Goal: Check status: Check status

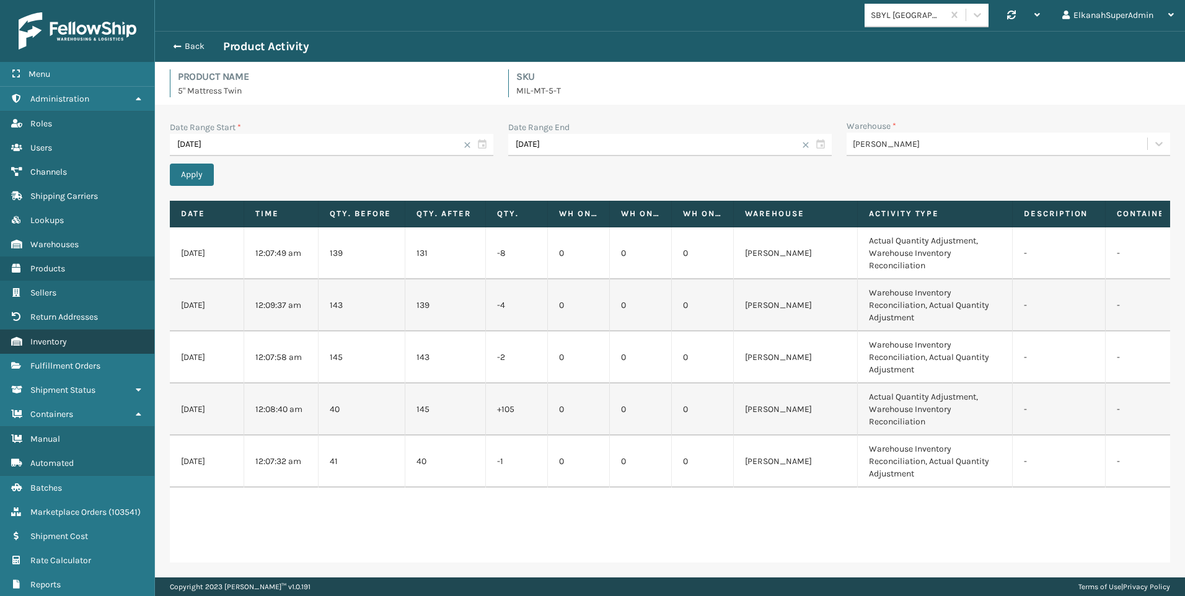
click at [63, 347] on link "Inventory" at bounding box center [77, 342] width 154 height 24
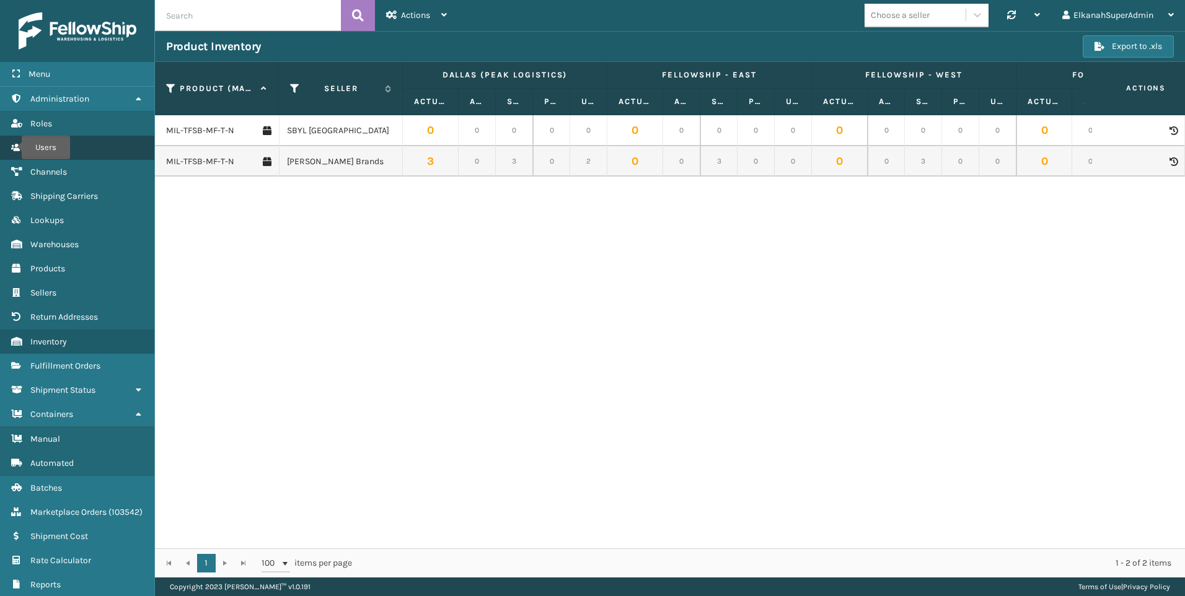
click at [14, 147] on icon "Users" at bounding box center [16, 147] width 10 height 9
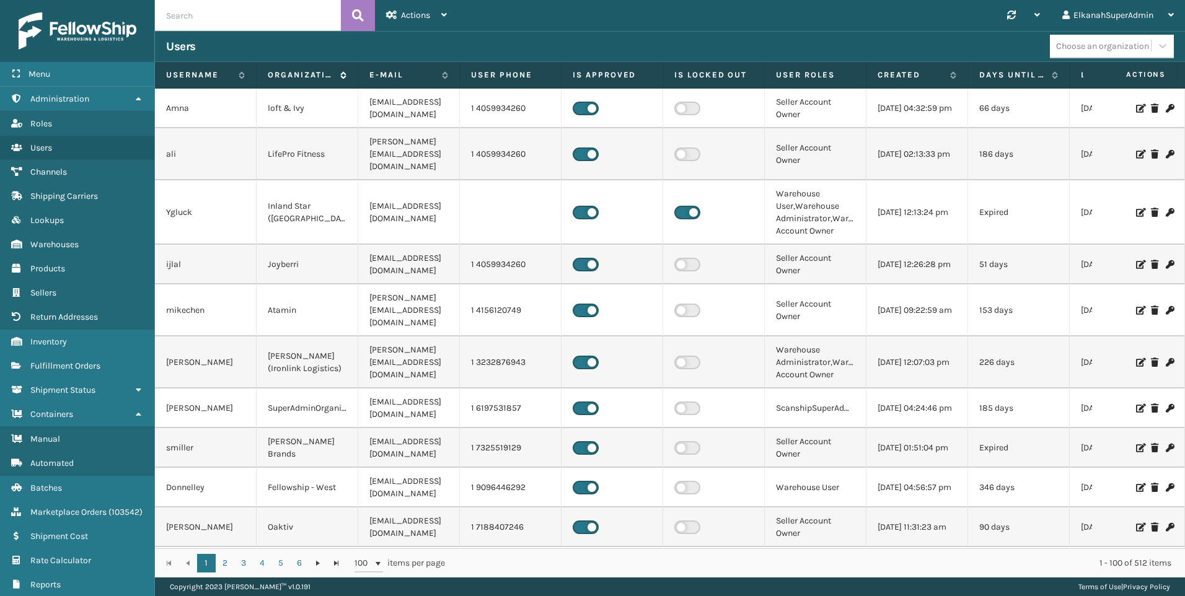
click at [292, 76] on label "Organization" at bounding box center [301, 74] width 66 height 11
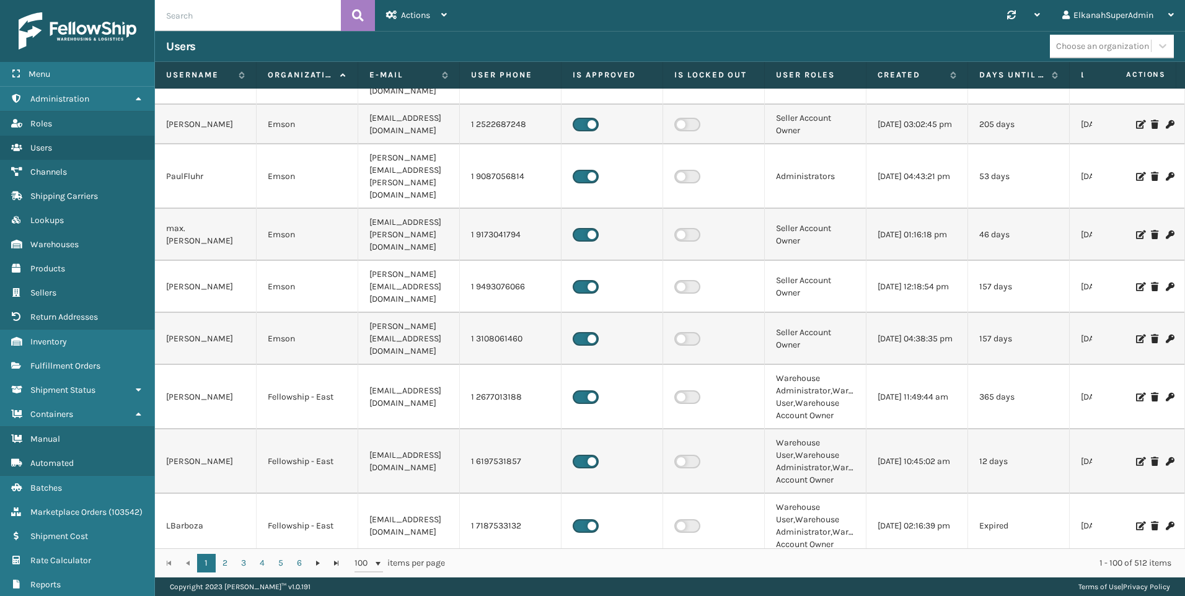
scroll to position [3408, 0]
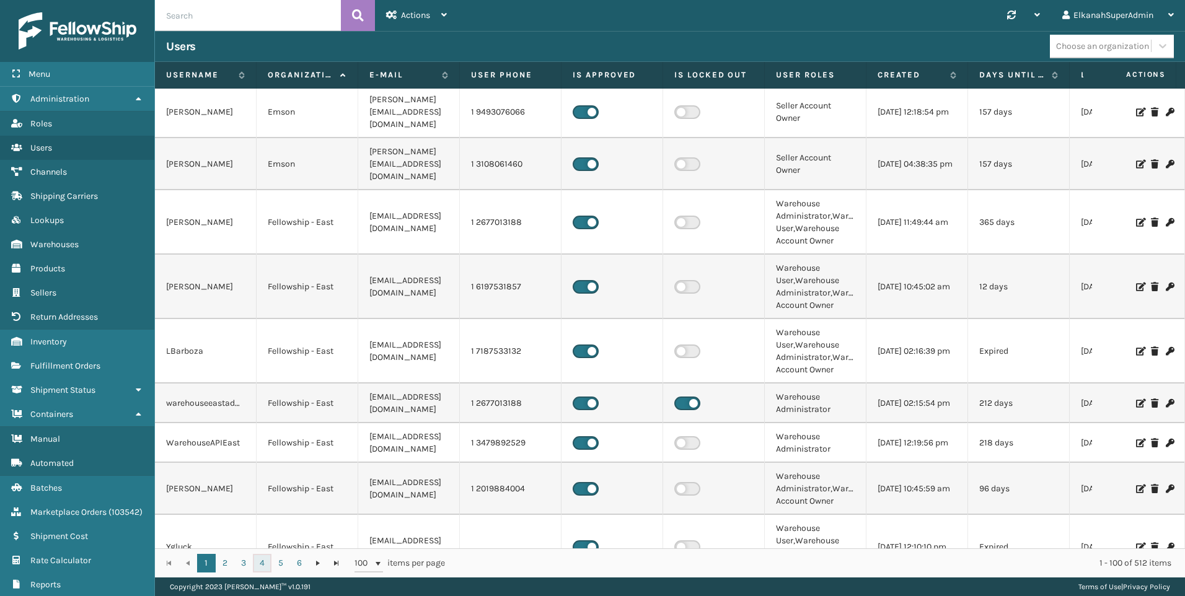
click at [257, 562] on link "4" at bounding box center [262, 563] width 19 height 19
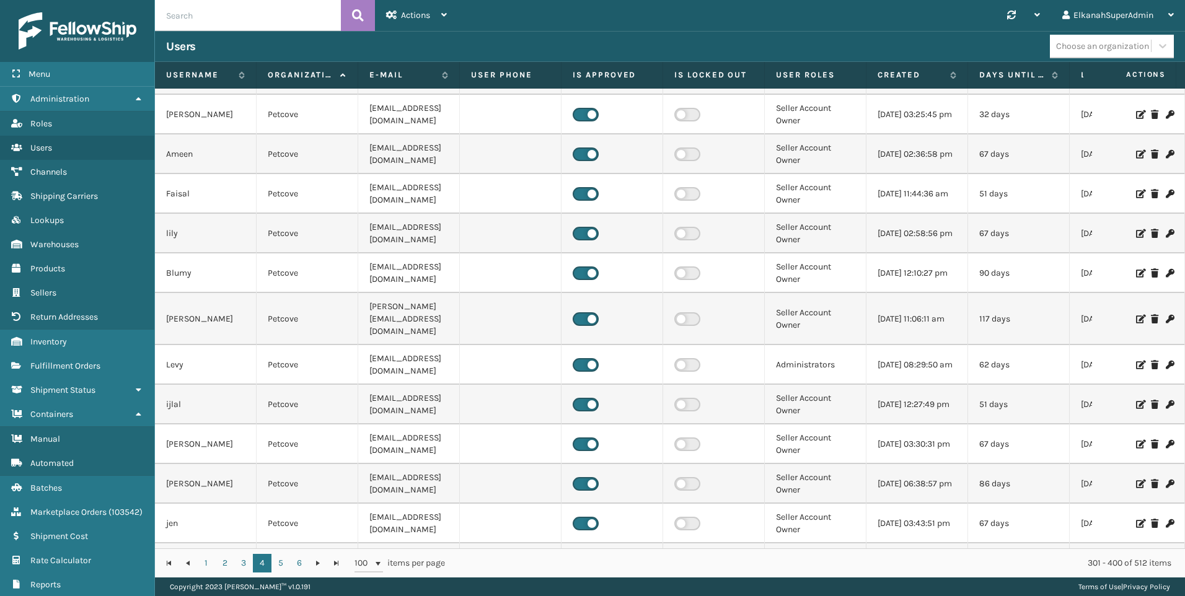
scroll to position [3614, 0]
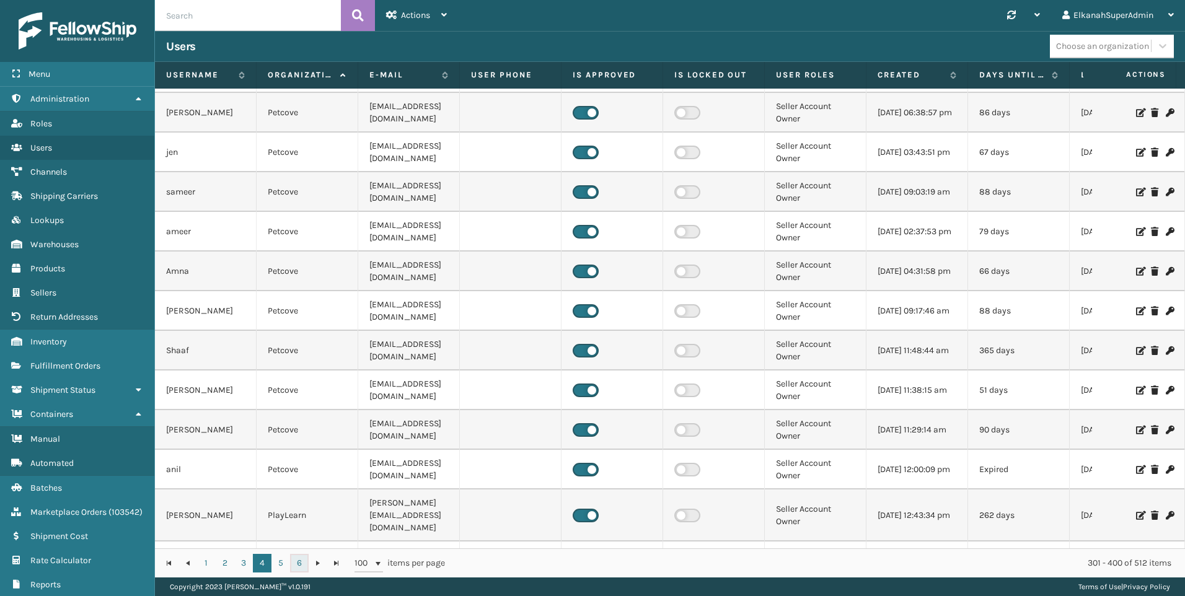
click at [303, 564] on link "6" at bounding box center [299, 563] width 19 height 19
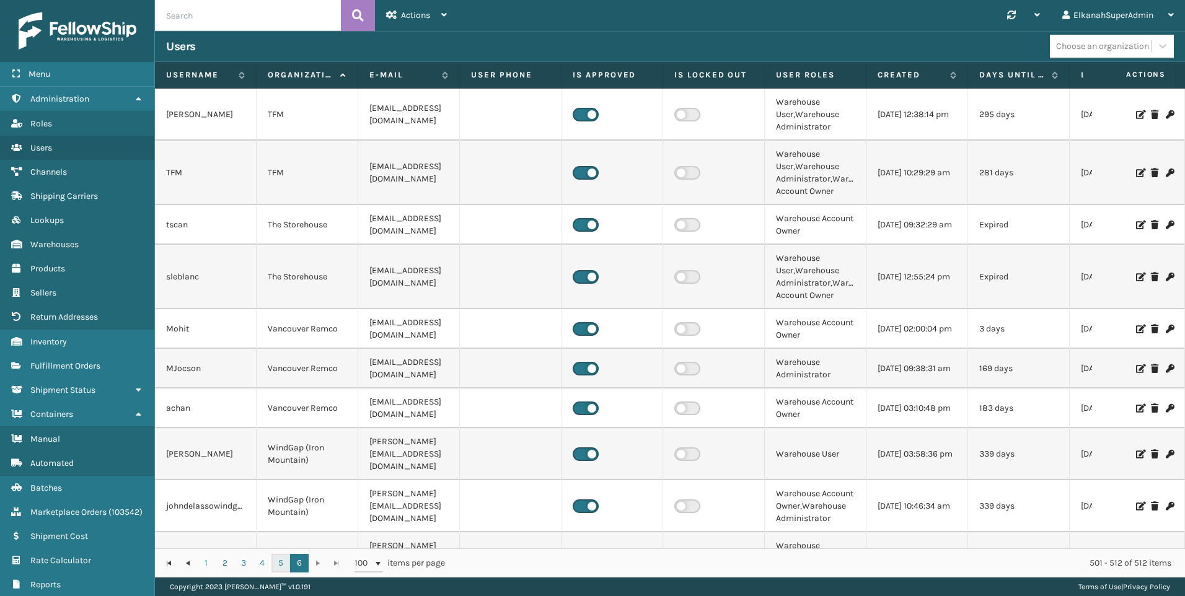
click at [281, 564] on link "5" at bounding box center [280, 563] width 19 height 19
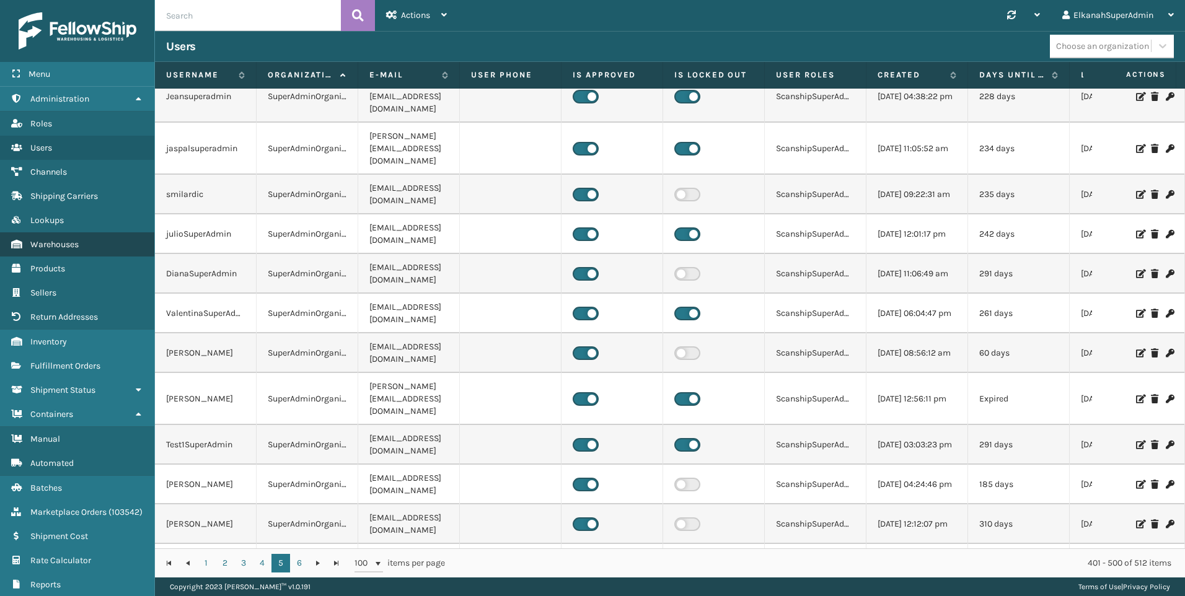
click at [80, 246] on link "Warehouses" at bounding box center [77, 244] width 154 height 24
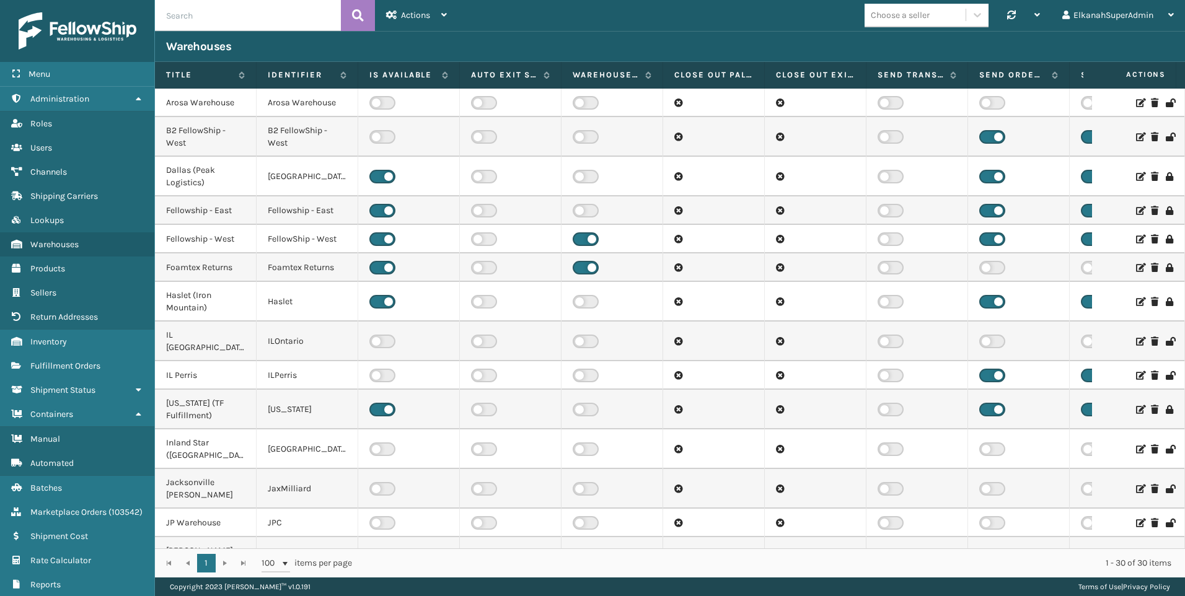
scroll to position [0, 88]
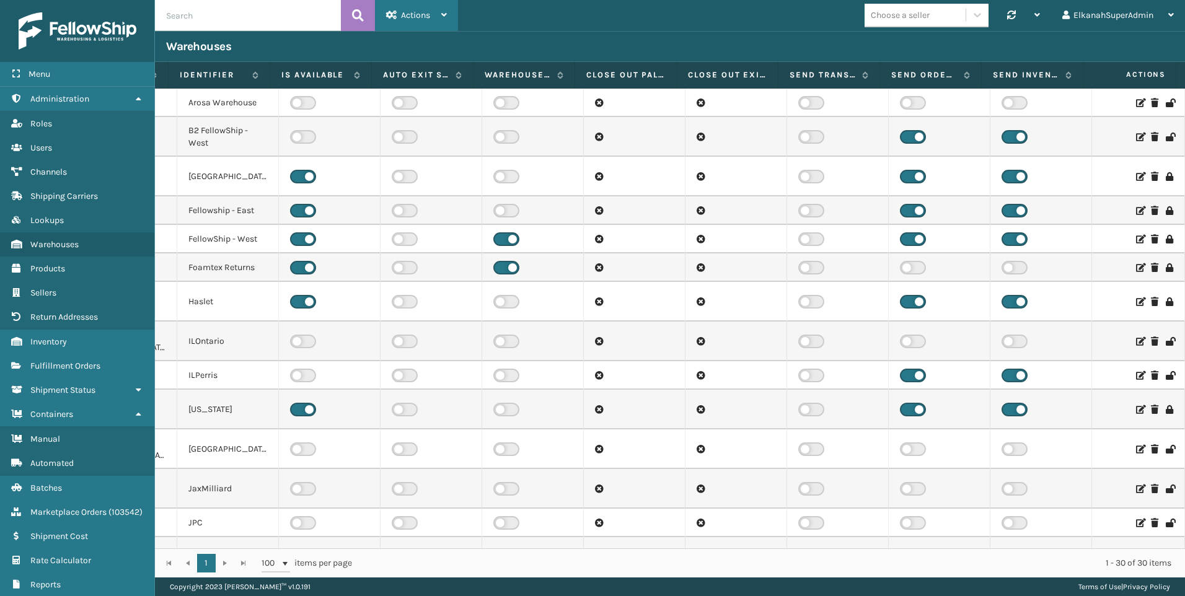
click at [421, 9] on div "Actions" at bounding box center [416, 15] width 61 height 31
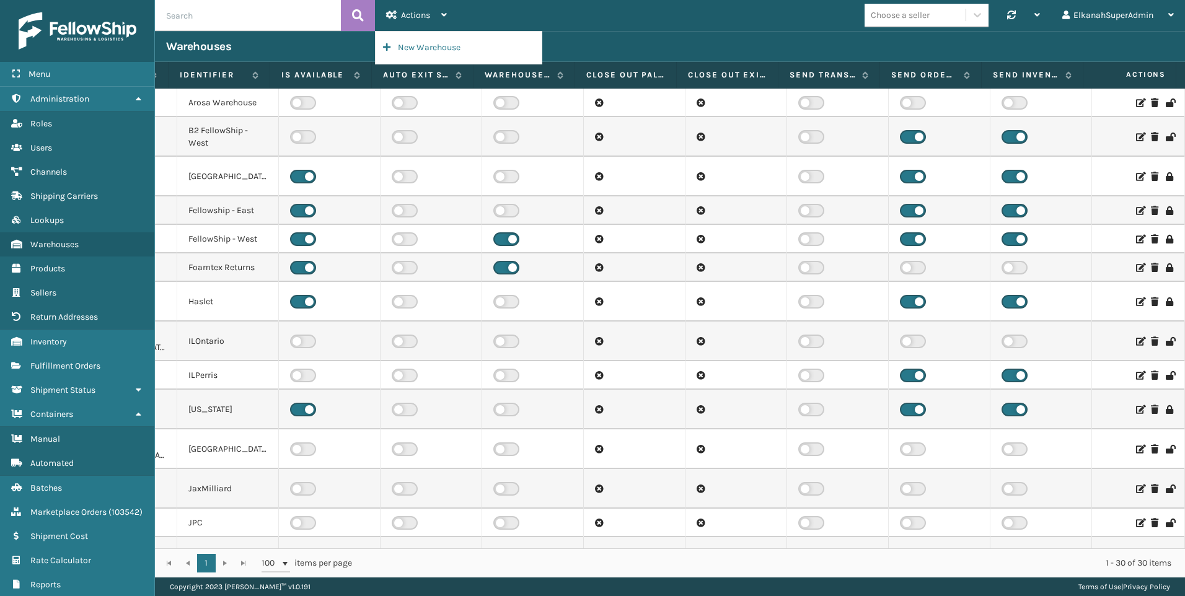
click at [499, 11] on div "Choose a seller Synchronise all channels ElkanahSuperAdmin Log Out" at bounding box center [821, 15] width 727 height 31
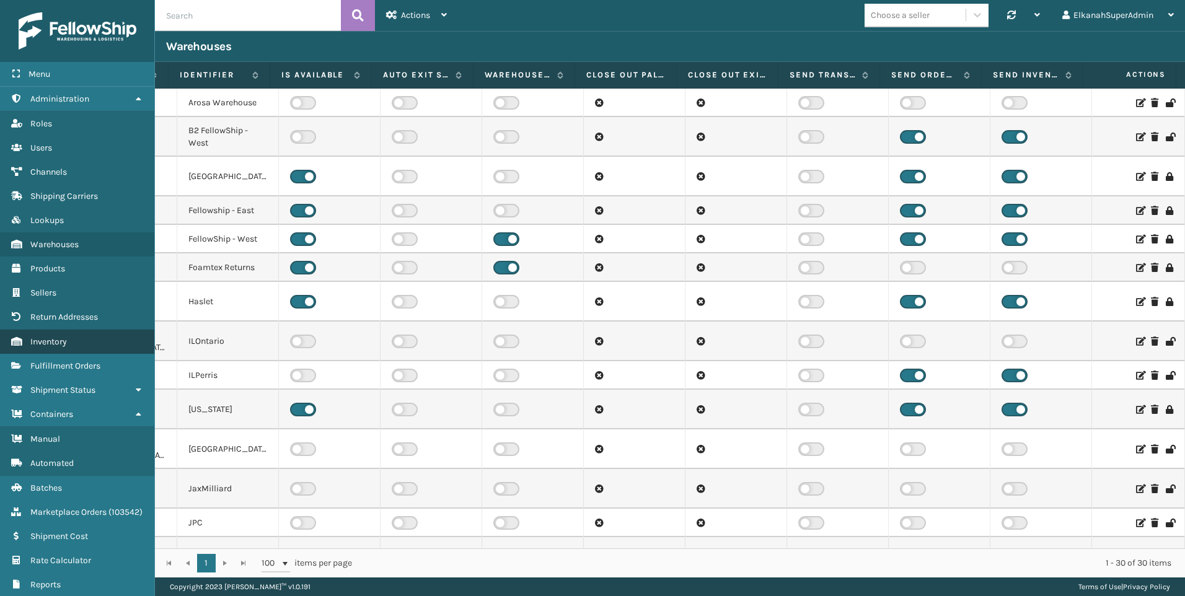
click at [61, 343] on span "Inventory" at bounding box center [48, 341] width 37 height 11
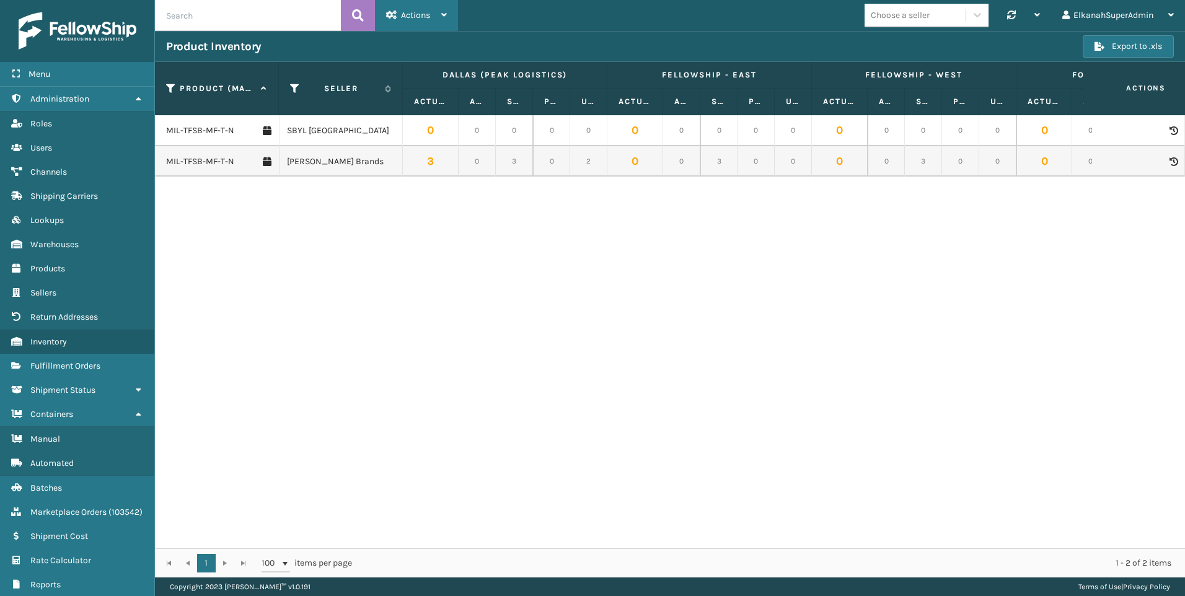
click at [423, 13] on span "Actions" at bounding box center [415, 15] width 29 height 11
click at [628, 28] on div "Choose a seller Synchronise all channels ElkanahSuperAdmin Log Out" at bounding box center [821, 15] width 727 height 31
click at [1099, 51] on button "Export to .xls" at bounding box center [1127, 46] width 91 height 22
click at [786, 31] on div "Product Inventory Export to .xls" at bounding box center [670, 46] width 1030 height 31
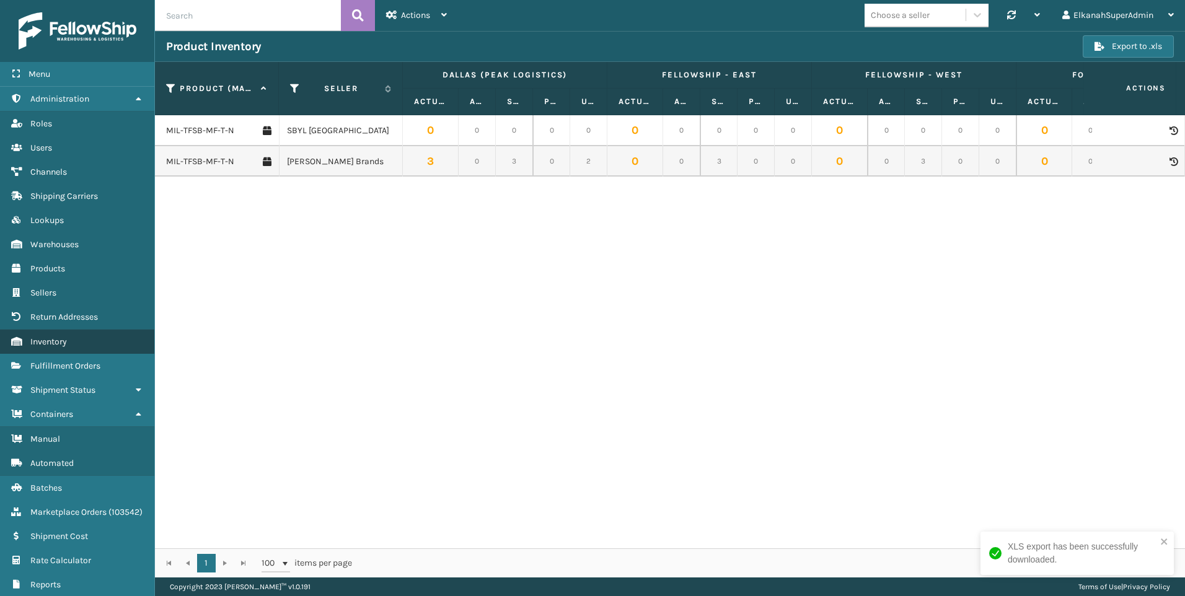
click at [42, 339] on span "Inventory" at bounding box center [48, 341] width 37 height 11
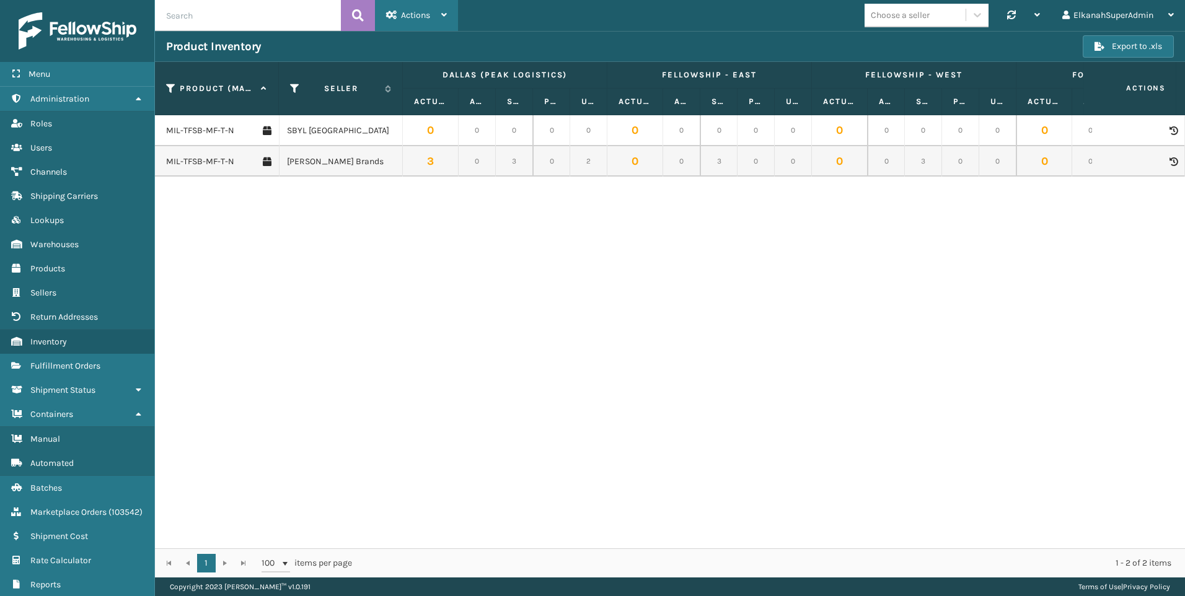
click at [434, 6] on div "Actions" at bounding box center [416, 15] width 61 height 31
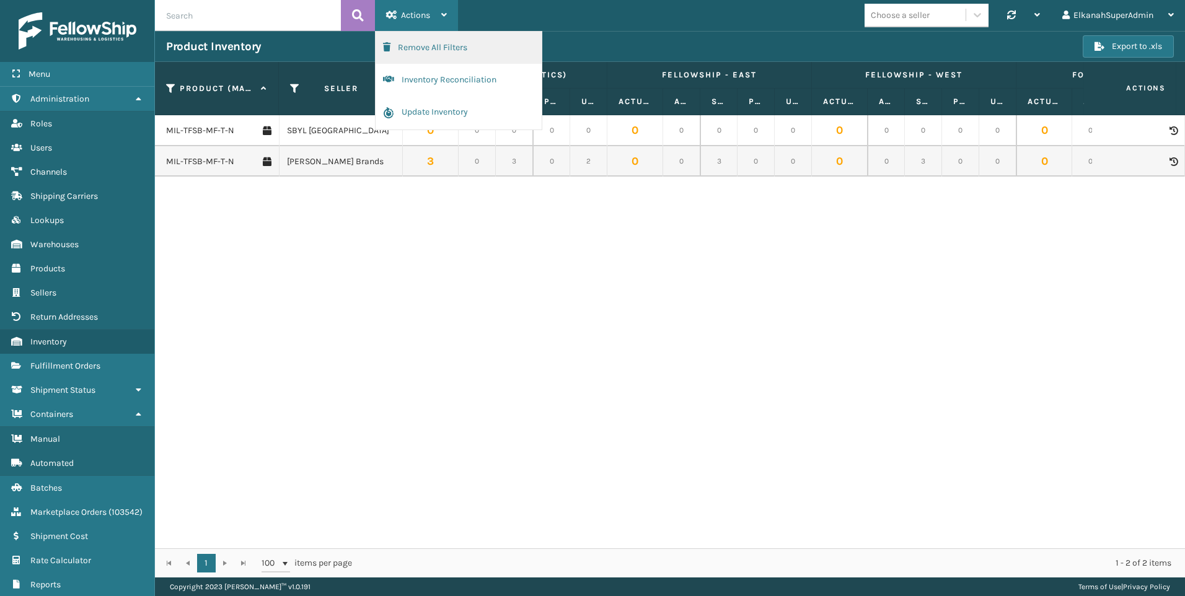
click at [447, 48] on button "Remove All Filters" at bounding box center [458, 48] width 166 height 32
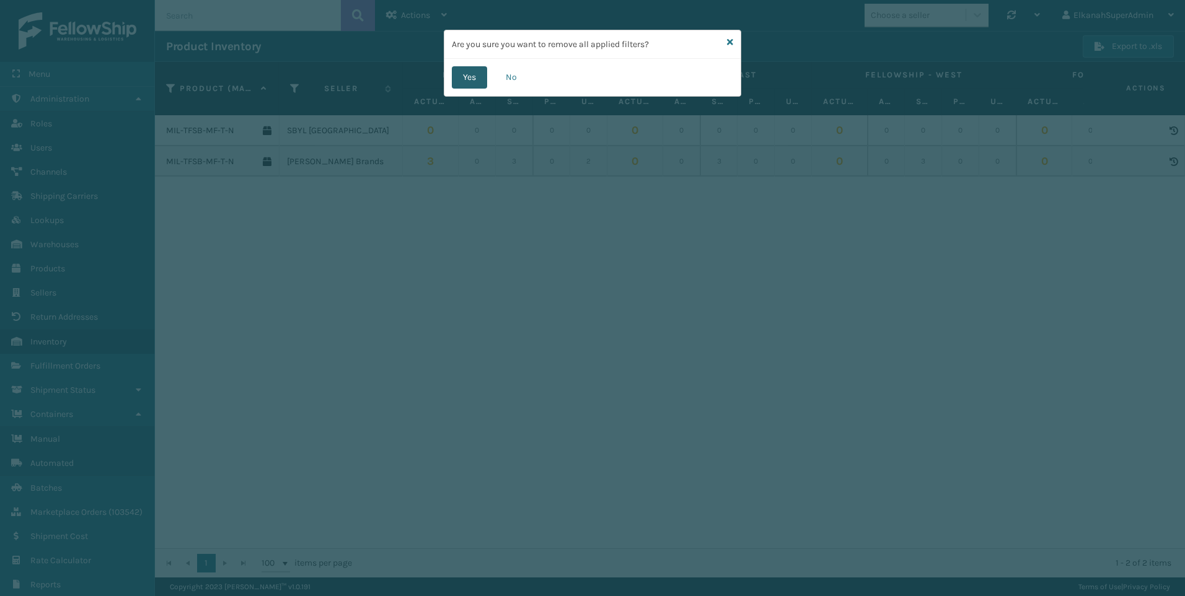
click at [462, 74] on button "Yes" at bounding box center [469, 77] width 35 height 22
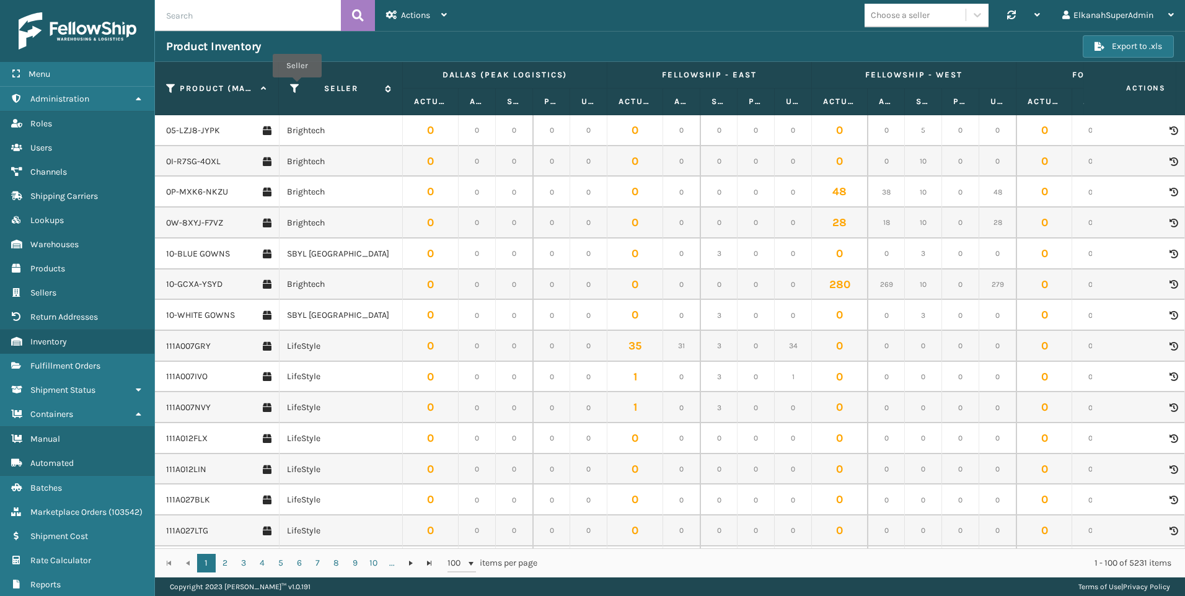
click at [297, 86] on icon at bounding box center [295, 88] width 10 height 11
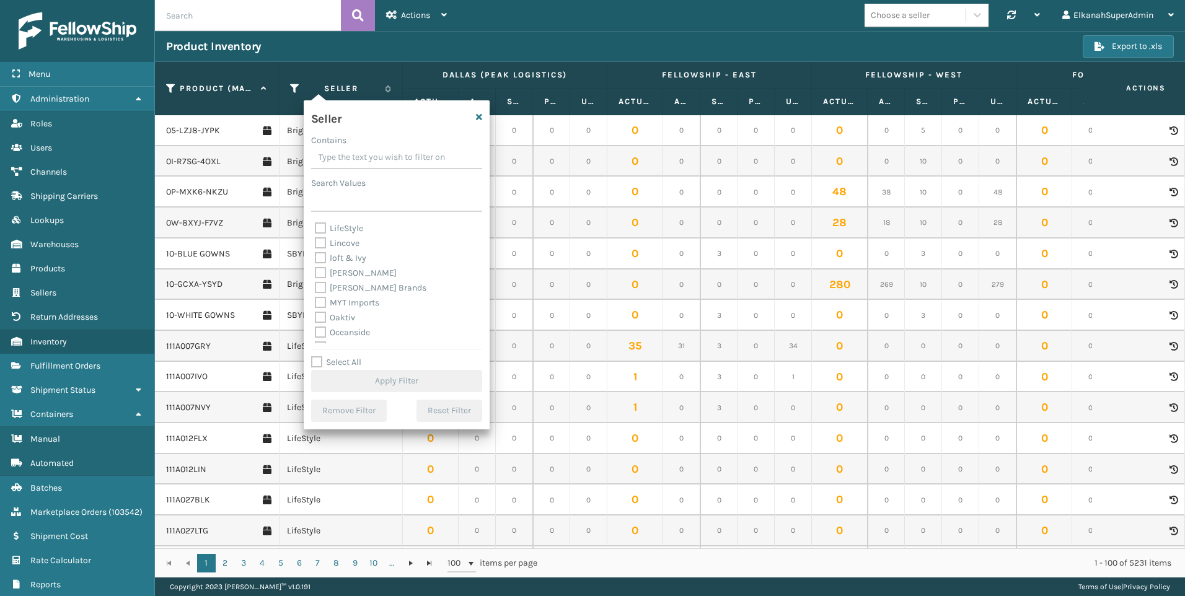
scroll to position [397, 0]
click at [324, 292] on label "SBYL [GEOGRAPHIC_DATA]" at bounding box center [373, 291] width 117 height 11
click at [315, 292] on input "SBYL [GEOGRAPHIC_DATA]" at bounding box center [315, 288] width 1 height 8
checkbox input "true"
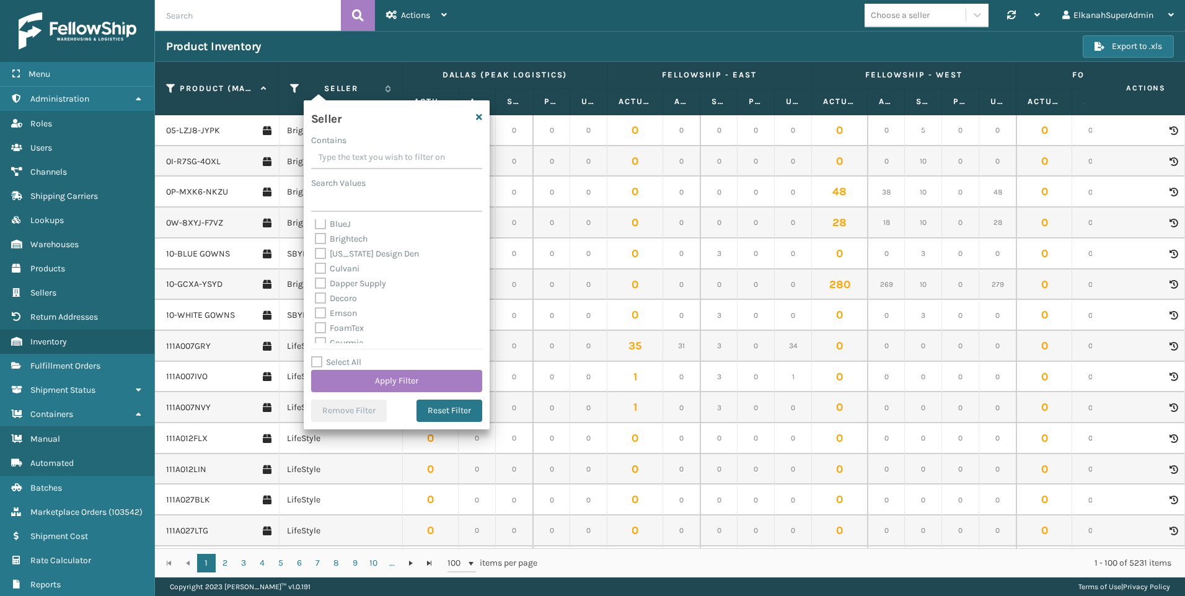
scroll to position [186, 0]
click at [320, 236] on label "FoamTex" at bounding box center [339, 234] width 49 height 11
click at [315, 235] on input "FoamTex" at bounding box center [315, 231] width 1 height 8
checkbox input "true"
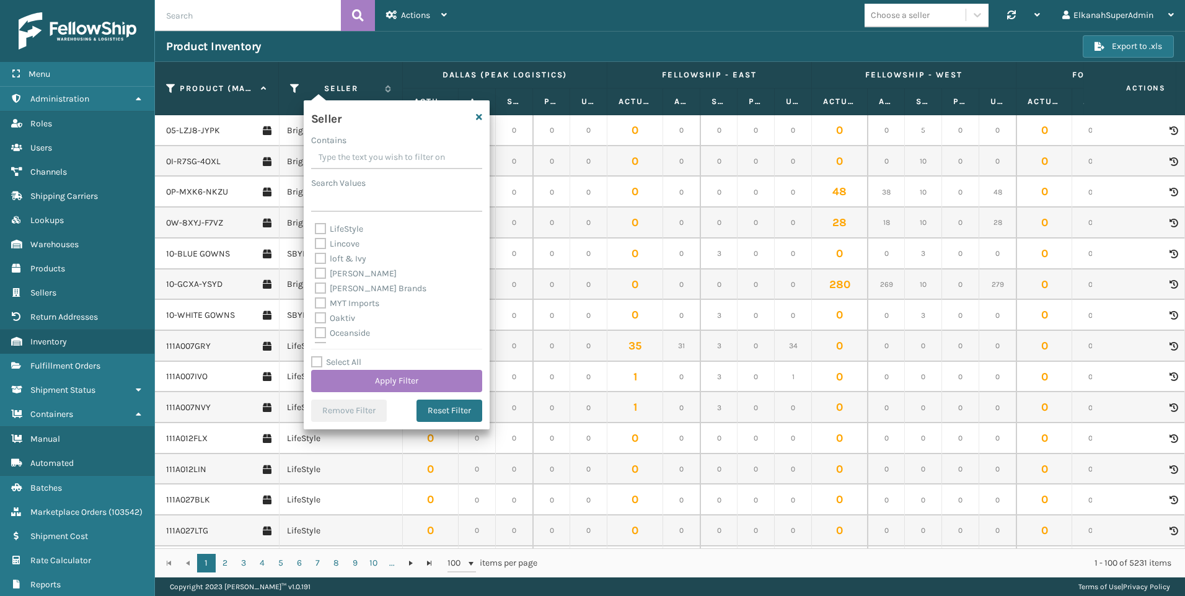
click at [323, 289] on label "[PERSON_NAME] Brands" at bounding box center [371, 288] width 112 height 11
click at [315, 289] on input "[PERSON_NAME] Brands" at bounding box center [315, 285] width 1 height 8
checkbox input "true"
click at [383, 377] on button "Apply Filter" at bounding box center [396, 381] width 171 height 22
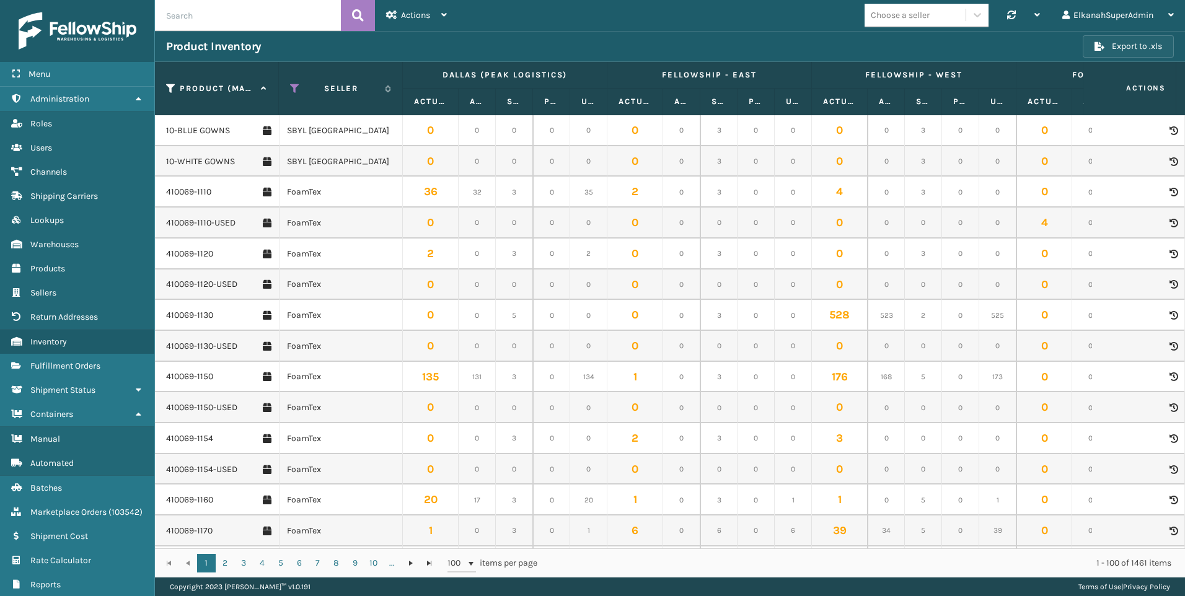
click at [1110, 42] on button "Export to .xls" at bounding box center [1127, 46] width 91 height 22
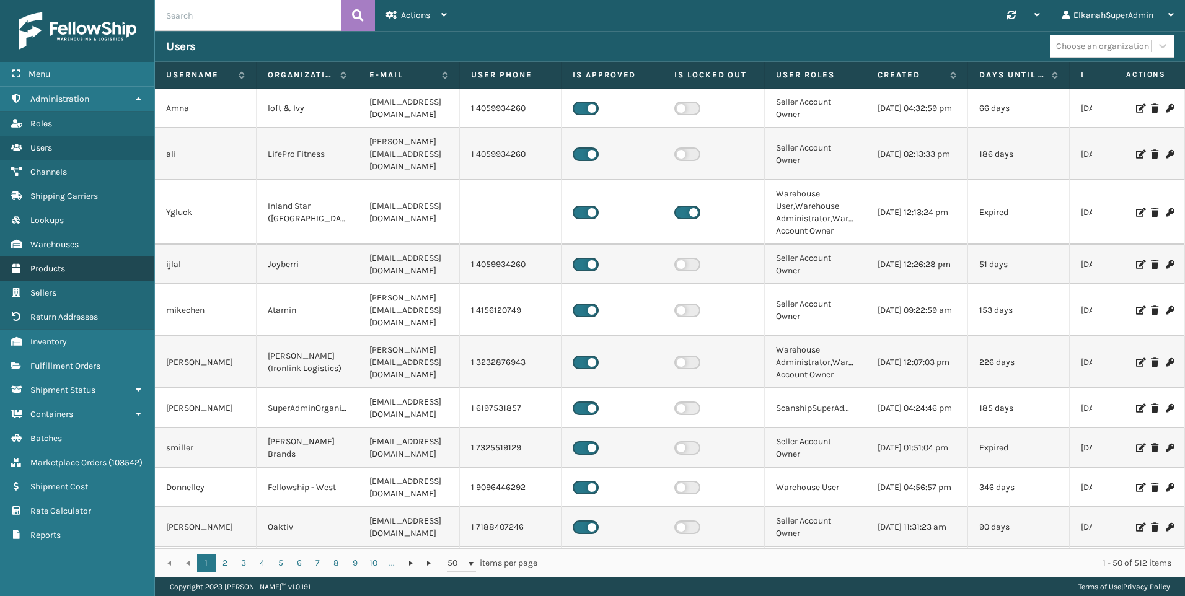
click at [55, 259] on link "Products" at bounding box center [77, 268] width 154 height 24
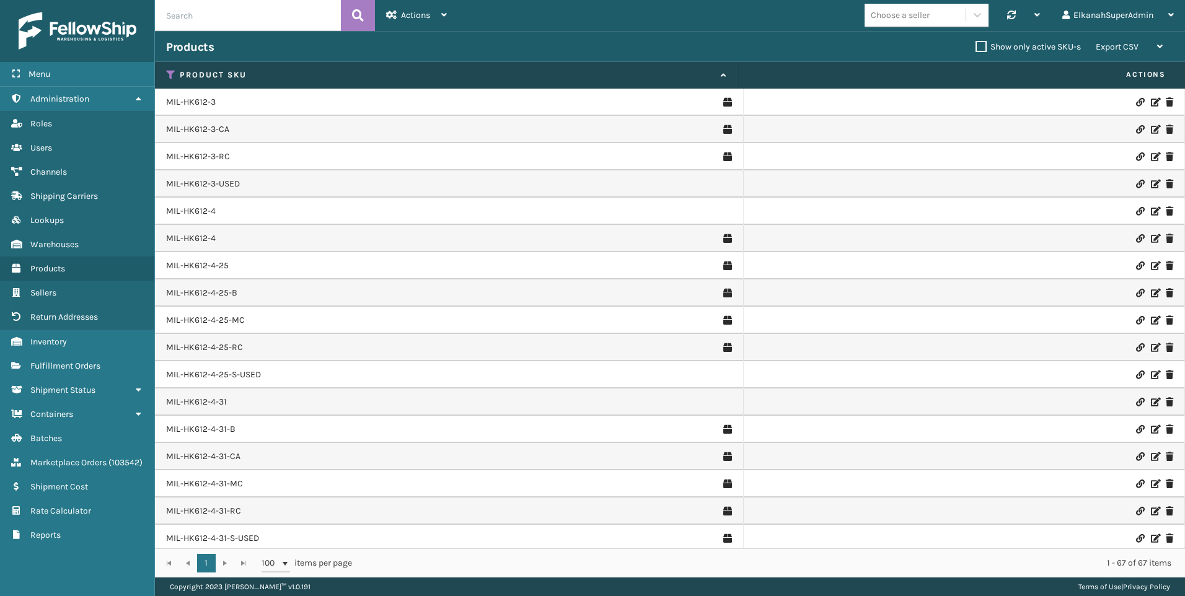
click at [201, 9] on input "text" at bounding box center [248, 15] width 186 height 31
paste input "MIL-KMS-IV-CRC"
type input "MIL-KMS-IV-CRC"
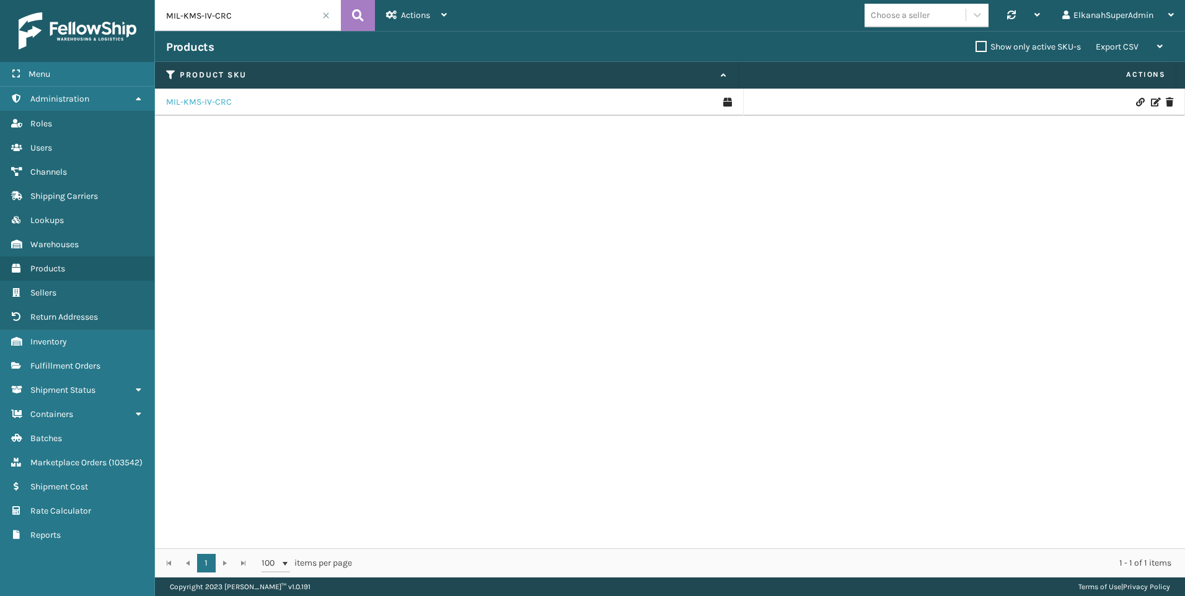
click at [219, 102] on link "MIL-KMS-IV-CRC" at bounding box center [199, 102] width 66 height 12
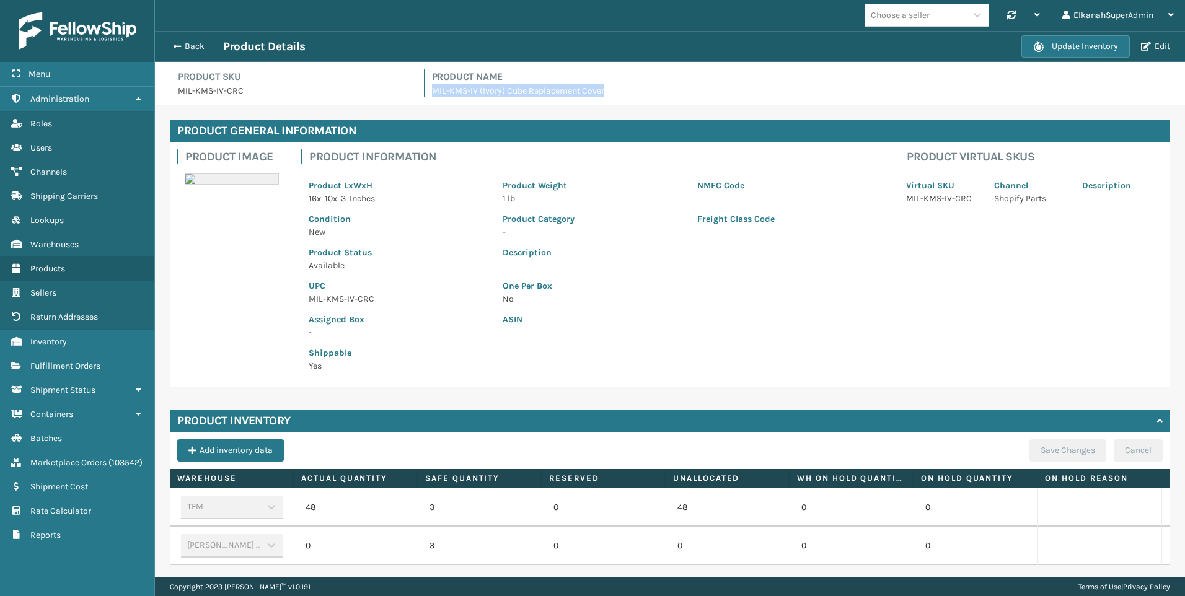
drag, startPoint x: 605, startPoint y: 92, endPoint x: 422, endPoint y: 101, distance: 183.0
click at [422, 101] on div "Product SKU MIL-KMS-IV-CRC Product Name MIL-KMS-IV (Ivory) Cube Replacement Cov…" at bounding box center [669, 86] width 1015 height 35
click at [195, 41] on button "Back" at bounding box center [194, 46] width 57 height 11
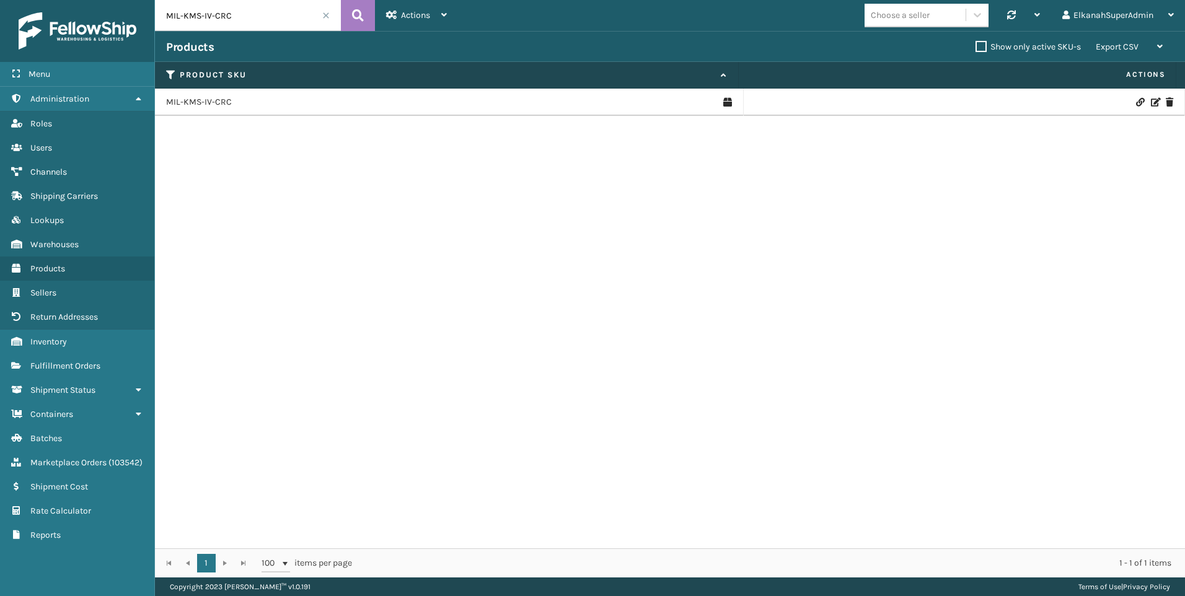
drag, startPoint x: 248, startPoint y: 17, endPoint x: 148, endPoint y: 27, distance: 100.9
click at [148, 0] on div "Menu Administration Roles Users Channels Shipping Carriers Lookups Warehouses P…" at bounding box center [592, 0] width 1185 height 0
paste input "M"
type input "MIL-KMS-IV-MRC"
click at [357, 13] on icon at bounding box center [358, 15] width 12 height 19
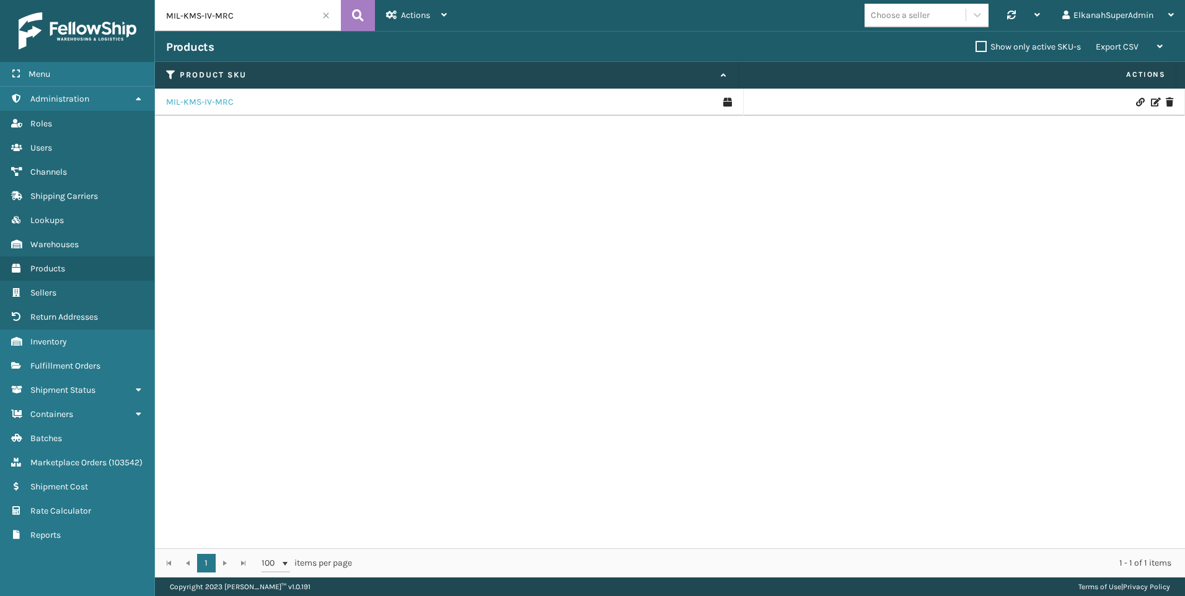
click at [217, 104] on link "MIL-KMS-IV-MRC" at bounding box center [200, 102] width 68 height 12
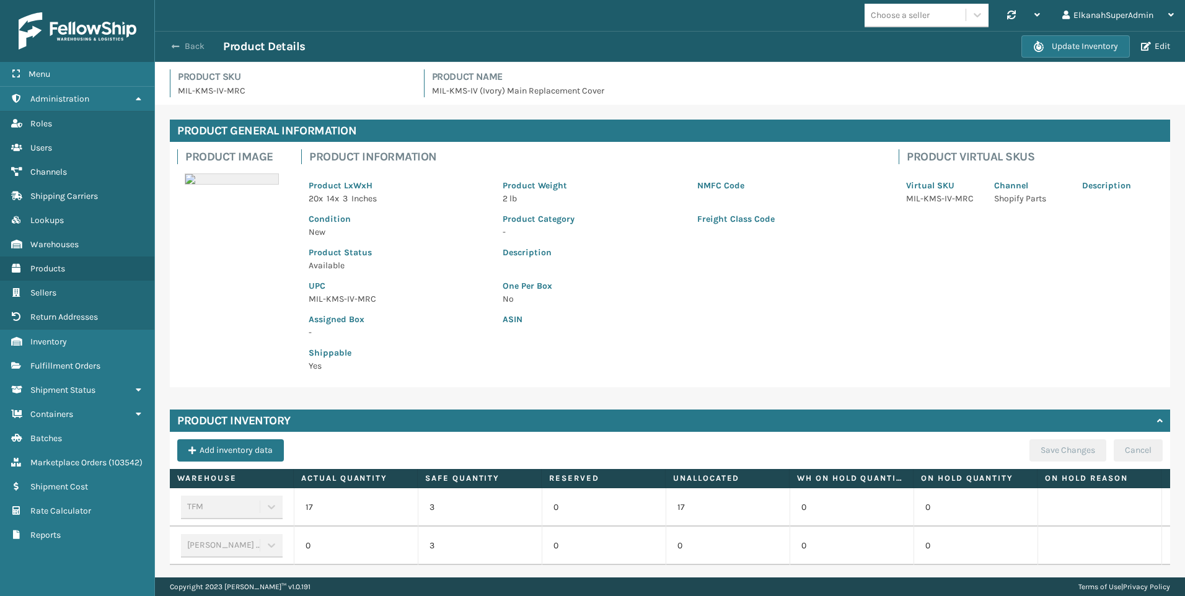
click at [195, 42] on button "Back" at bounding box center [194, 46] width 57 height 11
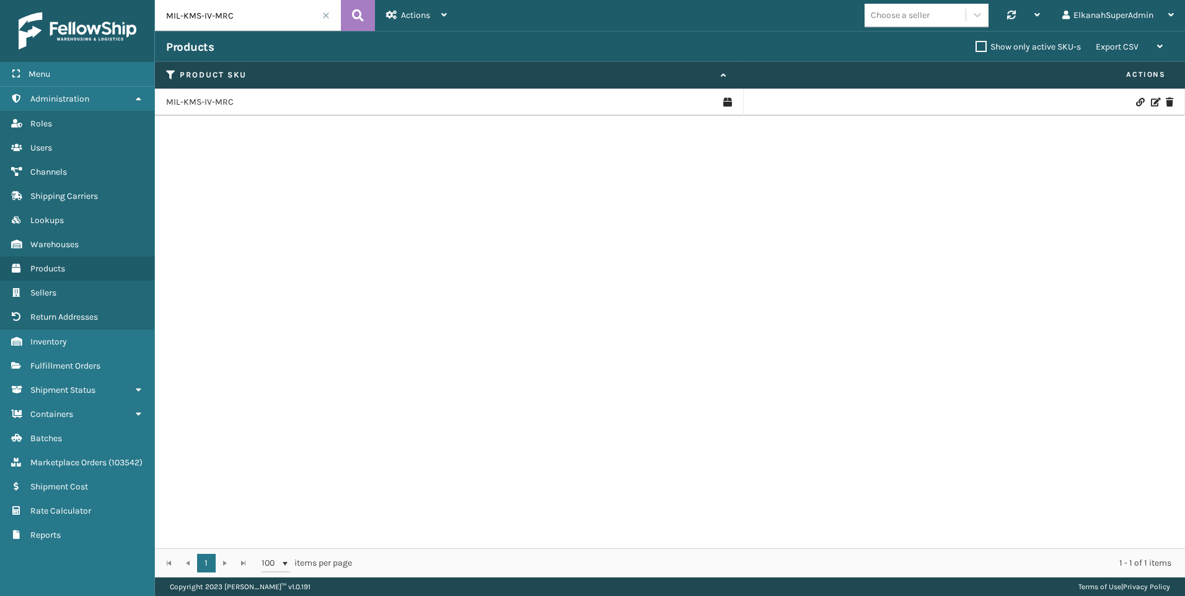
drag, startPoint x: 245, startPoint y: 22, endPoint x: 42, endPoint y: 19, distance: 203.9
click at [42, 0] on div "Menu Administration Roles Users Channels Shipping Carriers Lookups Warehouses P…" at bounding box center [592, 0] width 1185 height 0
paste input "FTX-MTCG-2-CK"
type input "FTX-MTCG-2-CK"
click at [198, 96] on link "FTX-MTCG-2-CK" at bounding box center [197, 102] width 63 height 12
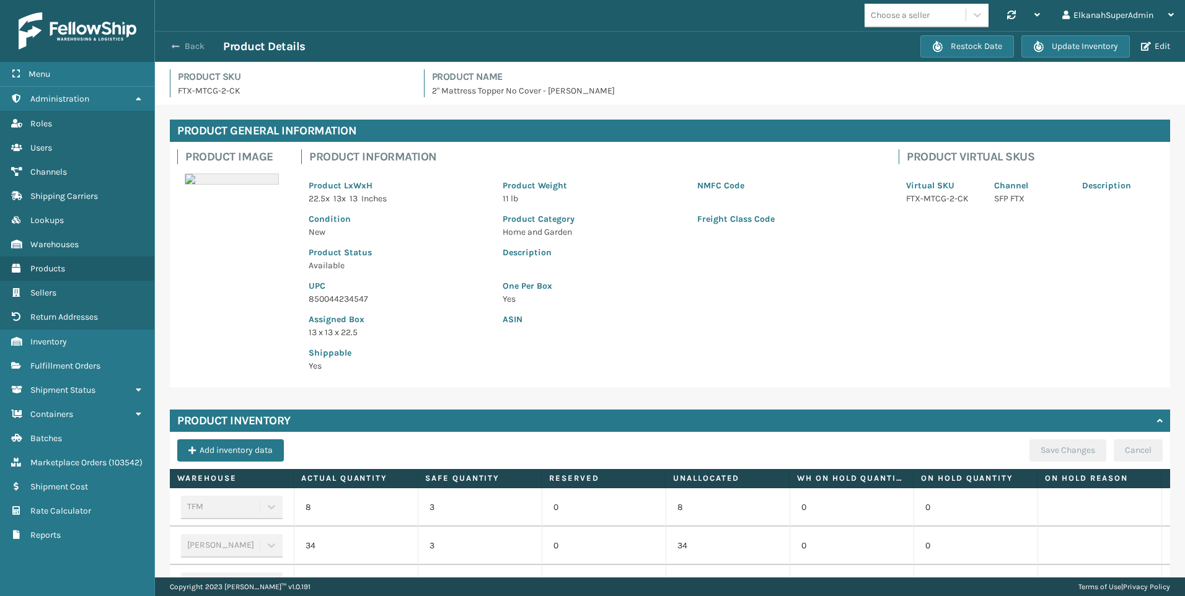
click at [194, 49] on button "Back" at bounding box center [194, 46] width 57 height 11
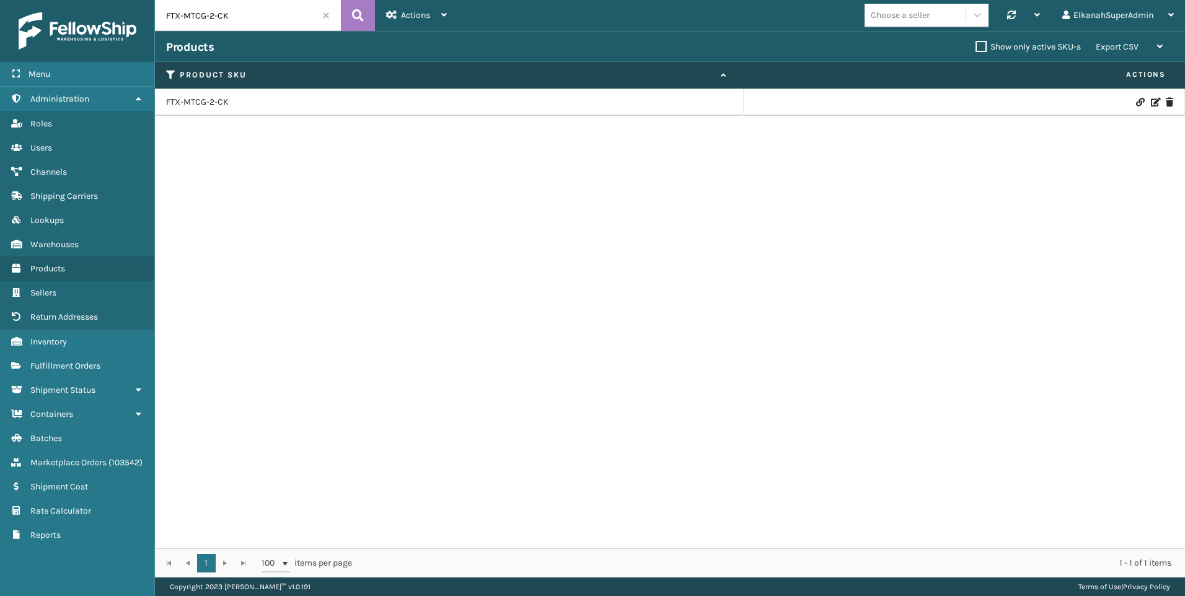
drag, startPoint x: 258, startPoint y: 20, endPoint x: 142, endPoint y: 14, distance: 115.4
click at [142, 0] on div "Menu Administration Roles Users Channels Shipping Carriers Lookups Warehouses P…" at bounding box center [592, 0] width 1185 height 0
type input "i"
type input "MIL-FTMT-B"
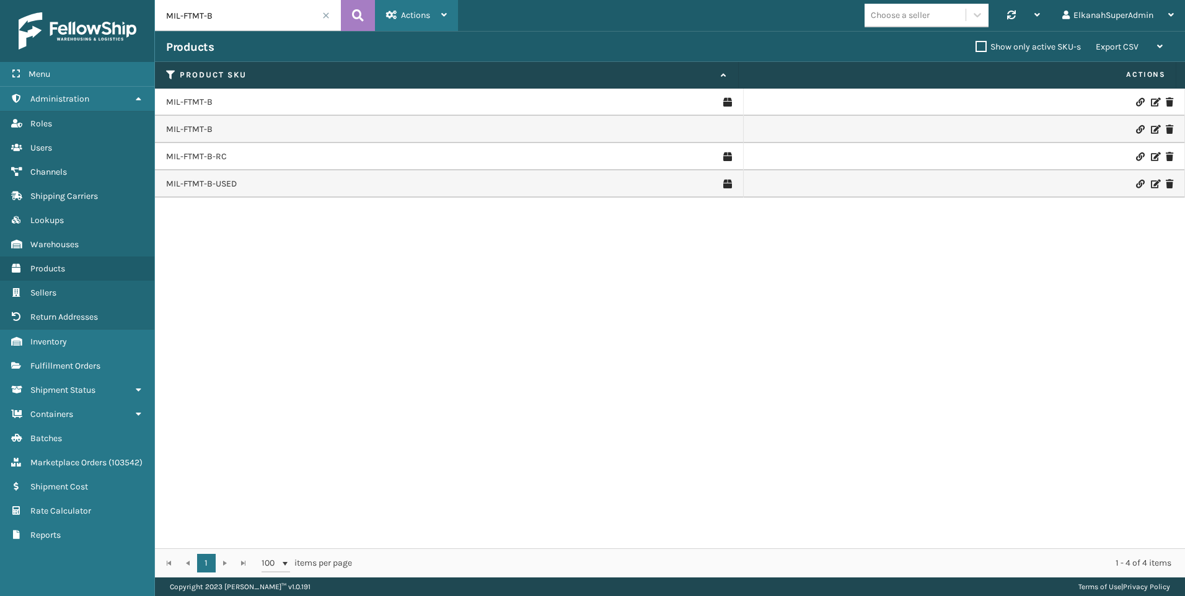
click at [424, 15] on span "Actions" at bounding box center [415, 15] width 29 height 11
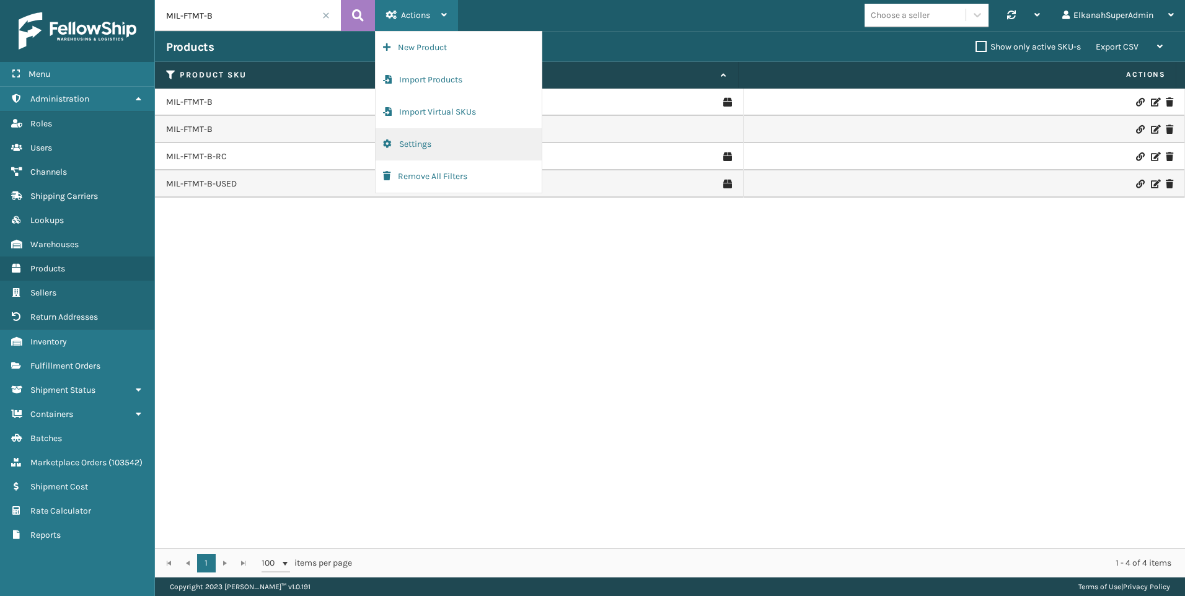
drag, startPoint x: 420, startPoint y: 47, endPoint x: 419, endPoint y: 137, distance: 89.8
click at [419, 137] on ul "New Product Import Products Import Virtual SKUs Settings Remove All Filters" at bounding box center [458, 112] width 166 height 161
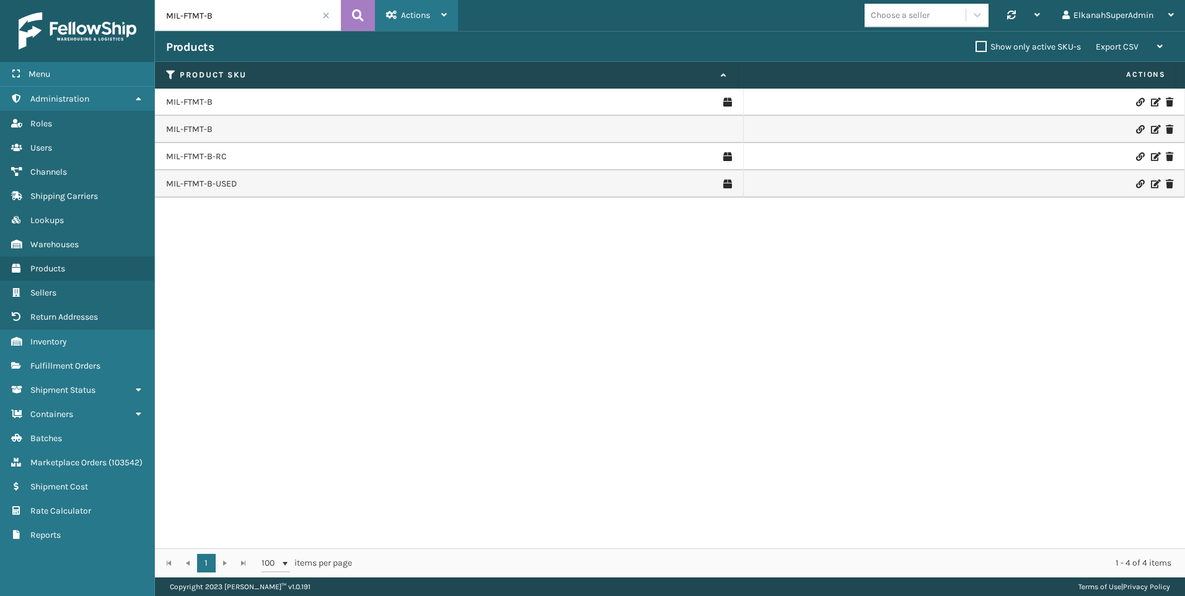
click at [423, 18] on span "Actions" at bounding box center [415, 15] width 29 height 11
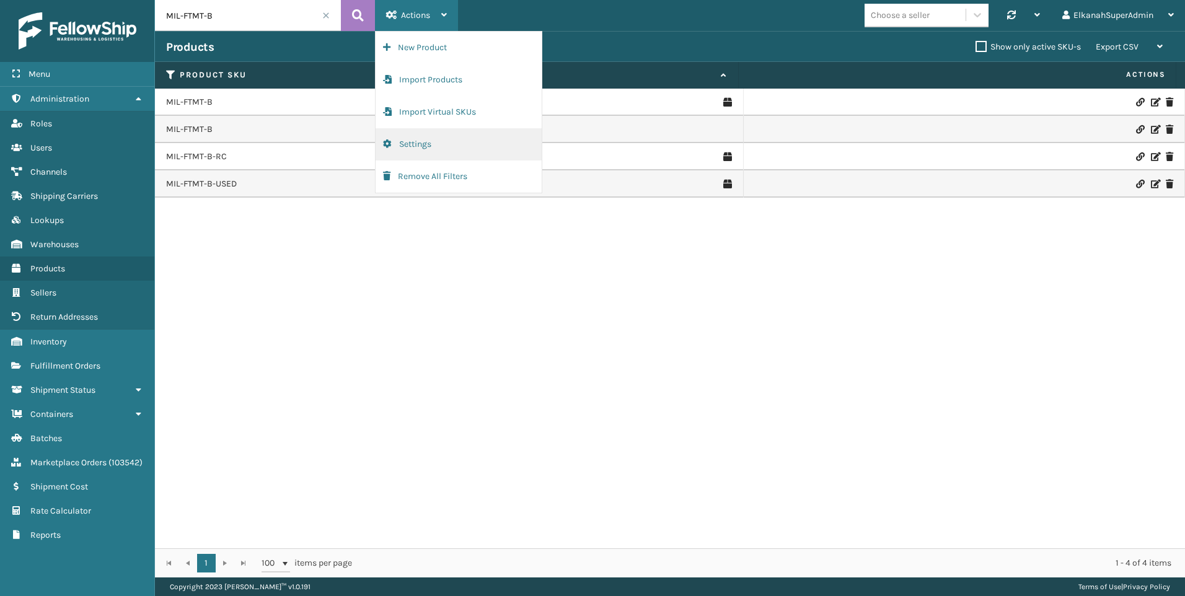
click at [405, 135] on button "Settings" at bounding box center [458, 144] width 166 height 32
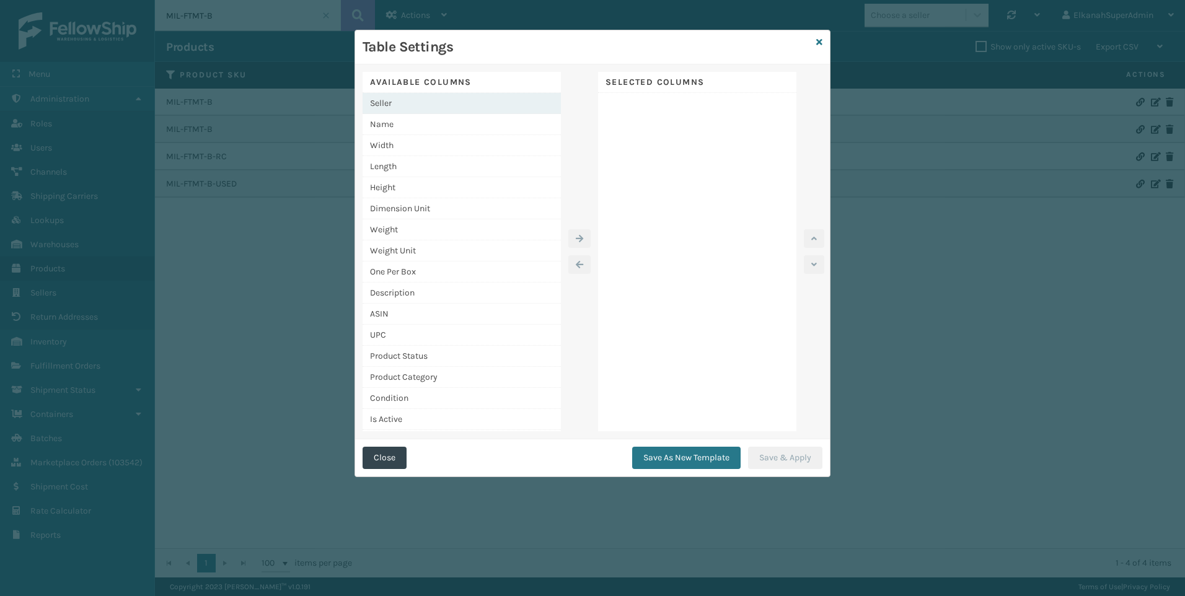
click at [403, 107] on div "Seller" at bounding box center [461, 103] width 198 height 21
click at [571, 232] on button "button" at bounding box center [579, 238] width 22 height 19
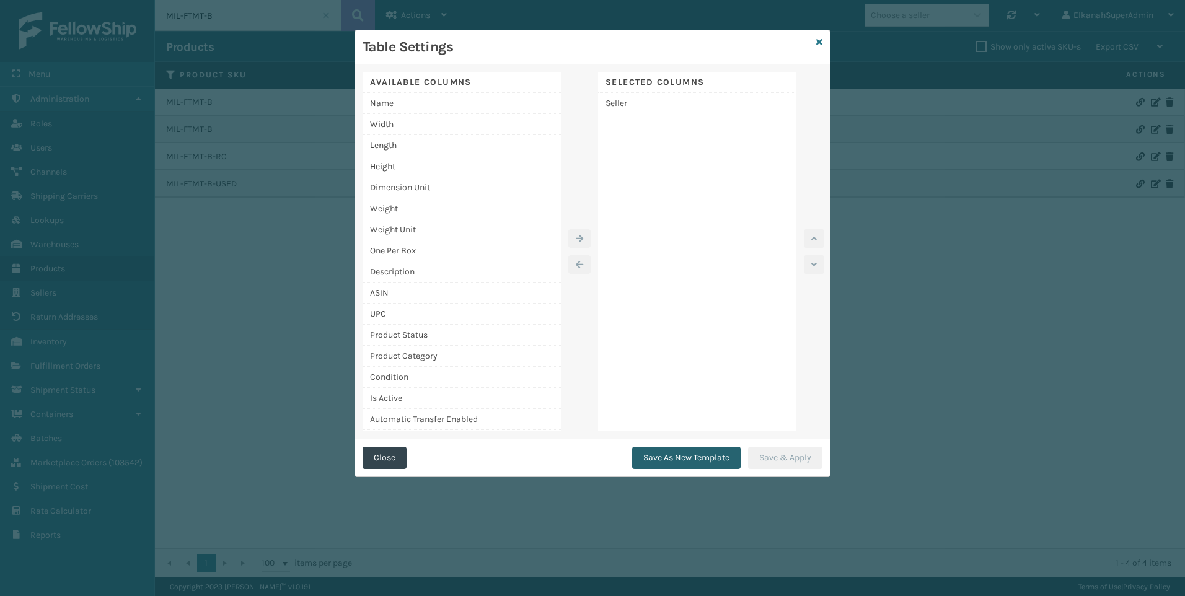
click at [671, 458] on button "Save As New Template" at bounding box center [686, 458] width 108 height 22
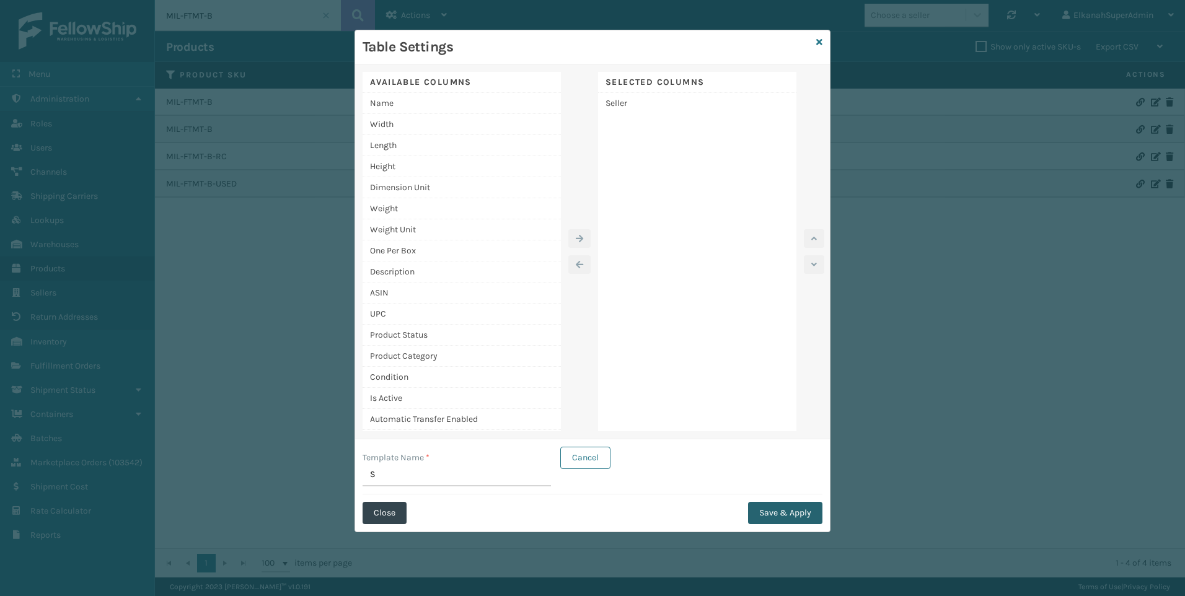
type input "S"
click at [752, 510] on button "Save & Apply" at bounding box center [785, 513] width 74 height 22
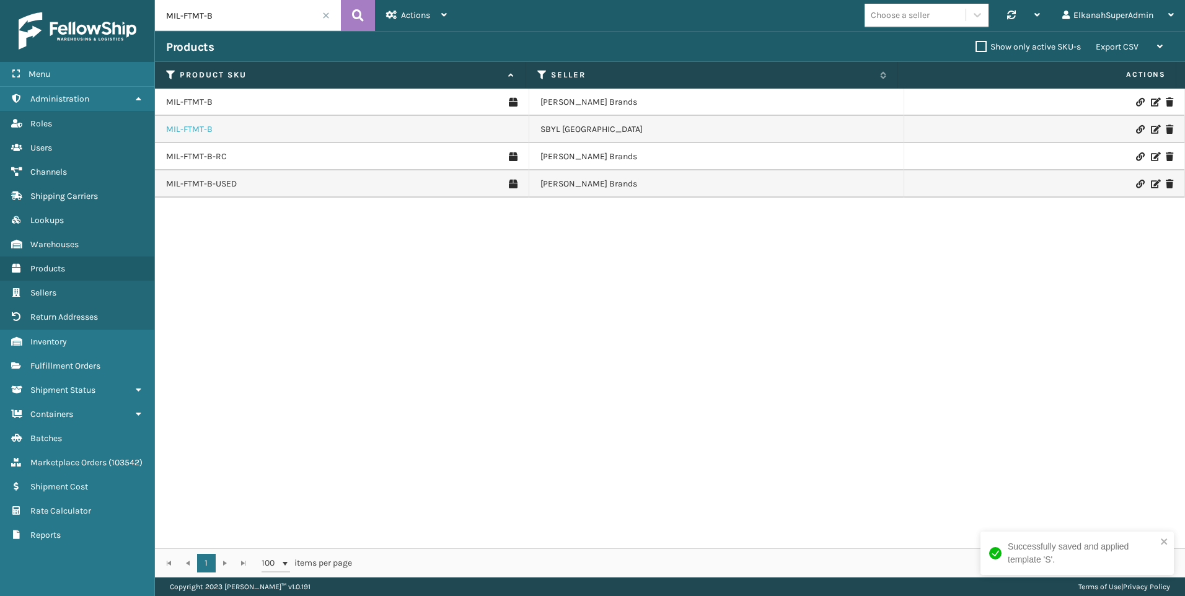
click at [184, 129] on link "MIL-FTMT-B" at bounding box center [189, 129] width 46 height 12
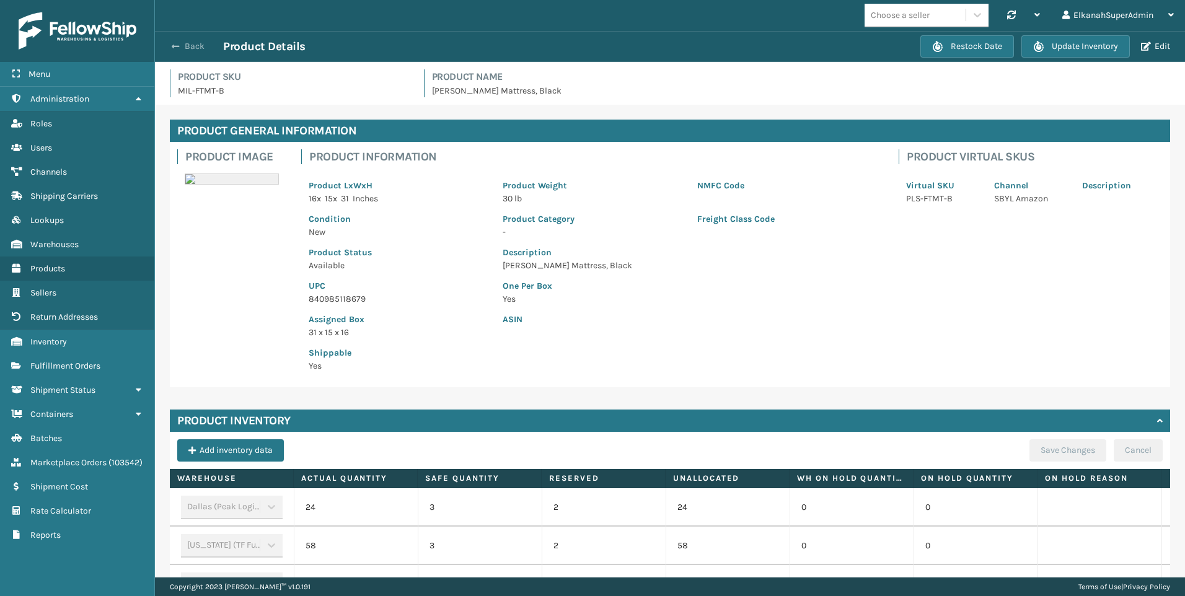
click at [180, 44] on button "Back" at bounding box center [194, 46] width 57 height 11
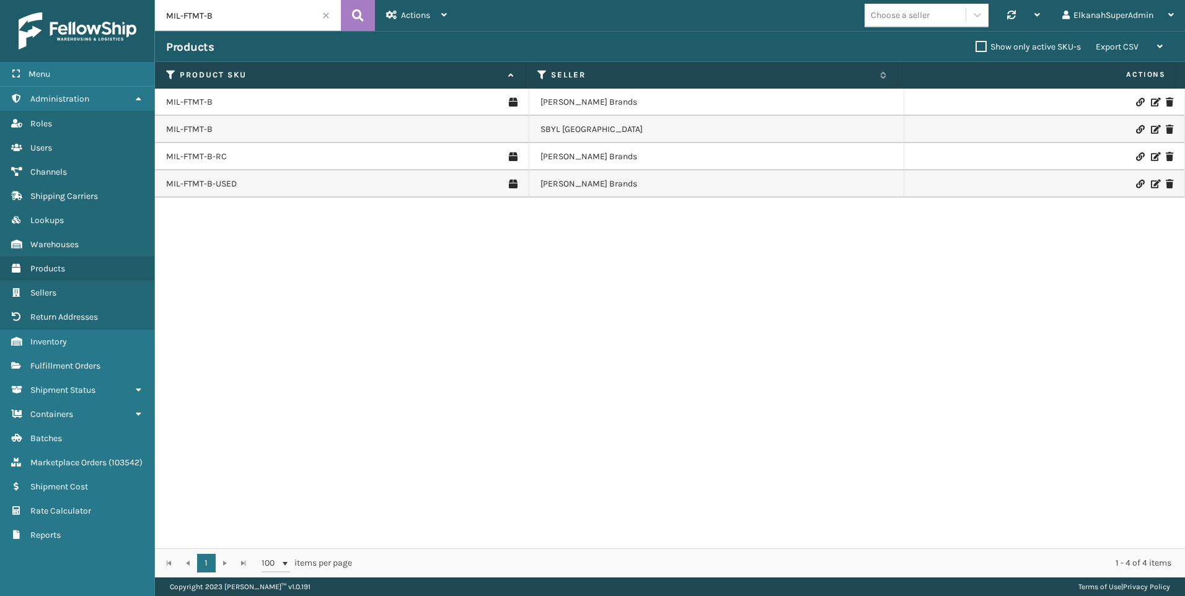
drag, startPoint x: 218, startPoint y: 12, endPoint x: 101, endPoint y: 8, distance: 117.2
click at [101, 0] on div "Menu Administration Roles Users Channels Shipping Carriers Lookups Warehouses P…" at bounding box center [592, 0] width 1185 height 0
paste input "OPSN-B-HW"
type input "MIL-OPSN-B-HW"
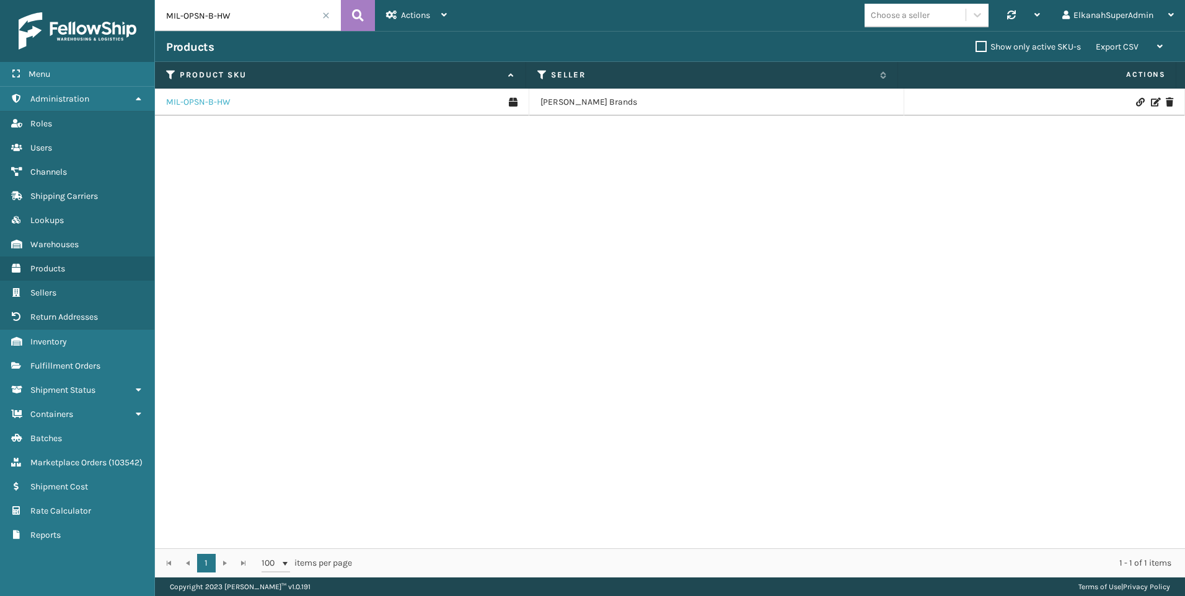
click at [198, 102] on link "MIL-OPSN-B-HW" at bounding box center [198, 102] width 64 height 12
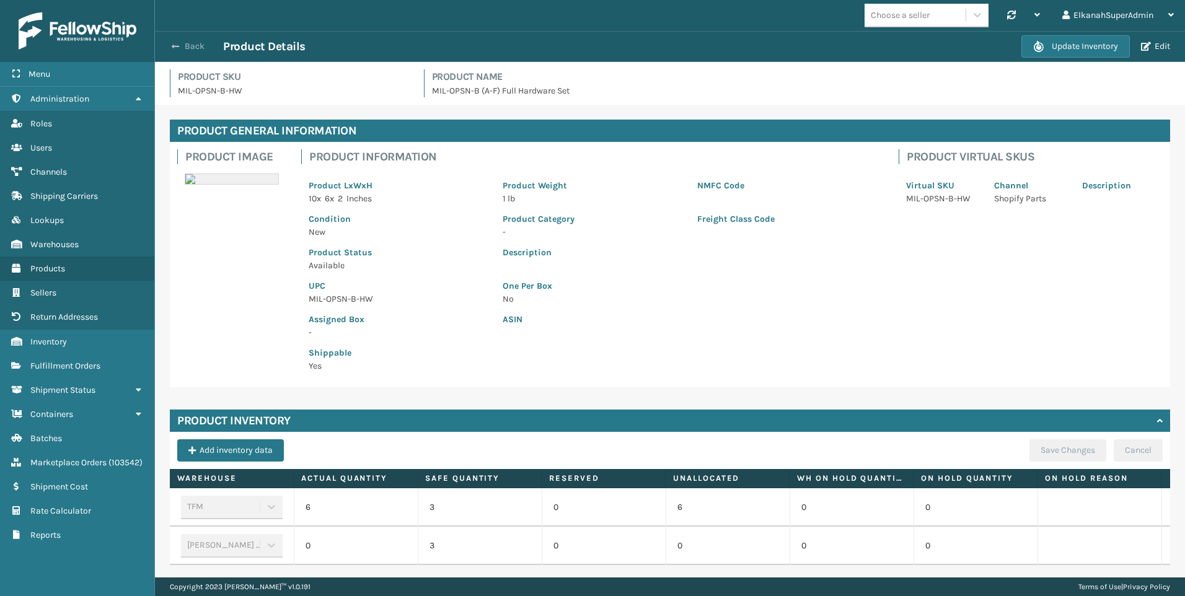
click at [188, 45] on button "Back" at bounding box center [194, 46] width 57 height 11
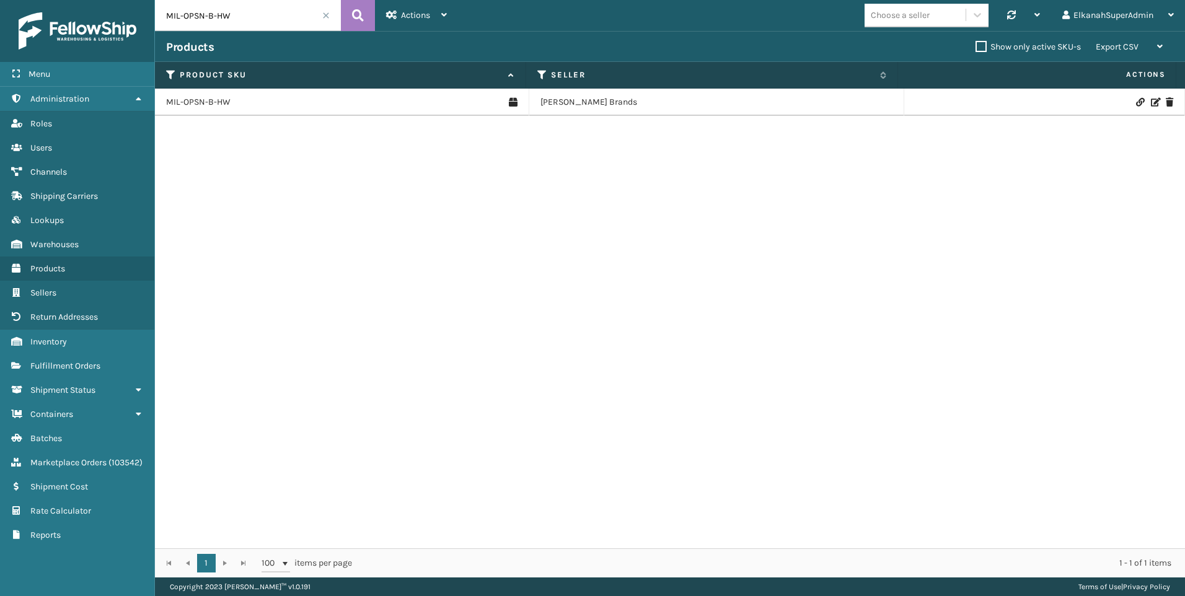
drag, startPoint x: 245, startPoint y: 14, endPoint x: 133, endPoint y: 7, distance: 112.3
click at [133, 0] on div "Menu Administration Roles Users Channels Shipping Carriers Lookups Warehouses P…" at bounding box center [592, 0] width 1185 height 0
paste input "W"
type input "MIL-OPSN-W-HW"
click at [213, 106] on link "MIL-OPSN-W-HW" at bounding box center [199, 102] width 67 height 12
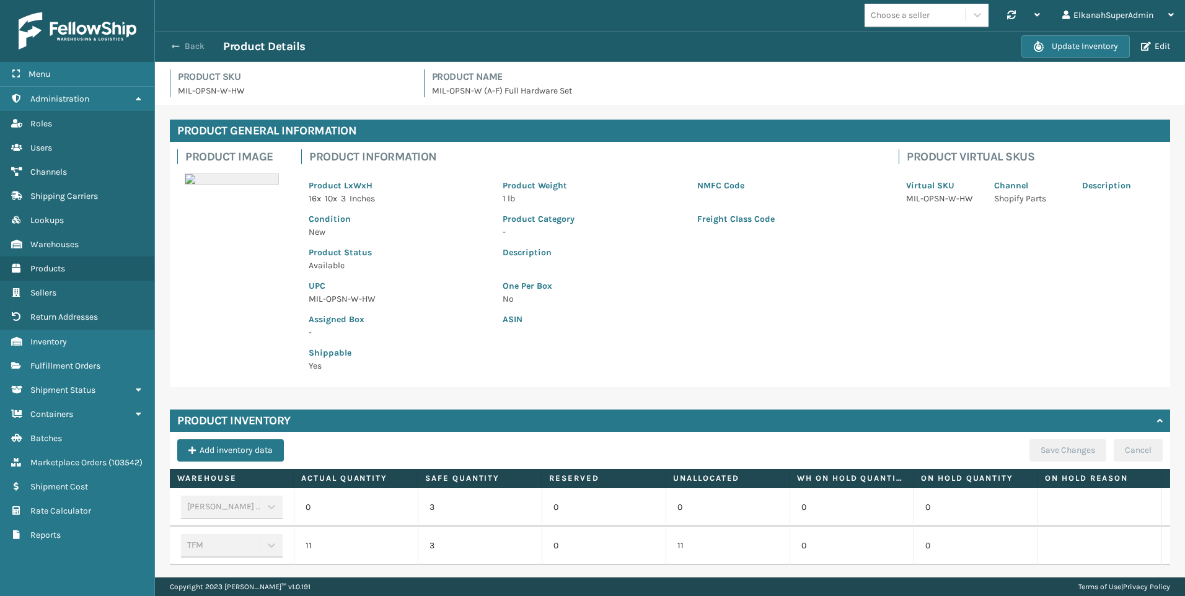
click at [187, 45] on button "Back" at bounding box center [194, 46] width 57 height 11
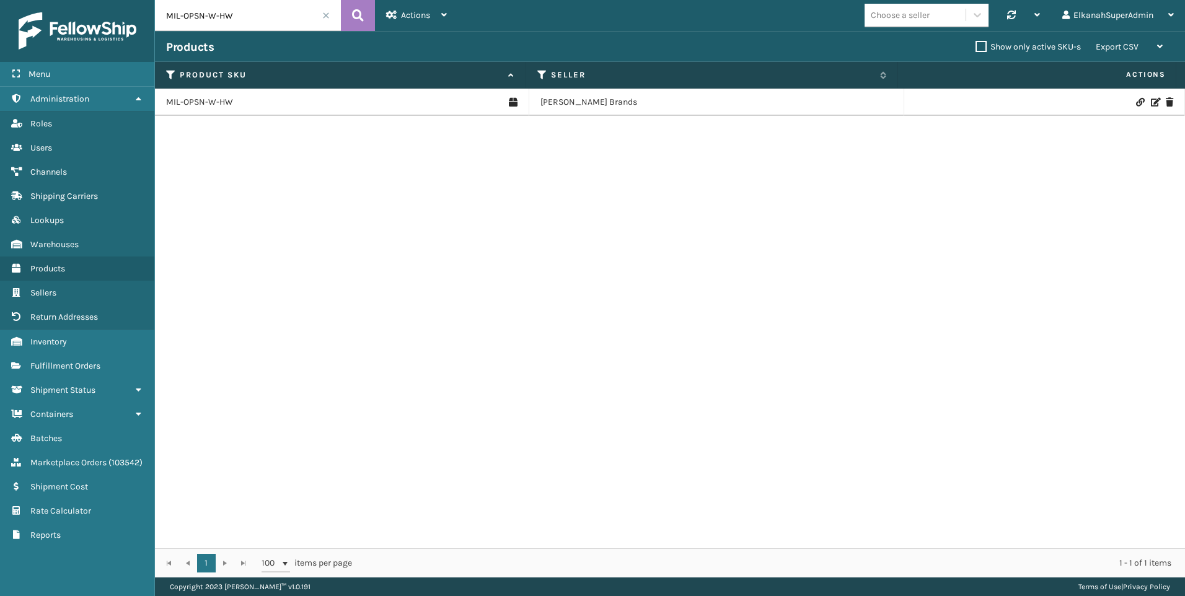
drag, startPoint x: 191, startPoint y: 11, endPoint x: 166, endPoint y: 8, distance: 25.6
click at [166, 8] on input "MIL-OPSN-W-HW" at bounding box center [248, 15] width 186 height 31
paste input "MT-5-C-2PK"
type input "MIL-MT-5-C-2PK"
click at [216, 102] on link "MIL-MT-5-C-2PK" at bounding box center [198, 102] width 64 height 12
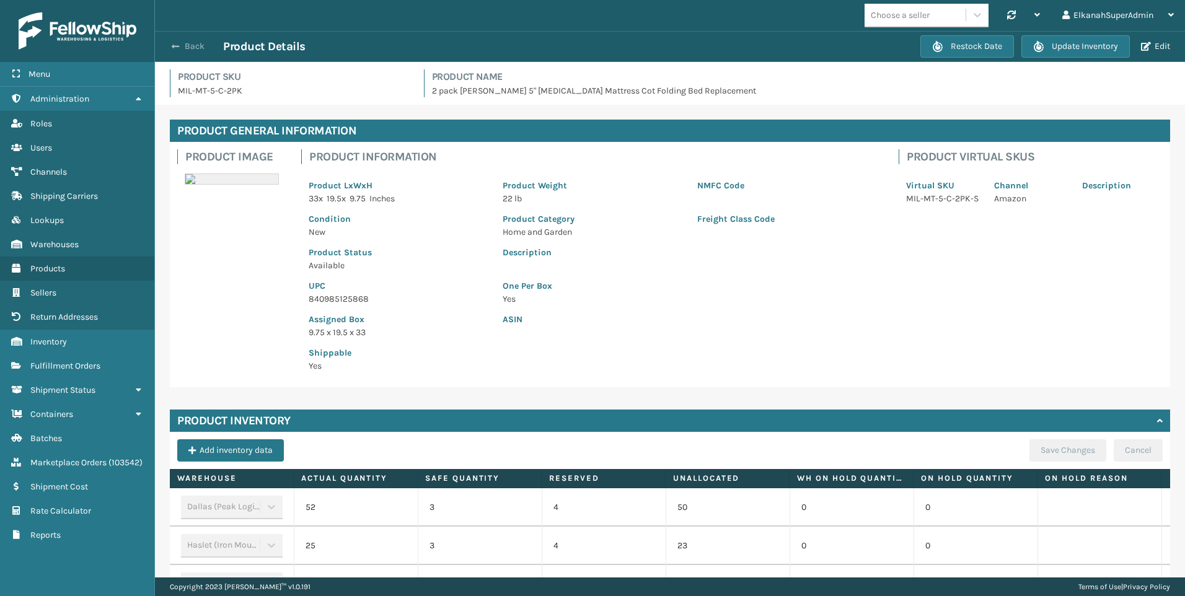
click at [183, 47] on button "Back" at bounding box center [194, 46] width 57 height 11
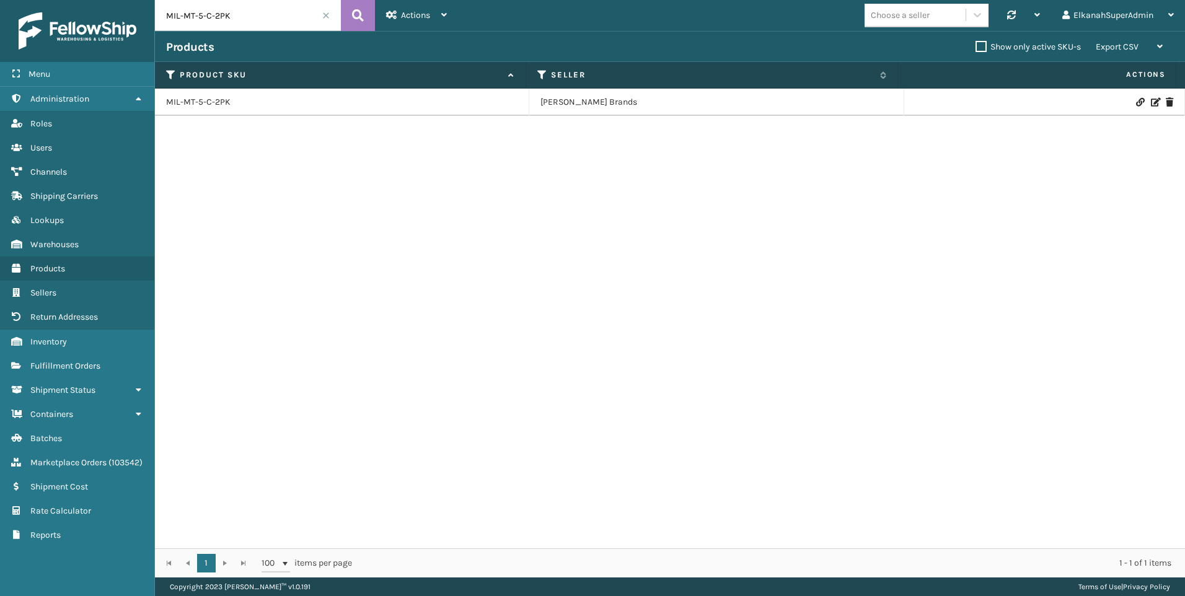
drag, startPoint x: 250, startPoint y: 21, endPoint x: 130, endPoint y: 15, distance: 119.7
click at [134, 0] on div "Menu Administration Roles Users Channels Shipping Carriers Lookups Warehouses P…" at bounding box center [592, 0] width 1185 height 0
paste input "TFSB-31-RP"
type input "MIL-TFSB-31-RP"
click at [176, 99] on link "MIL-TFSB-31-RP" at bounding box center [196, 102] width 61 height 12
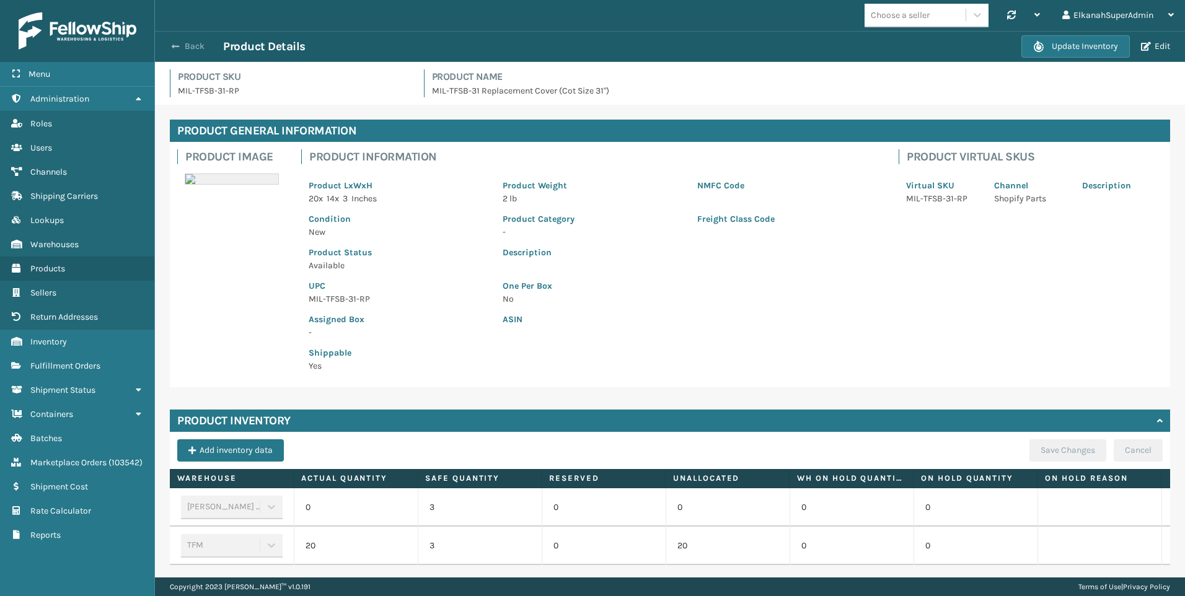
click at [176, 45] on span "button" at bounding box center [175, 46] width 7 height 9
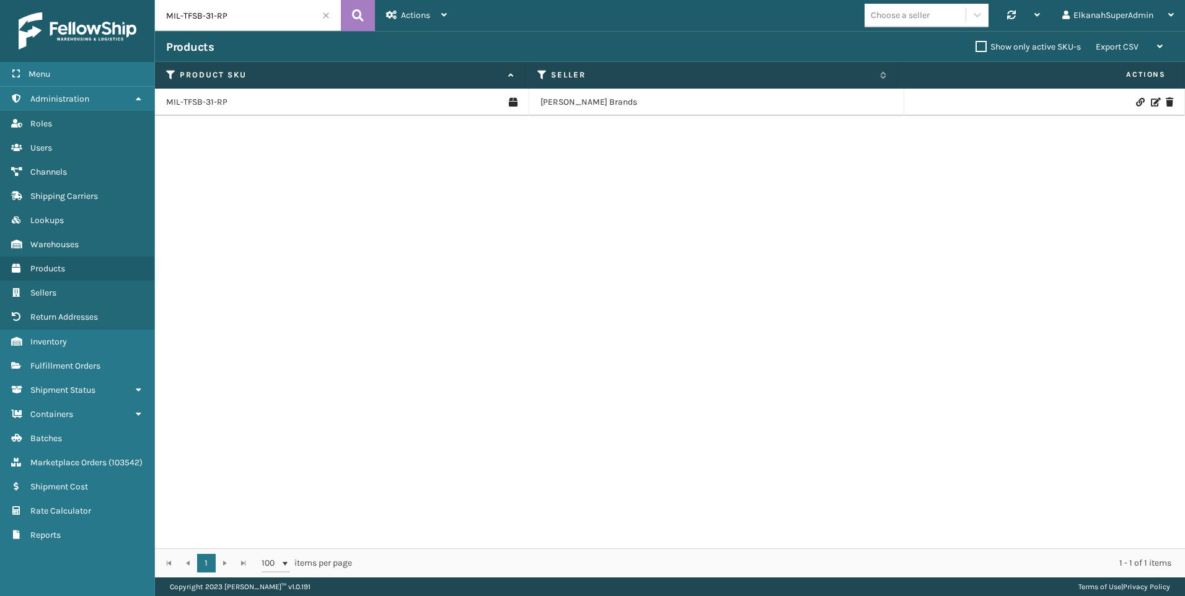
drag, startPoint x: 242, startPoint y: 10, endPoint x: 116, endPoint y: 3, distance: 126.0
click at [116, 0] on div "Menu Administration Roles Users Channels Shipping Carriers Lookups Warehouses P…" at bounding box center [592, 0] width 1185 height 0
paste input "RDPL-D-NR"
type input "MIL-RDPL-D-NR"
click at [182, 101] on link "MIL-RDPL-D-NR" at bounding box center [196, 102] width 61 height 12
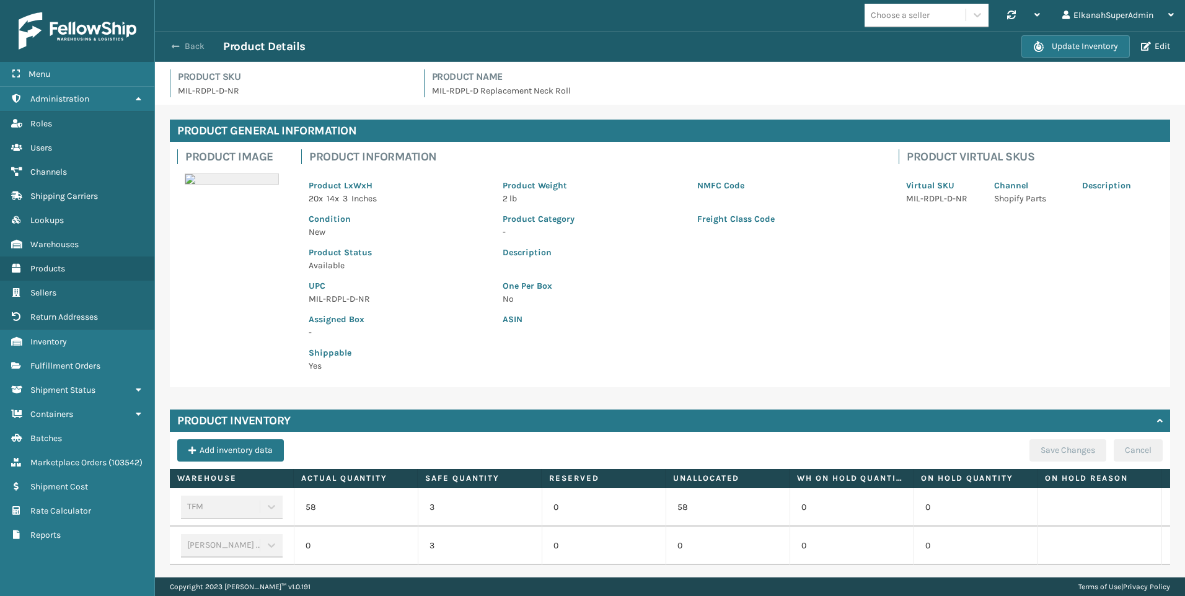
click at [198, 42] on button "Back" at bounding box center [194, 46] width 57 height 11
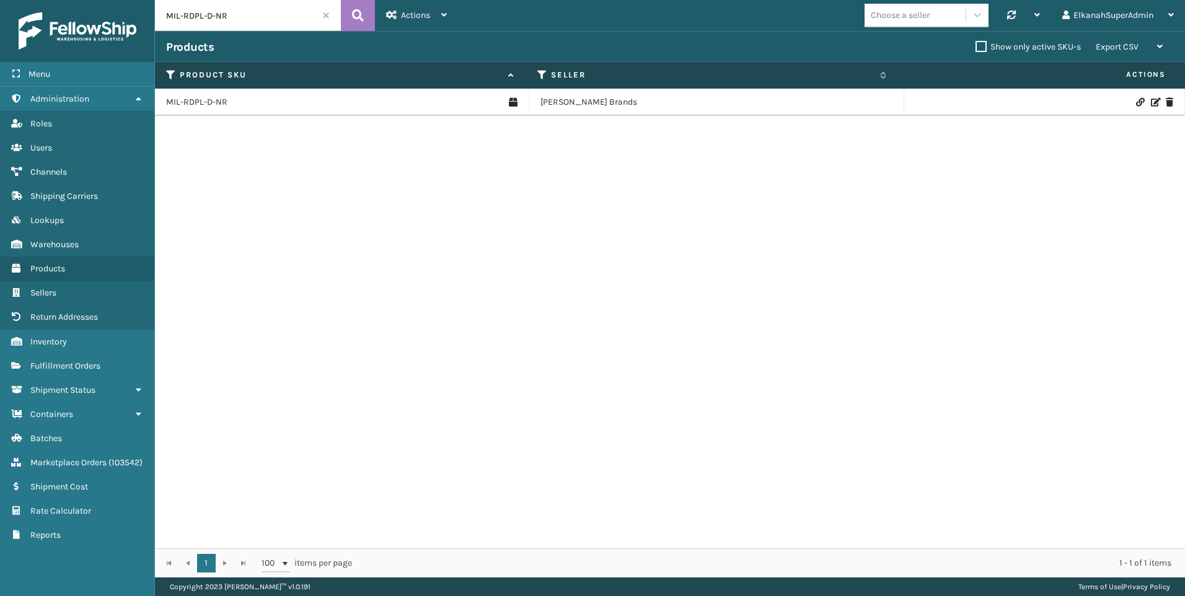
drag, startPoint x: 231, startPoint y: 19, endPoint x: 127, endPoint y: 4, distance: 105.1
click at [127, 0] on div "Menu Administration Roles Users Channels Shipping Carriers Lookups Warehouses P…" at bounding box center [592, 0] width 1185 height 0
paste input "410069-1150"
type input "410069-1150"
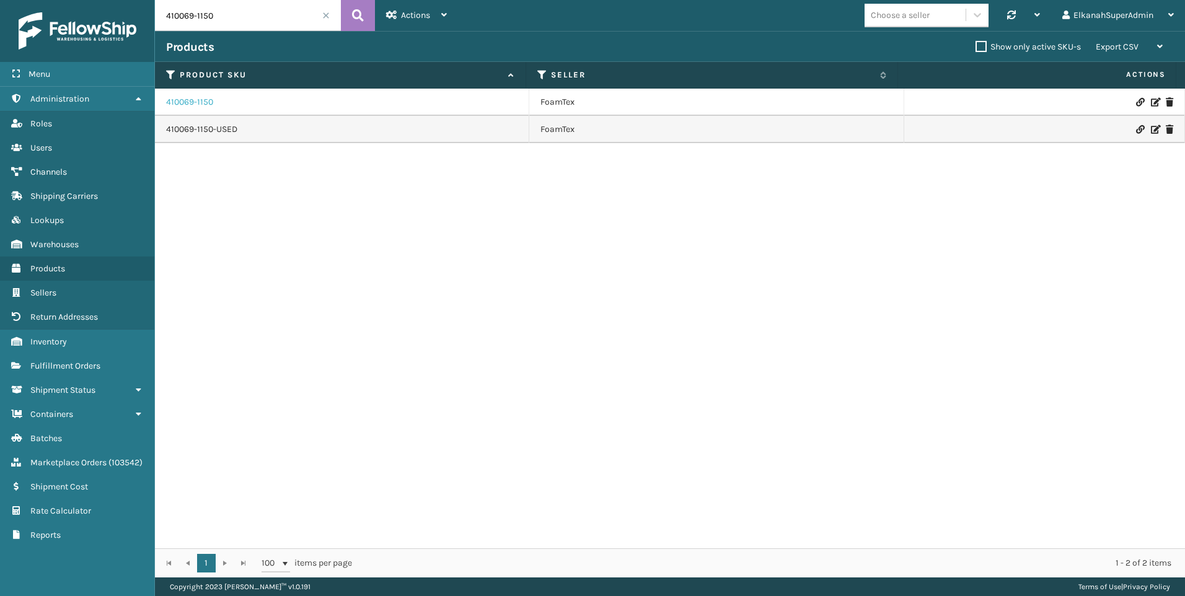
click at [197, 101] on link "410069-1150" at bounding box center [189, 102] width 47 height 12
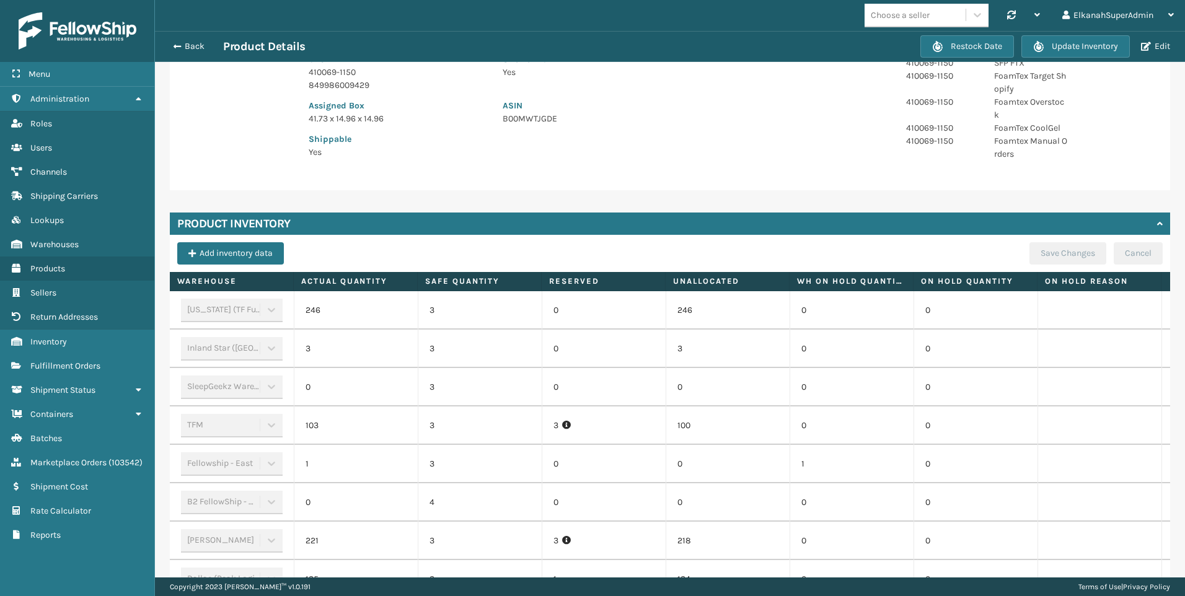
scroll to position [310, 0]
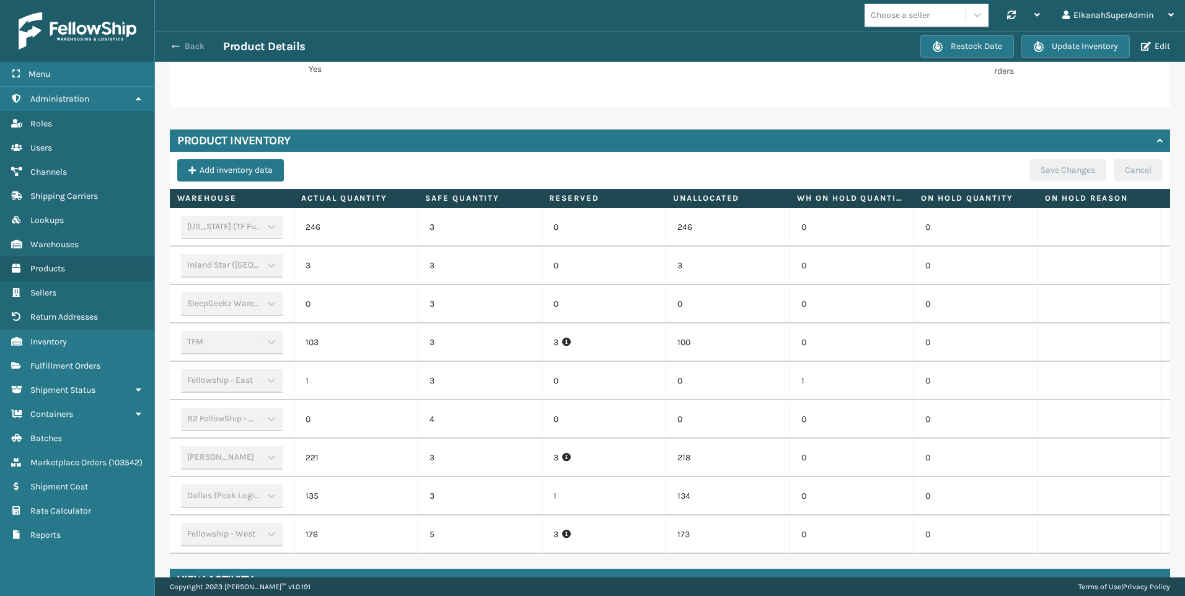
click at [191, 44] on button "Back" at bounding box center [194, 46] width 57 height 11
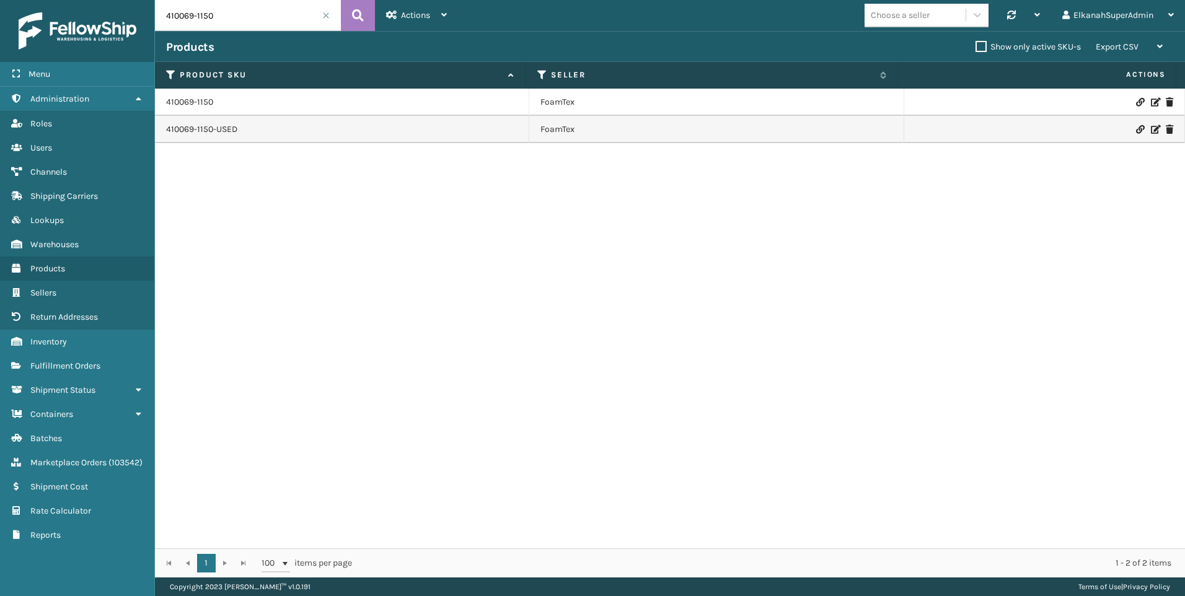
drag, startPoint x: 243, startPoint y: 16, endPoint x: 115, endPoint y: 19, distance: 128.3
click at [115, 0] on div "Menu Administration Roles Users Channels Shipping Carriers Lookups Warehouses P…" at bounding box center [592, 0] width 1185 height 0
paste input "4"
type input "410069-1154"
click at [188, 102] on link "410069-1154" at bounding box center [189, 102] width 47 height 12
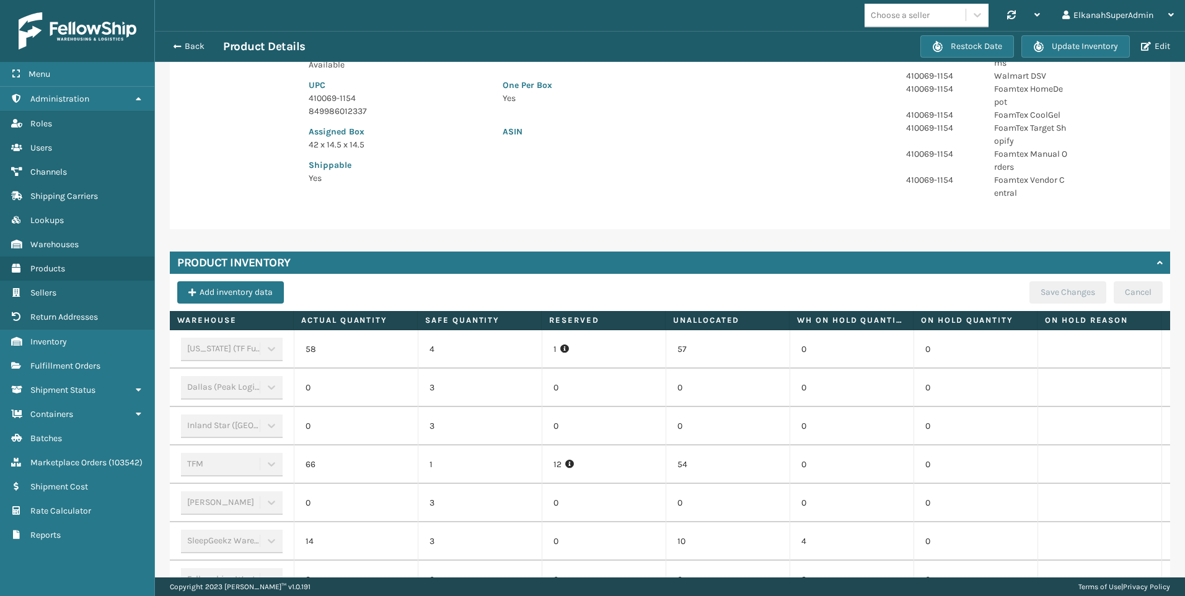
scroll to position [248, 0]
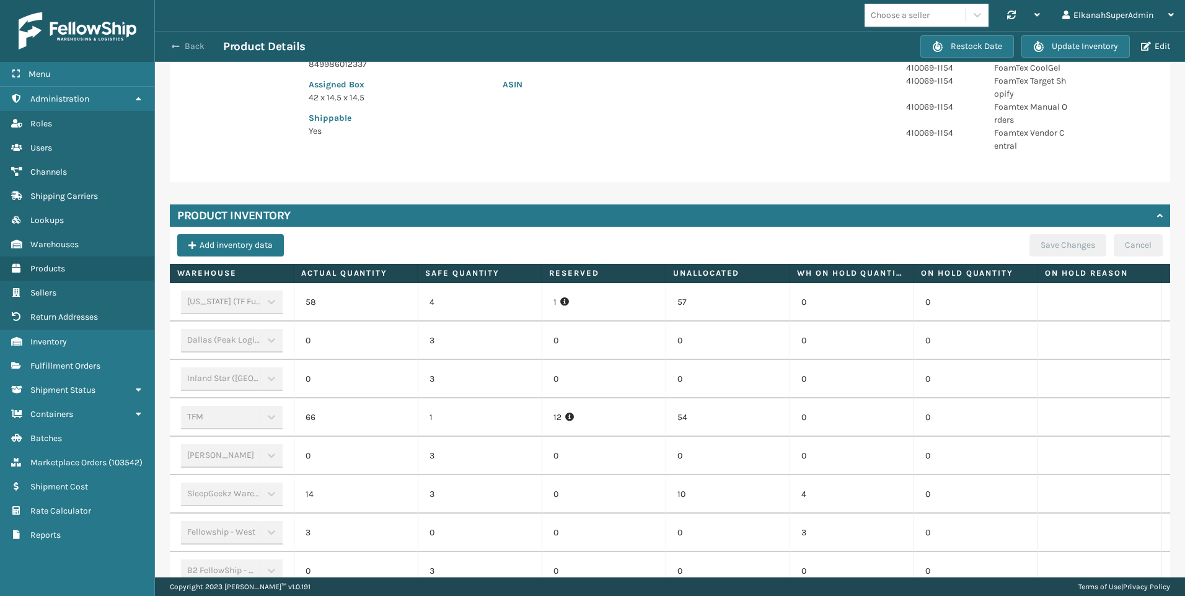
click at [202, 48] on button "Back" at bounding box center [194, 46] width 57 height 11
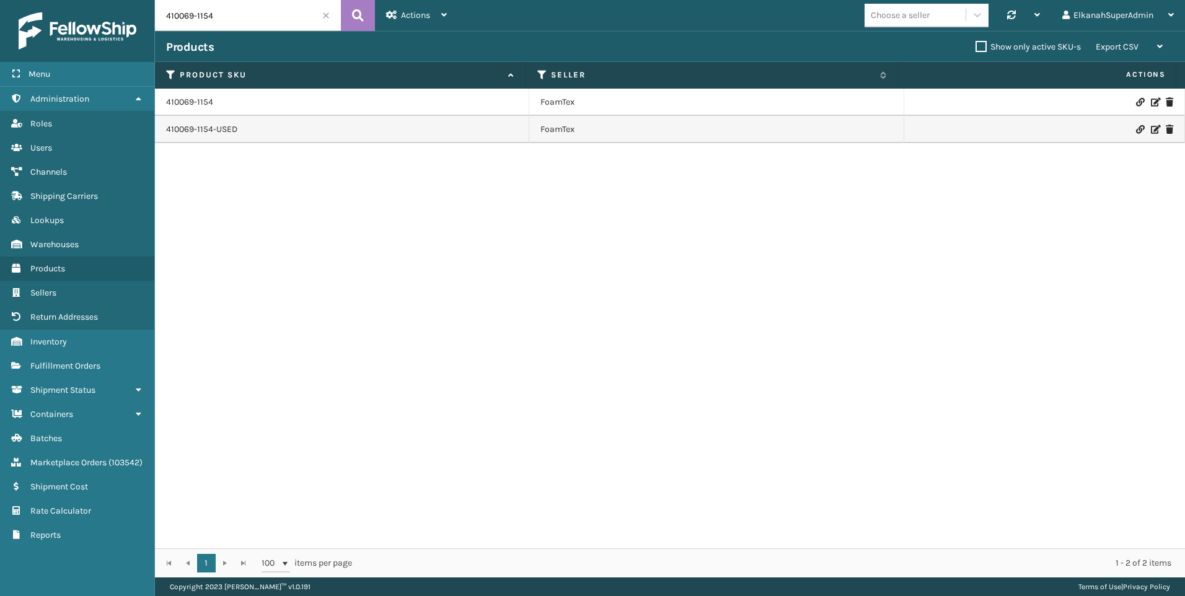
drag, startPoint x: 209, startPoint y: 18, endPoint x: 151, endPoint y: 22, distance: 57.7
click at [151, 0] on div "Menu Administration Roles Users Channels Shipping Carriers Lookups Warehouses P…" at bounding box center [592, 0] width 1185 height 0
drag, startPoint x: 266, startPoint y: 22, endPoint x: 138, endPoint y: 15, distance: 127.8
click at [141, 0] on div "Menu Administration Roles Users Channels Shipping Carriers Lookups Warehouses P…" at bounding box center [592, 0] width 1185 height 0
paste input "MIL-DLHS-NST-GR"
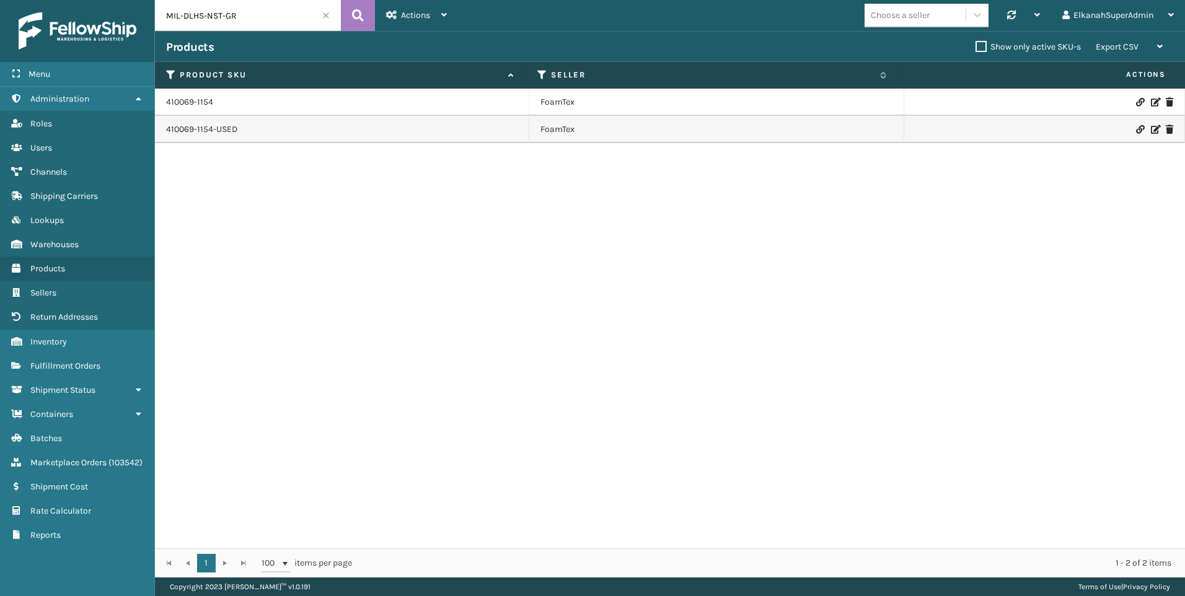
type input "MIL-DLHS-NST-GR"
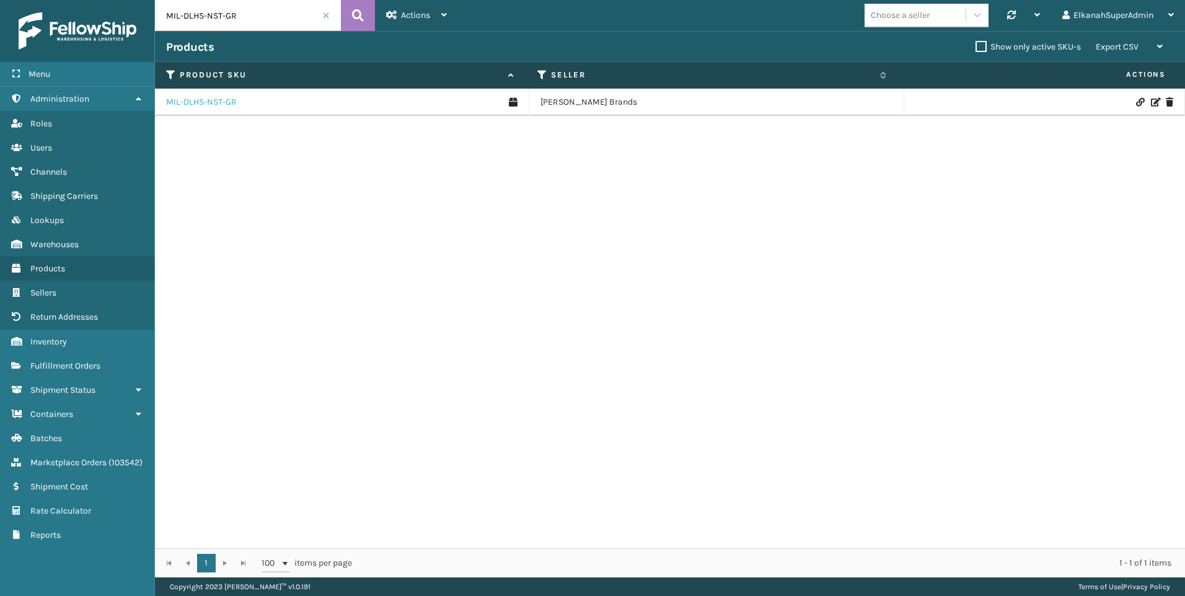
click at [222, 103] on link "MIL-DLHS-NST-GR" at bounding box center [201, 102] width 71 height 12
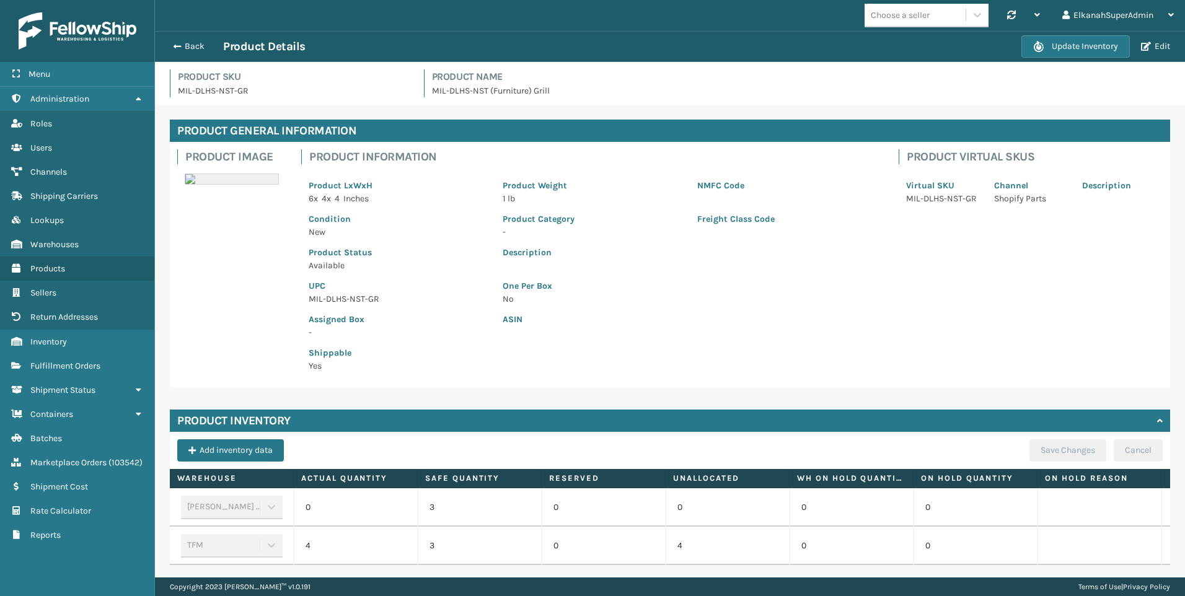
scroll to position [49, 0]
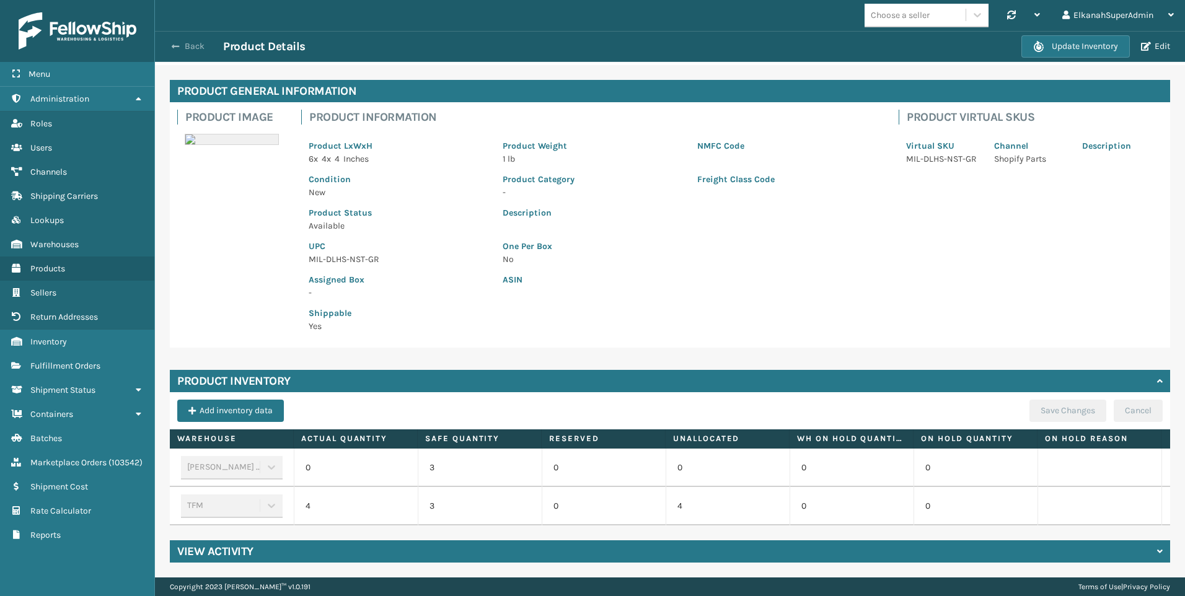
click at [186, 48] on button "Back" at bounding box center [194, 46] width 57 height 11
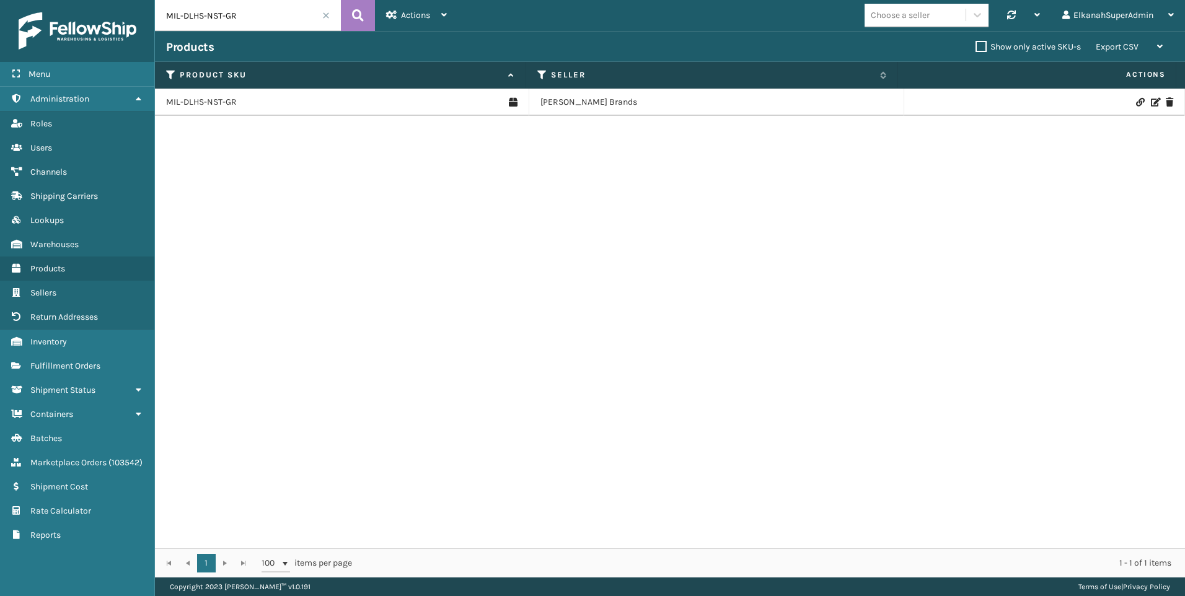
drag, startPoint x: 270, startPoint y: 17, endPoint x: 131, endPoint y: 25, distance: 139.7
click at [131, 0] on div "Menu Administration Roles Users Channels Shipping Carriers Lookups Warehouses P…" at bounding box center [592, 0] width 1185 height 0
paste input "LMP"
type input "MIL-DLHS-NST-LMP"
click at [203, 100] on link "MIL-DLHS-NST-LMP" at bounding box center [204, 102] width 76 height 12
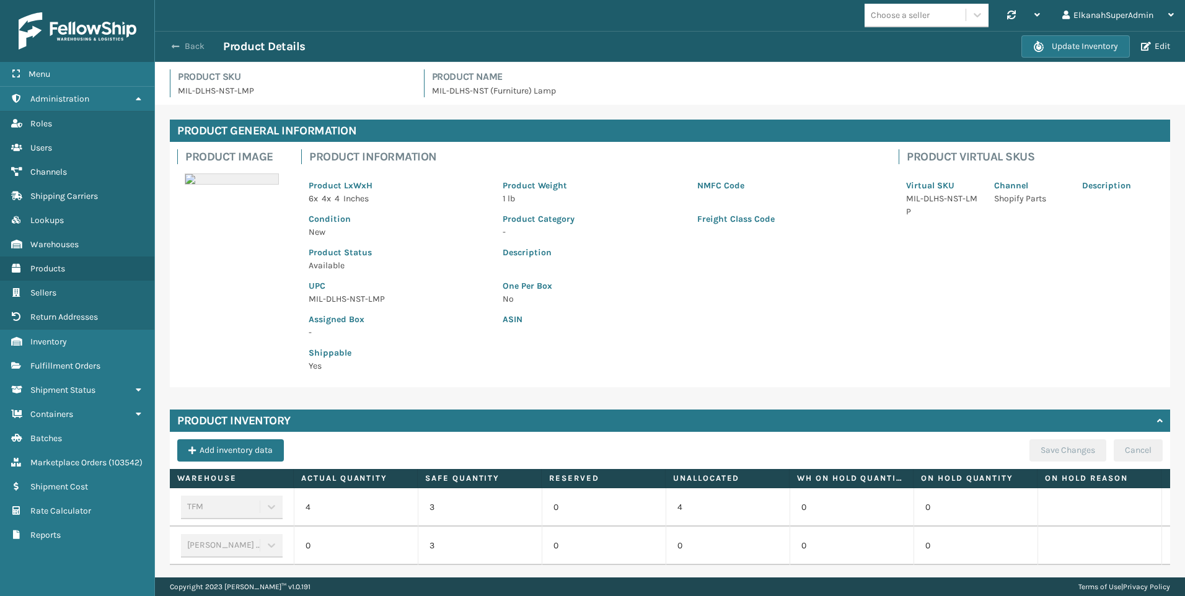
click at [186, 43] on button "Back" at bounding box center [194, 46] width 57 height 11
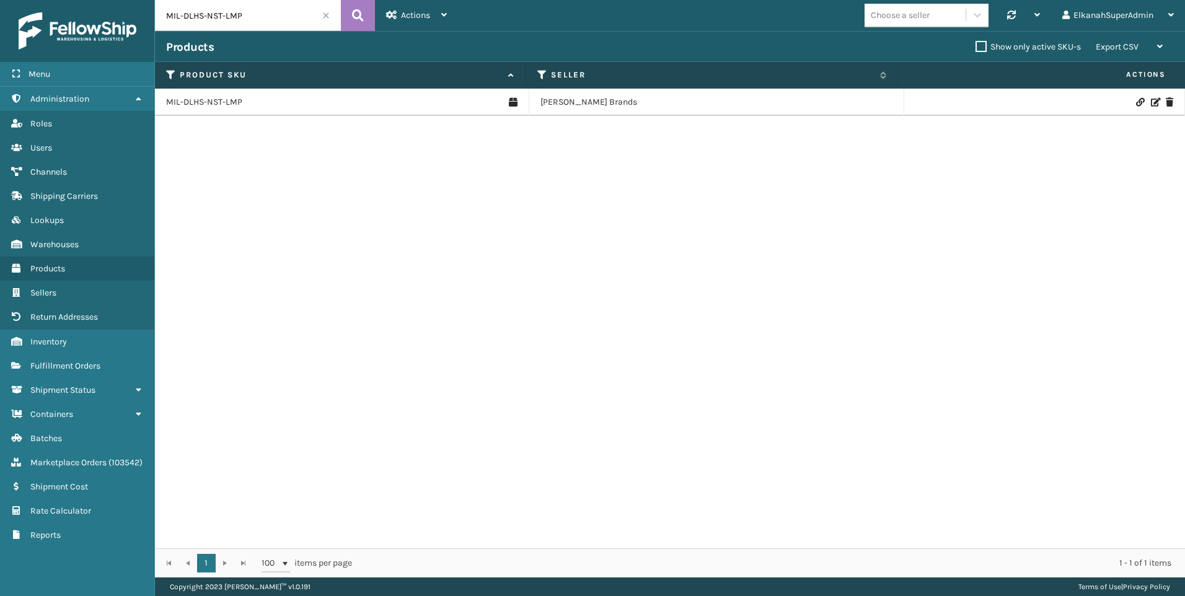
drag, startPoint x: 253, startPoint y: 20, endPoint x: 120, endPoint y: 31, distance: 133.7
click at [120, 0] on div "Menu Administration Roles Users Channels Shipping Carriers Lookups Warehouses P…" at bounding box center [592, 0] width 1185 height 0
paste input "ST"
type input "MIL-DLHS-NST-ST"
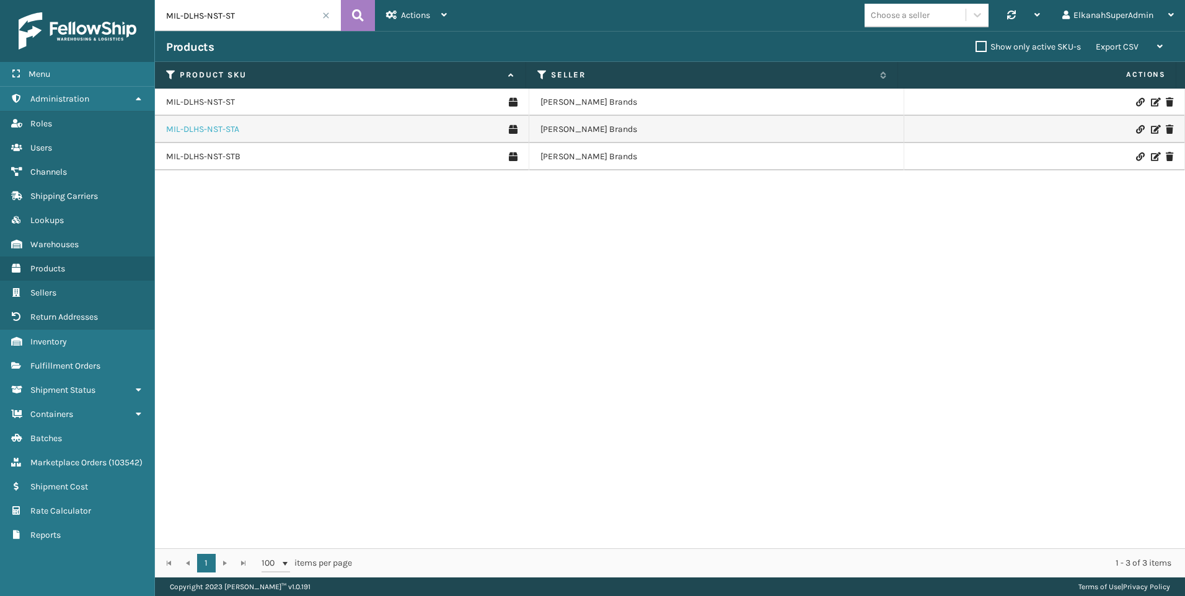
click at [226, 128] on link "MIL-DLHS-NST-STA" at bounding box center [202, 129] width 73 height 12
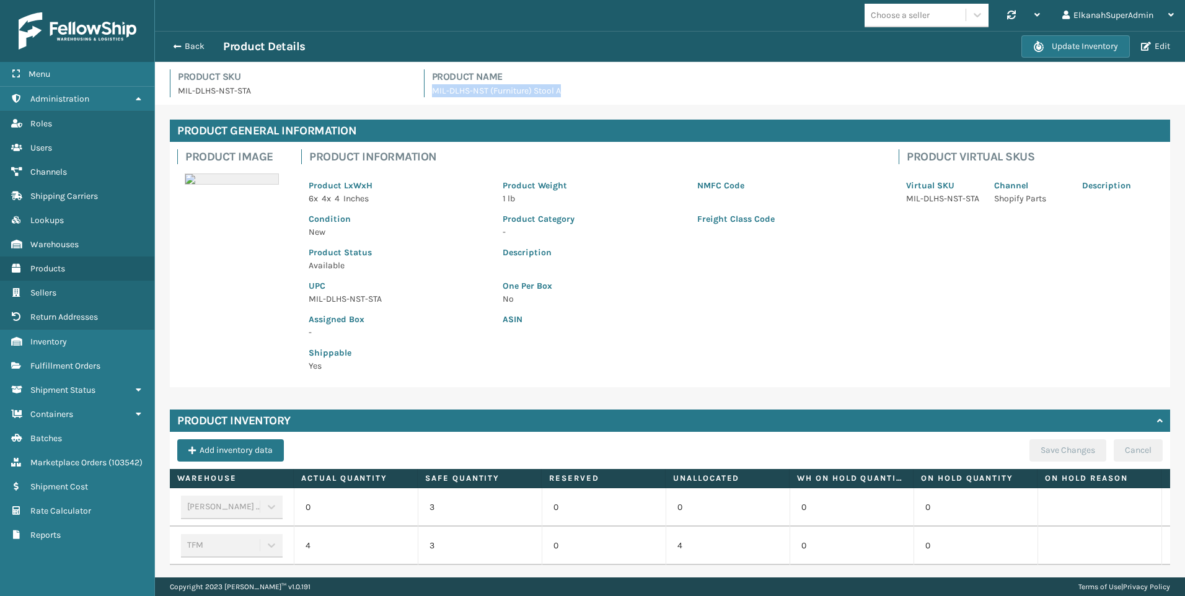
drag, startPoint x: 567, startPoint y: 91, endPoint x: 426, endPoint y: 92, distance: 140.6
click at [426, 92] on div "Product Name MIL-DLHS-NST (Furniture) Stool A" at bounding box center [797, 83] width 747 height 28
drag, startPoint x: 426, startPoint y: 92, endPoint x: 307, endPoint y: 92, distance: 119.0
click at [307, 92] on p "MIL-DLHS-NST-STA" at bounding box center [293, 90] width 231 height 13
click at [187, 42] on button "Back" at bounding box center [194, 46] width 57 height 11
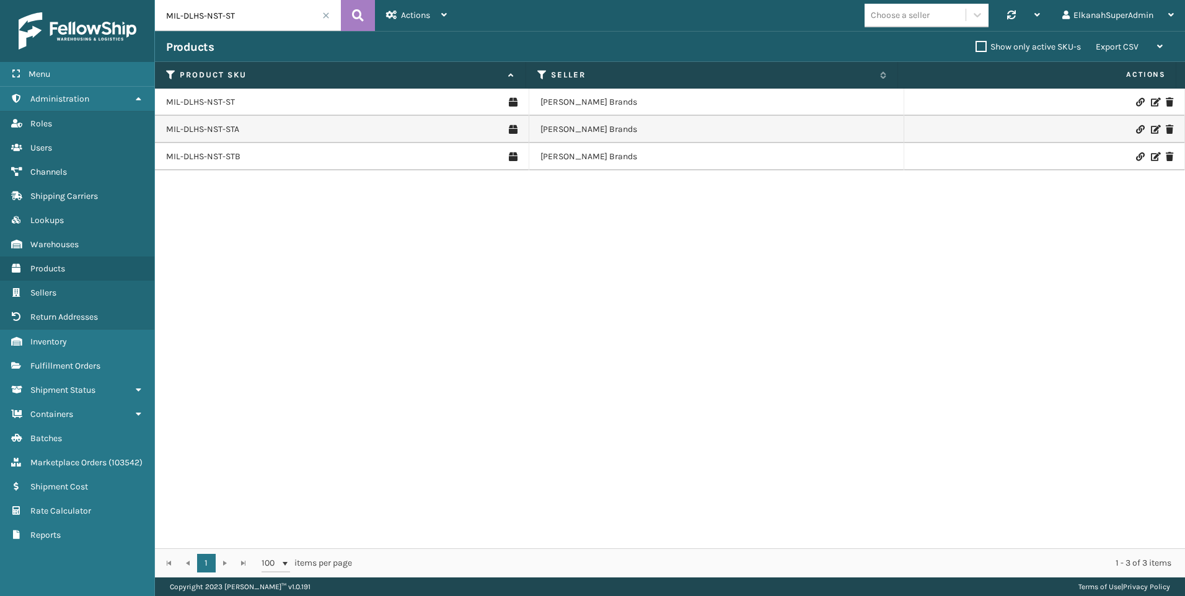
drag, startPoint x: 245, startPoint y: 20, endPoint x: 148, endPoint y: 26, distance: 96.9
click at [148, 0] on div "Menu Administration Roles Users Channels Shipping Carriers Lookups Warehouses P…" at bounding box center [592, 0] width 1185 height 0
paste input "410079-1120"
type input "410079-1120"
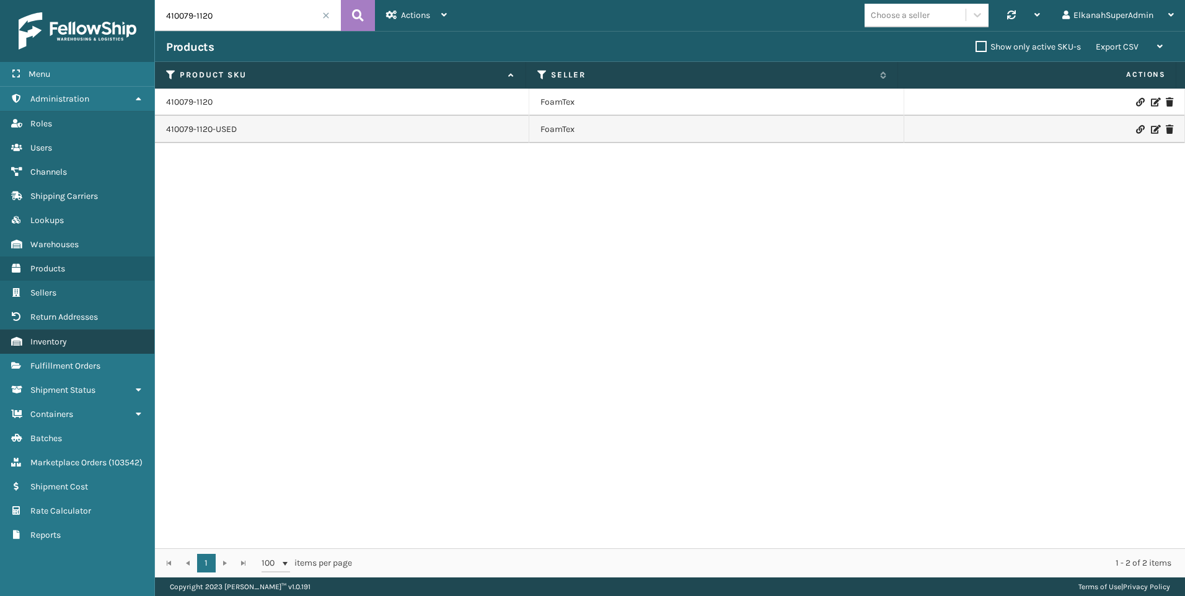
click at [56, 351] on link "Marketplace Orders Inventory" at bounding box center [77, 342] width 154 height 24
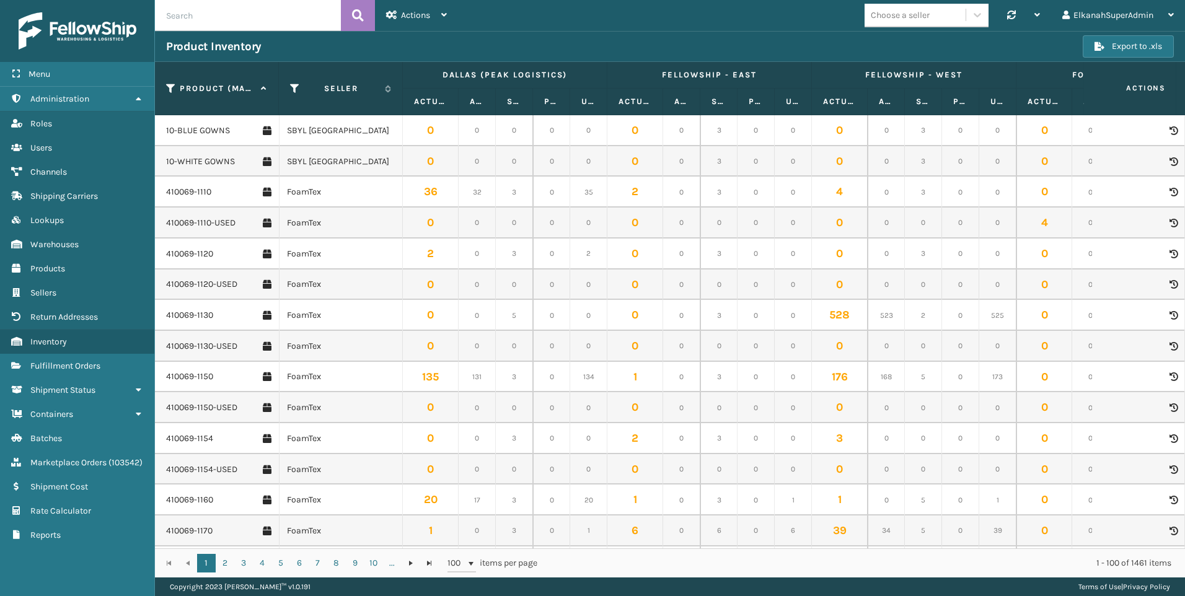
click at [229, 29] on input "text" at bounding box center [248, 15] width 186 height 31
paste input "410079-1120"
type input "410079-1120"
click at [361, 24] on icon at bounding box center [358, 15] width 12 height 19
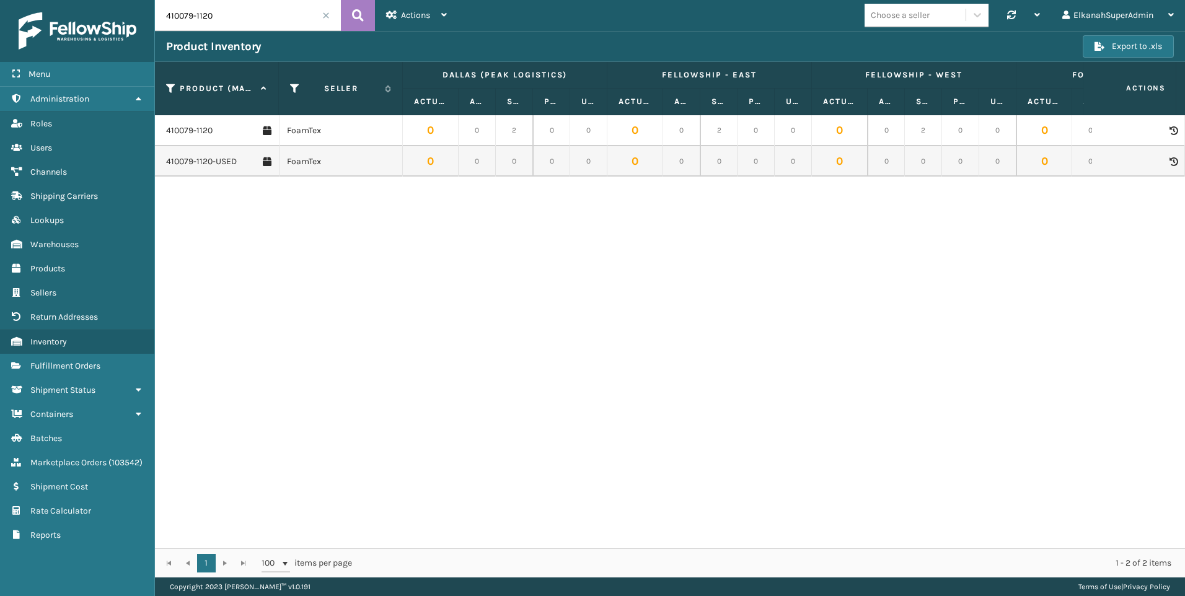
click at [1169, 128] on icon at bounding box center [1172, 130] width 7 height 9
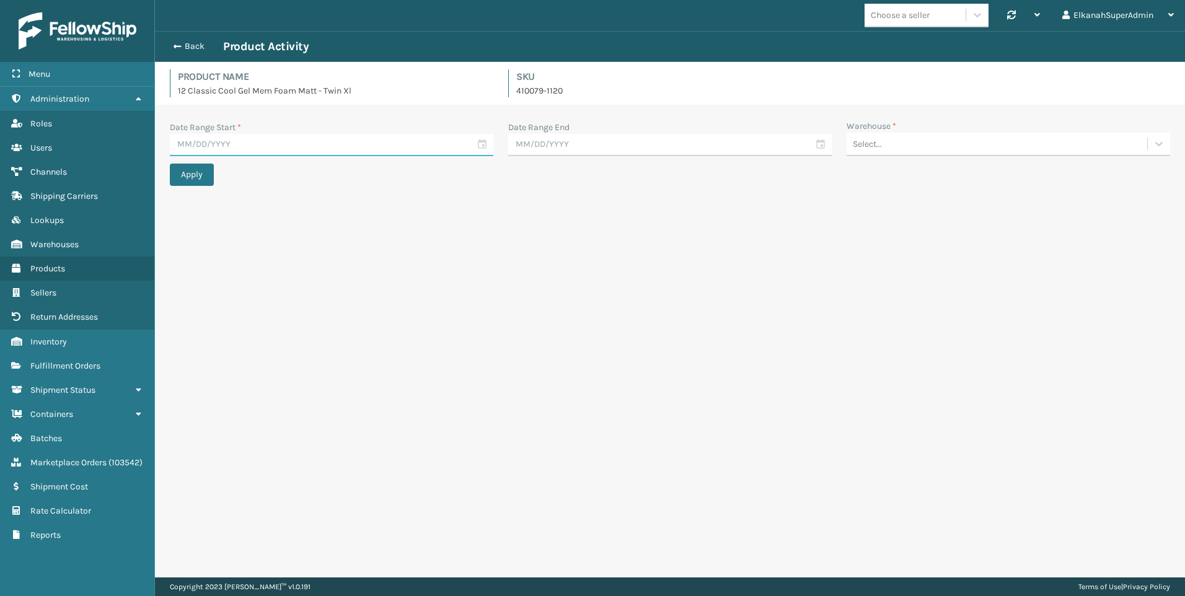
click at [483, 145] on input "text" at bounding box center [331, 145] width 323 height 22
click at [204, 213] on div "1" at bounding box center [206, 216] width 20 height 19
type input "09/01/2025"
click at [578, 137] on input "text" at bounding box center [669, 145] width 323 height 22
click at [560, 292] on div "30" at bounding box center [566, 298] width 19 height 19
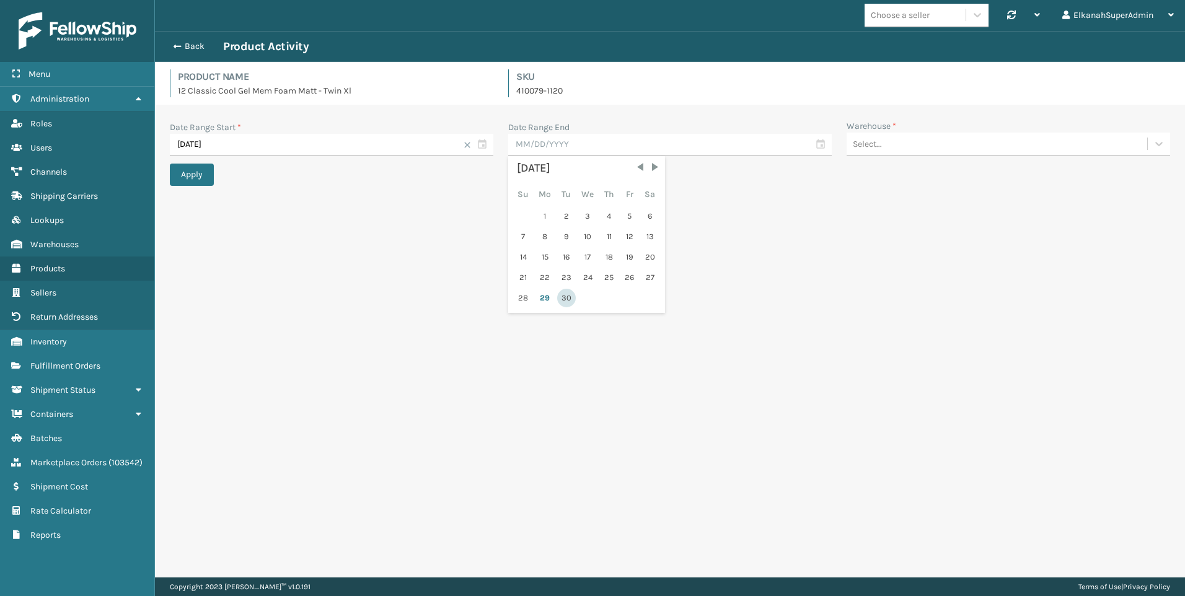
type input "09/30/2025"
click at [901, 154] on div "Select..." at bounding box center [1007, 145] width 323 height 24
click at [893, 149] on div "Select..." at bounding box center [996, 144] width 300 height 20
type input "t"
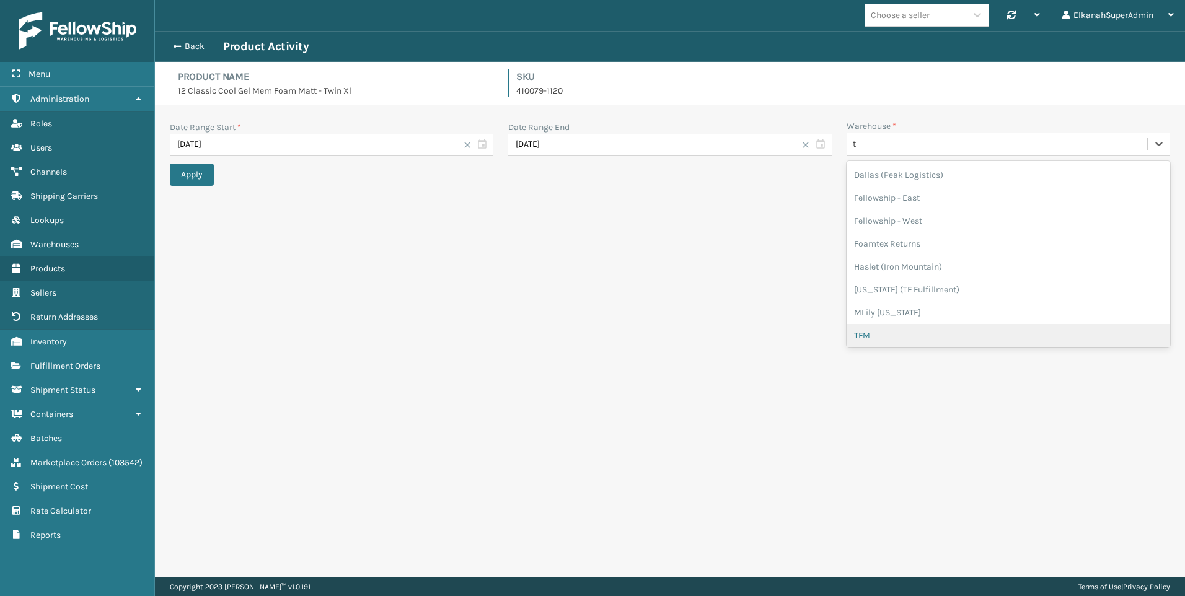
drag, startPoint x: 872, startPoint y: 323, endPoint x: 872, endPoint y: 337, distance: 13.6
click at [872, 337] on div "Dallas (Peak Logistics) Fellowship - East Fellowship - West Foamtex Returns Has…" at bounding box center [1007, 254] width 323 height 186
click at [872, 337] on div "TFM" at bounding box center [1007, 335] width 323 height 23
click at [190, 177] on button "Apply" at bounding box center [192, 175] width 44 height 22
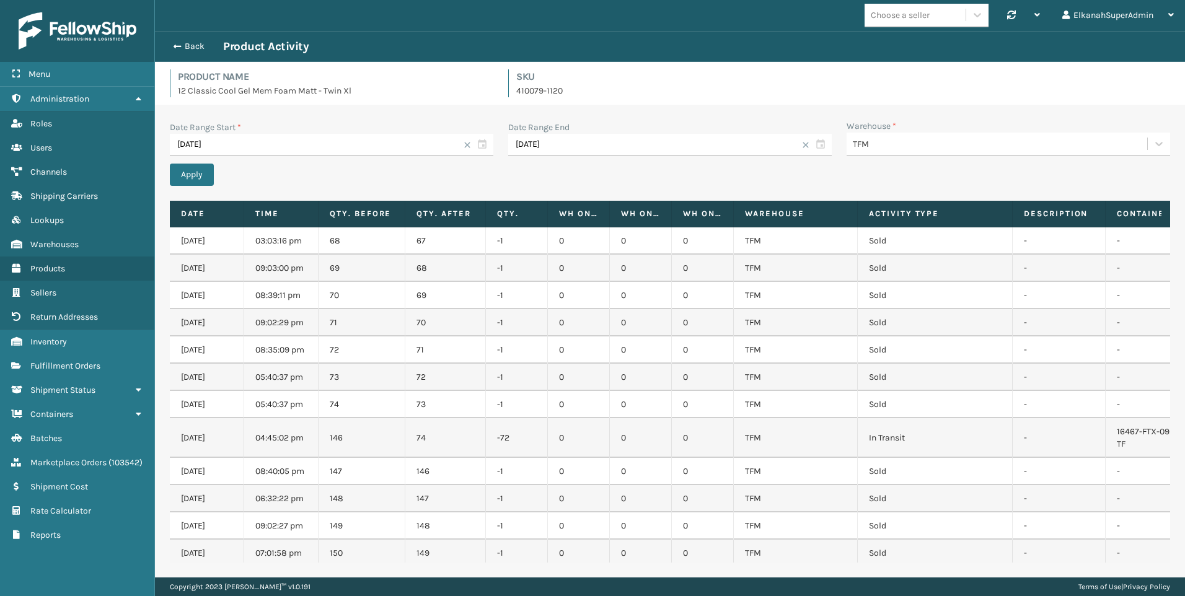
click at [344, 439] on td "146" at bounding box center [361, 438] width 87 height 40
drag, startPoint x: 918, startPoint y: 439, endPoint x: 179, endPoint y: 440, distance: 739.1
click at [179, 440] on tr "09/26/2025 04:45:02 pm 146 74 -72 0 0 0 TFM In Transit - 16467-FTX-0925-TF Rece…" at bounding box center [839, 438] width 1338 height 40
click at [846, 434] on td "TFM" at bounding box center [796, 438] width 124 height 40
drag, startPoint x: 931, startPoint y: 436, endPoint x: 182, endPoint y: 432, distance: 749.1
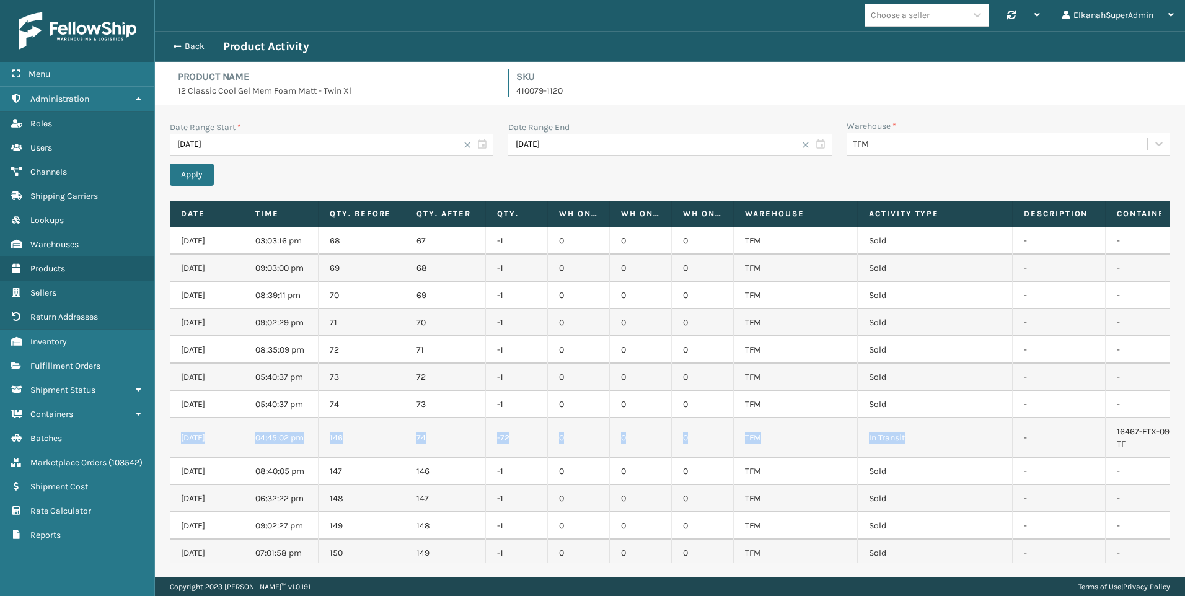
click at [182, 432] on tr "09/26/2025 04:45:02 pm 146 74 -72 0 0 0 TFM In Transit - 16467-FTX-0925-TF Rece…" at bounding box center [839, 438] width 1338 height 40
click at [981, 424] on td "In Transit" at bounding box center [934, 438] width 155 height 40
drag, startPoint x: 935, startPoint y: 437, endPoint x: 173, endPoint y: 433, distance: 761.5
click at [173, 433] on tr "09/26/2025 04:45:02 pm 146 74 -72 0 0 0 TFM In Transit - 16467-FTX-0925-TF Rece…" at bounding box center [839, 438] width 1338 height 40
click at [589, 322] on td "0" at bounding box center [579, 322] width 62 height 27
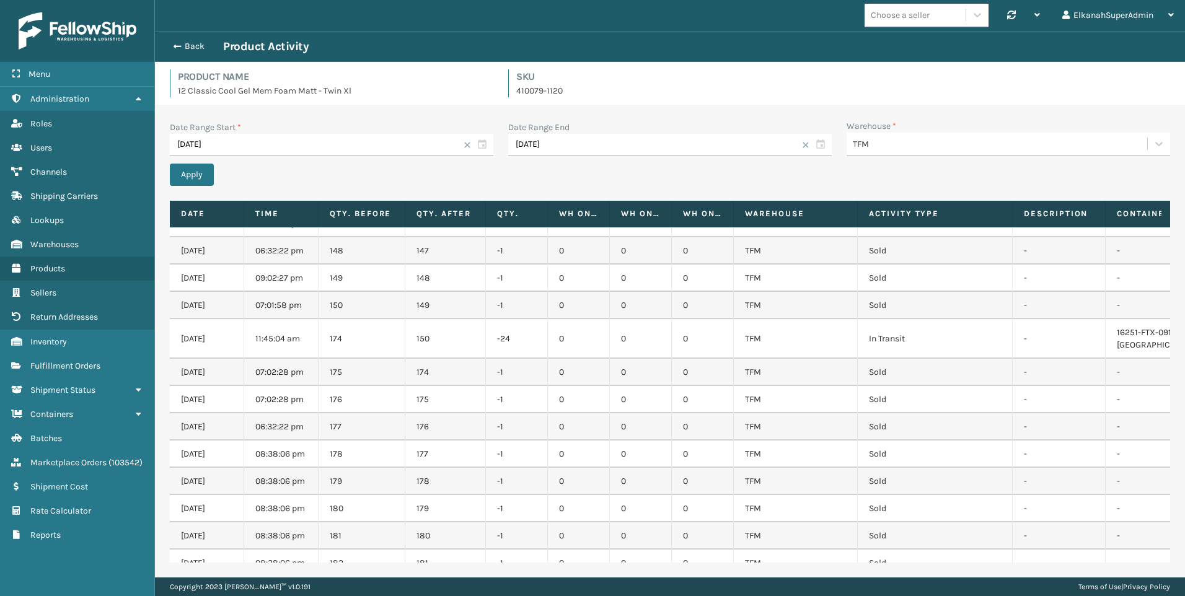
click at [989, 386] on td "Sold" at bounding box center [934, 399] width 155 height 27
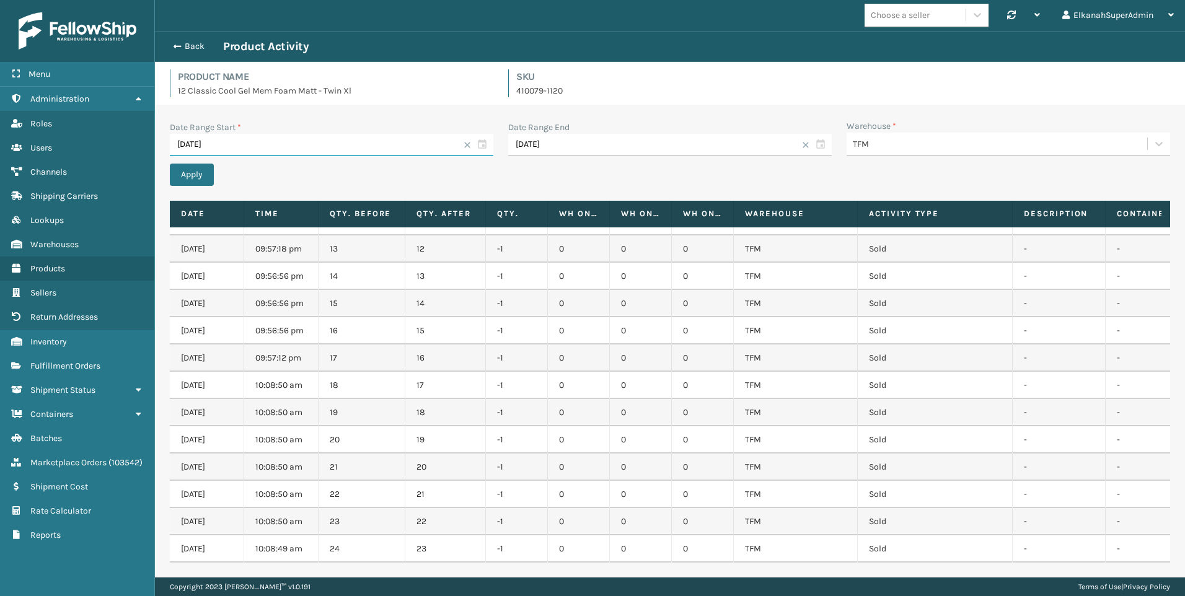
click at [480, 147] on input "09/01/2025" at bounding box center [331, 145] width 323 height 22
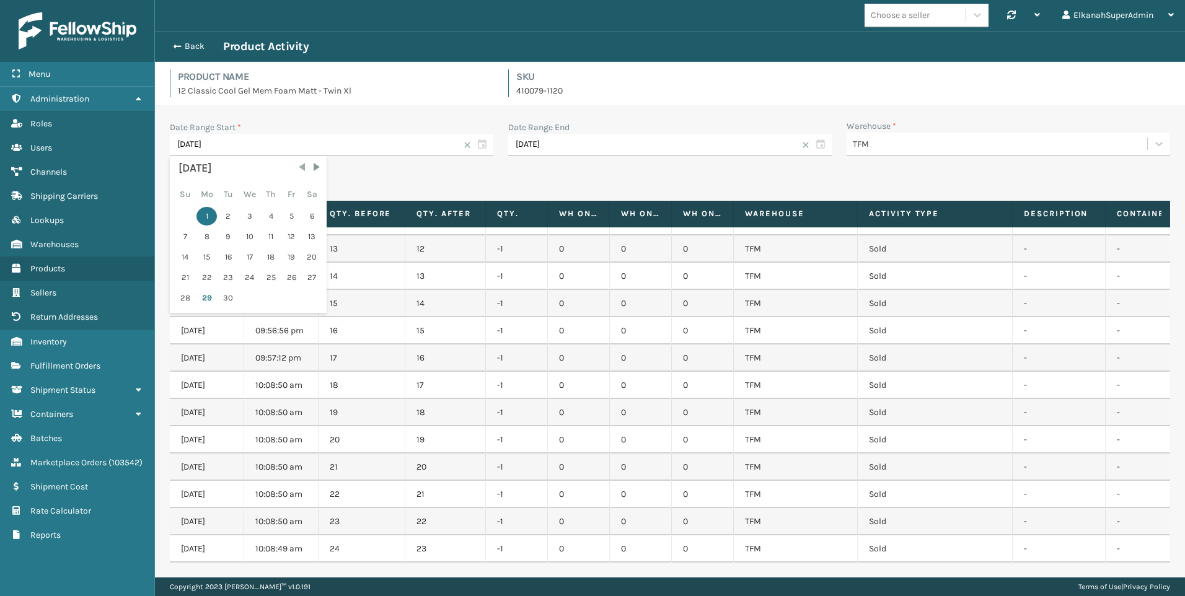
click at [301, 170] on span "Previous Month" at bounding box center [302, 167] width 12 height 12
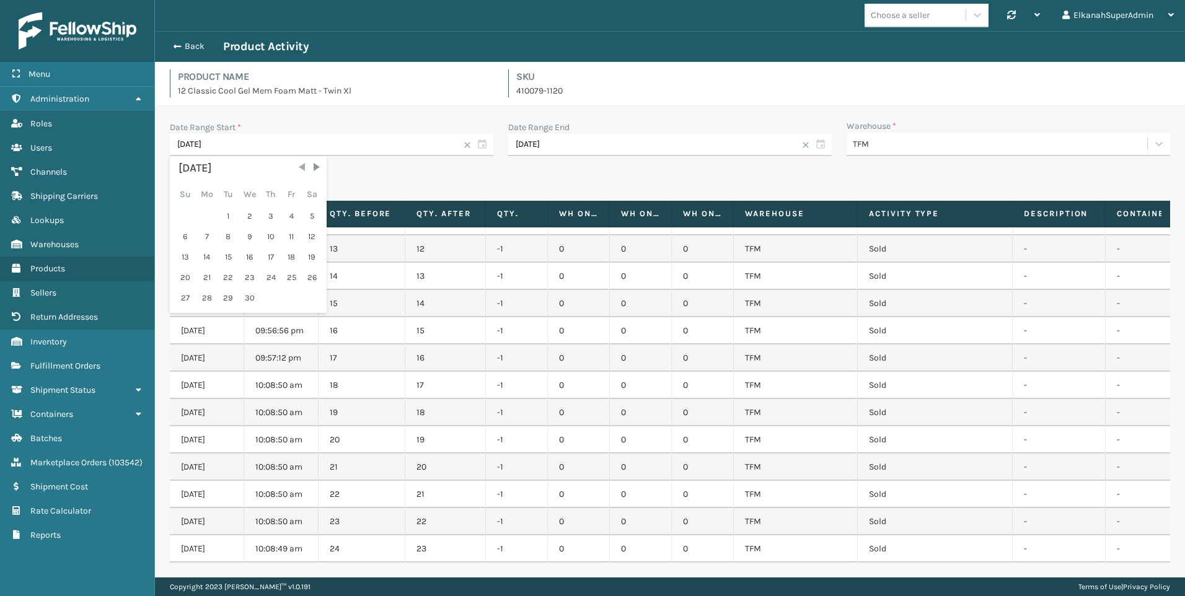
click at [301, 170] on span "Previous Month" at bounding box center [302, 167] width 12 height 12
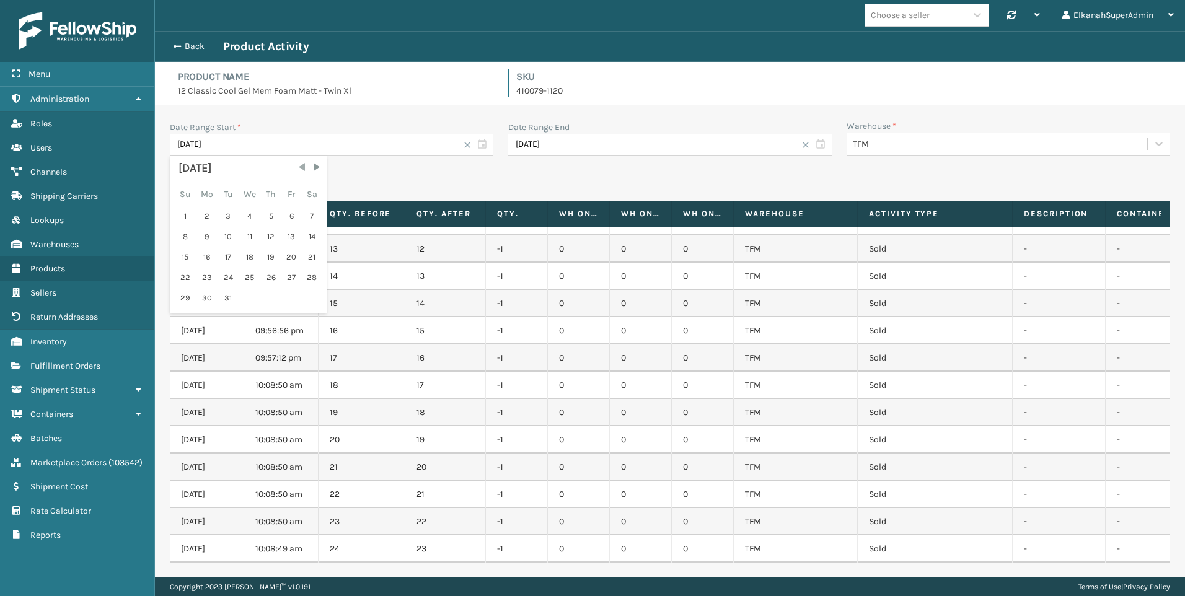
click at [301, 170] on span "Previous Month" at bounding box center [302, 167] width 12 height 12
click at [185, 215] on div "1" at bounding box center [184, 216] width 19 height 19
type input "09/01/2024"
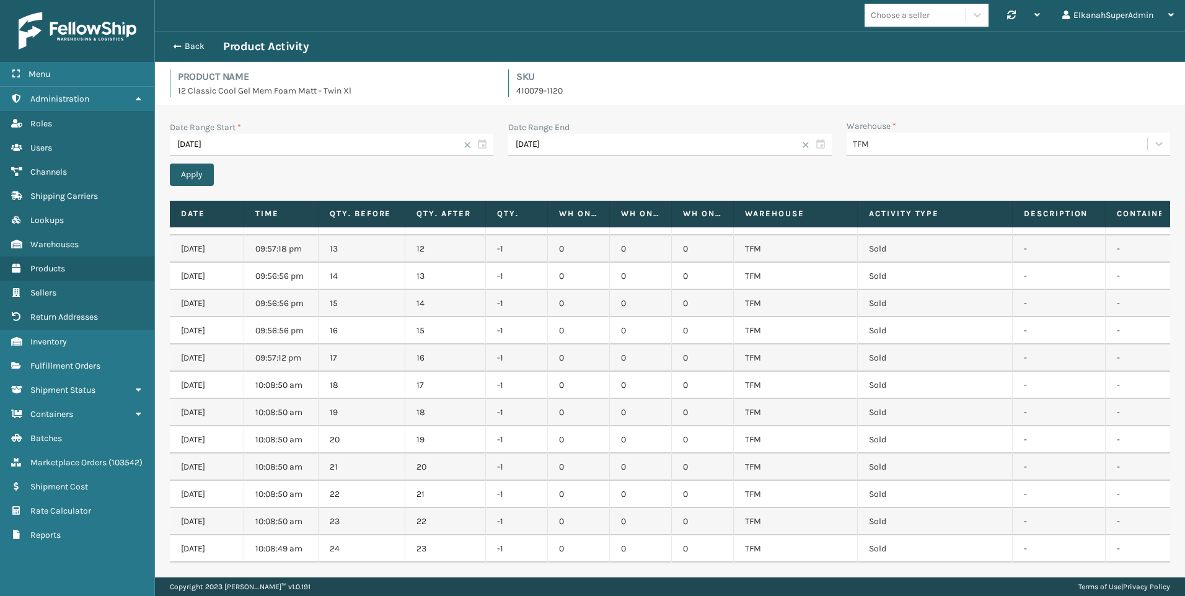
click at [206, 175] on button "Apply" at bounding box center [192, 175] width 44 height 22
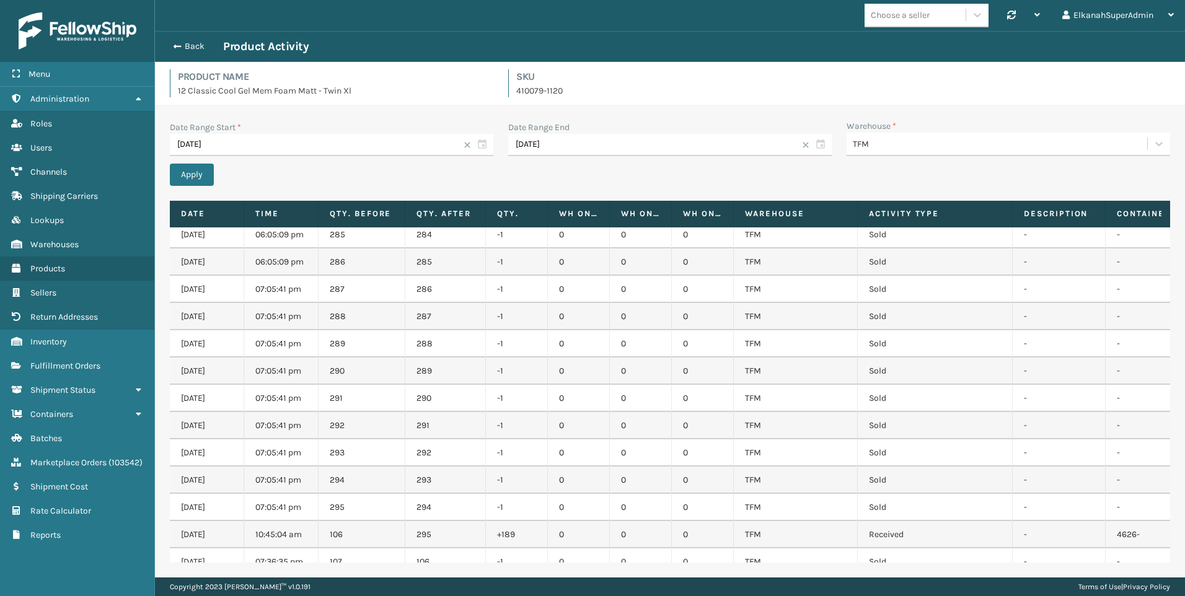
scroll to position [5748, 0]
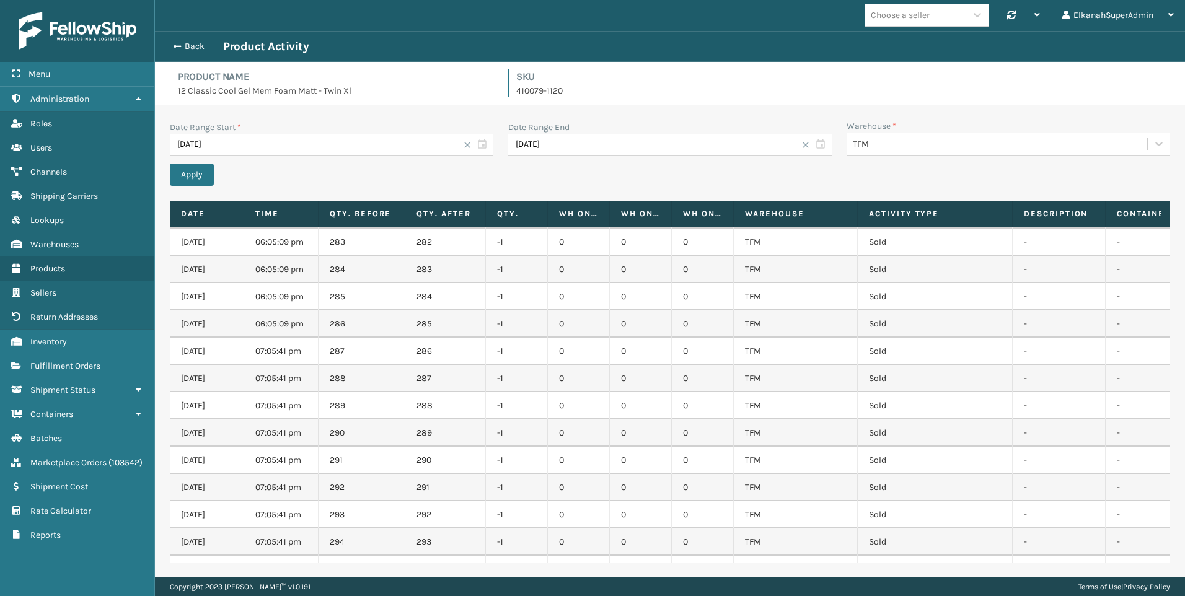
drag, startPoint x: 463, startPoint y: 354, endPoint x: 237, endPoint y: 350, distance: 225.6
click at [237, 350] on tr "08/07/2025 07:05:41 pm 287 286 -1 0 0 0 TFM Sold - - - 114-7243257-3036266 -" at bounding box center [839, 351] width 1338 height 27
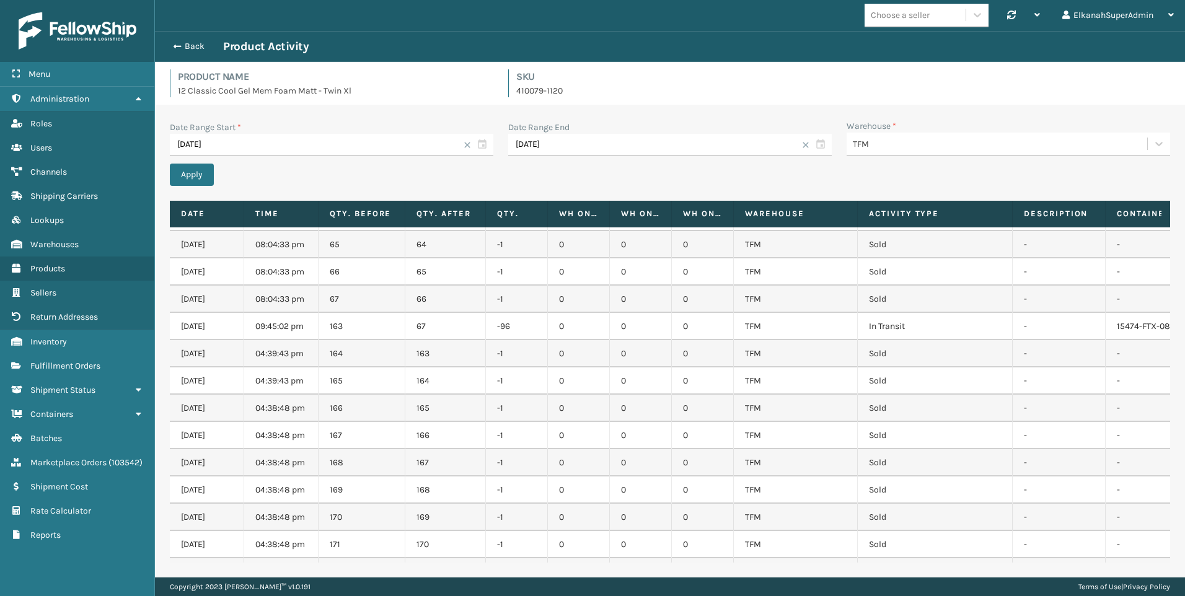
scroll to position [2341, 0]
drag, startPoint x: 439, startPoint y: 402, endPoint x: 175, endPoint y: 385, distance: 263.8
click at [596, 463] on td "0" at bounding box center [579, 460] width 62 height 27
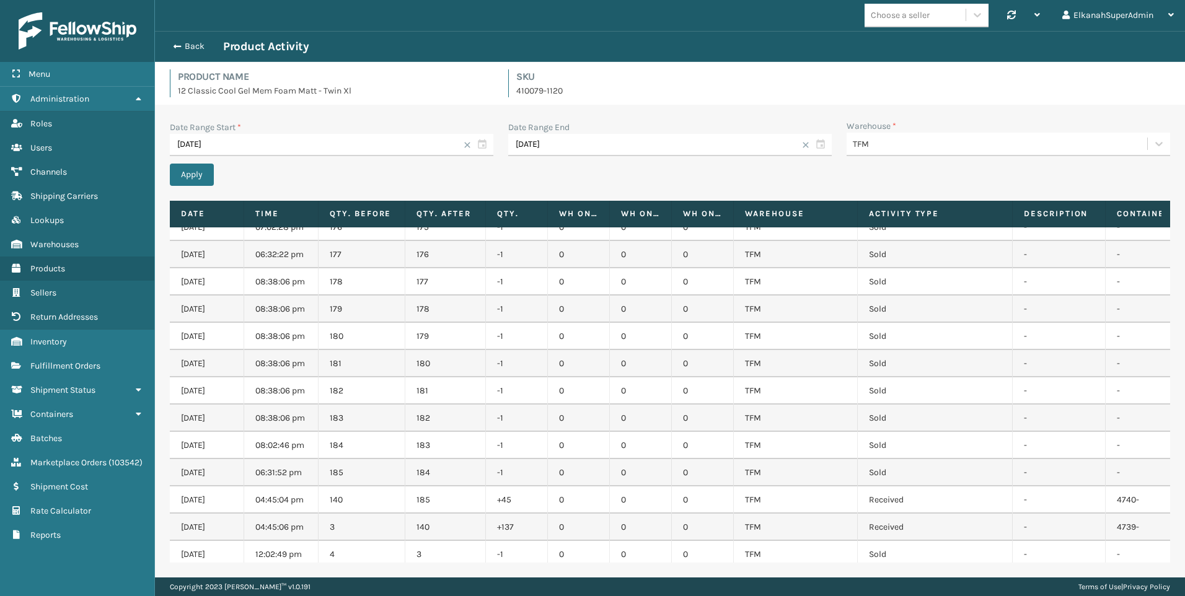
scroll to position [482, 0]
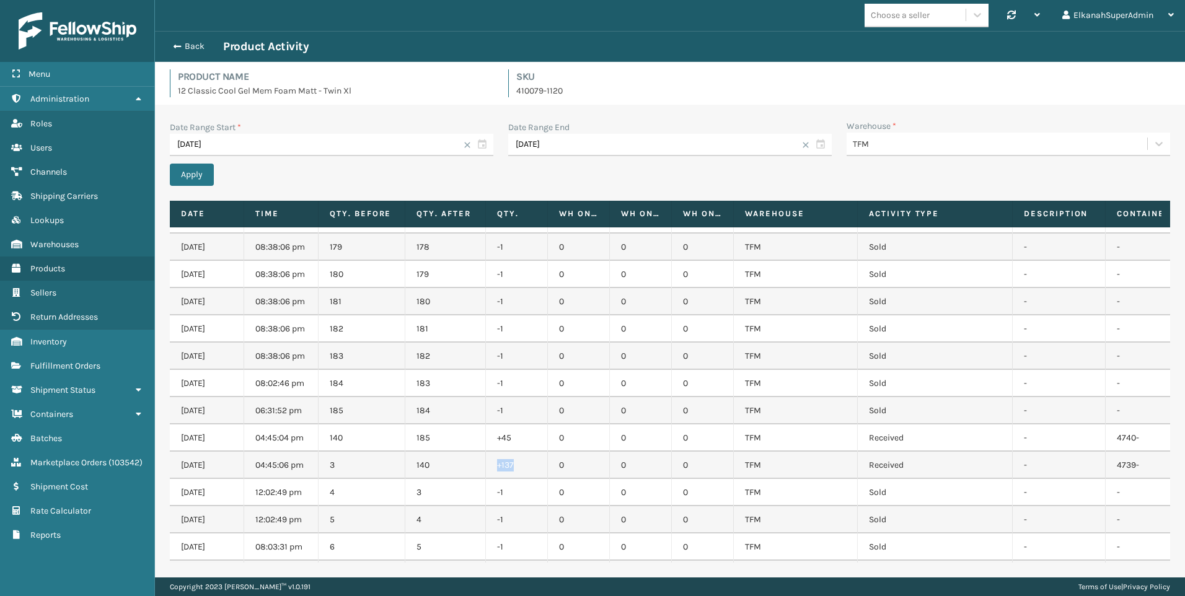
drag, startPoint x: 497, startPoint y: 467, endPoint x: 488, endPoint y: 468, distance: 9.5
click at [488, 468] on td "+137" at bounding box center [517, 465] width 62 height 27
drag, startPoint x: 488, startPoint y: 468, endPoint x: 586, endPoint y: 457, distance: 99.1
click at [586, 457] on td "0" at bounding box center [579, 465] width 62 height 27
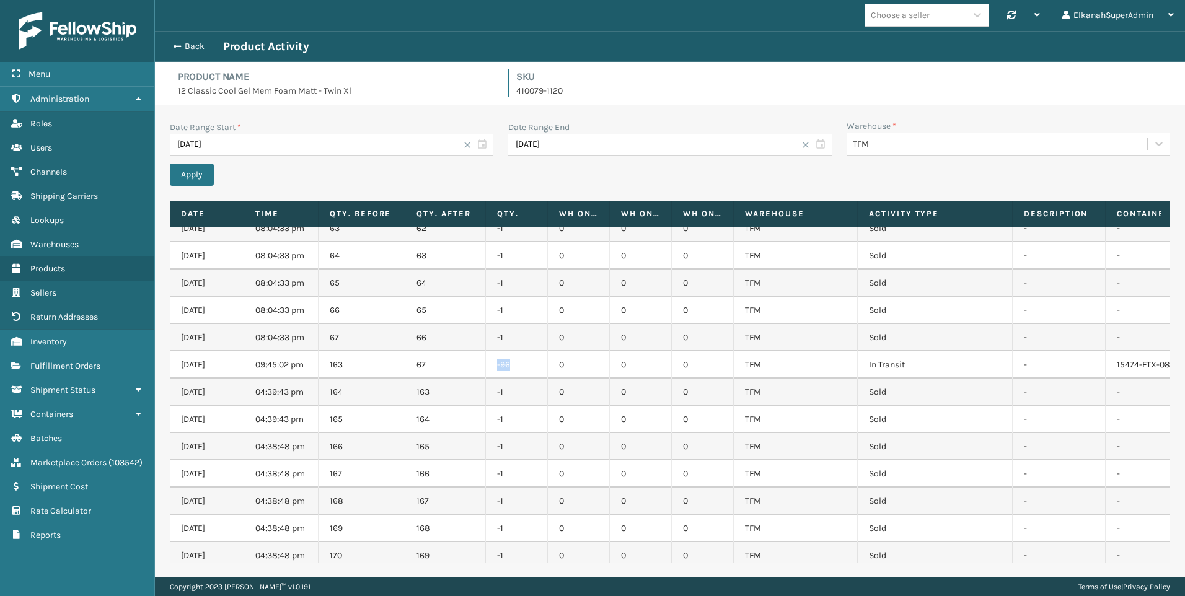
drag, startPoint x: 513, startPoint y: 365, endPoint x: 494, endPoint y: 366, distance: 19.2
click at [494, 366] on td "-96" at bounding box center [517, 364] width 62 height 27
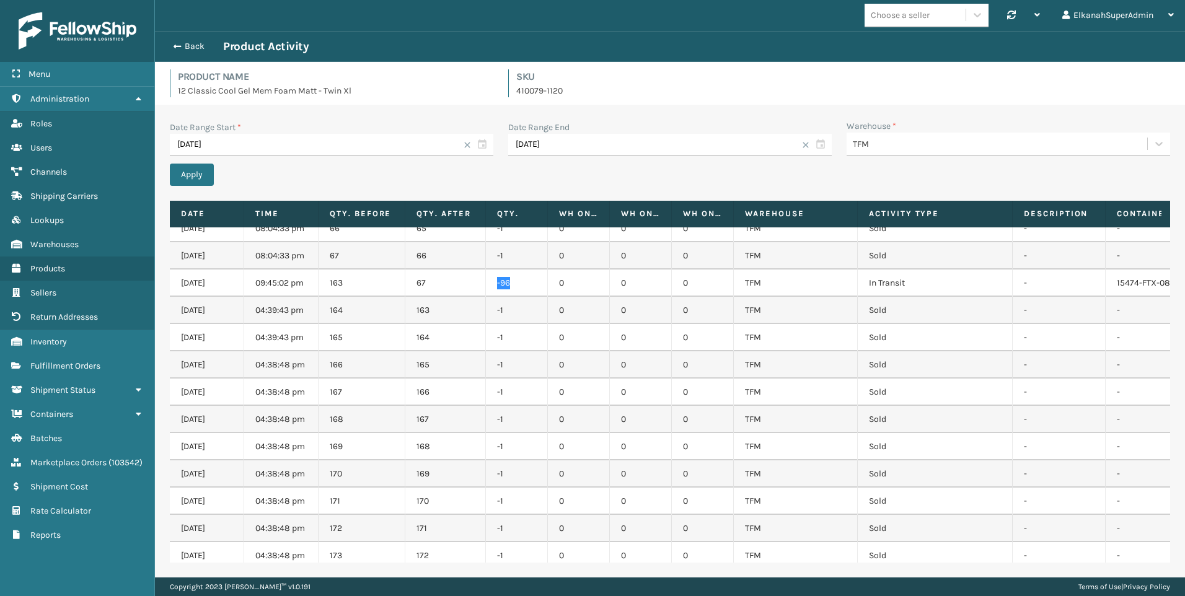
scroll to position [2416, 0]
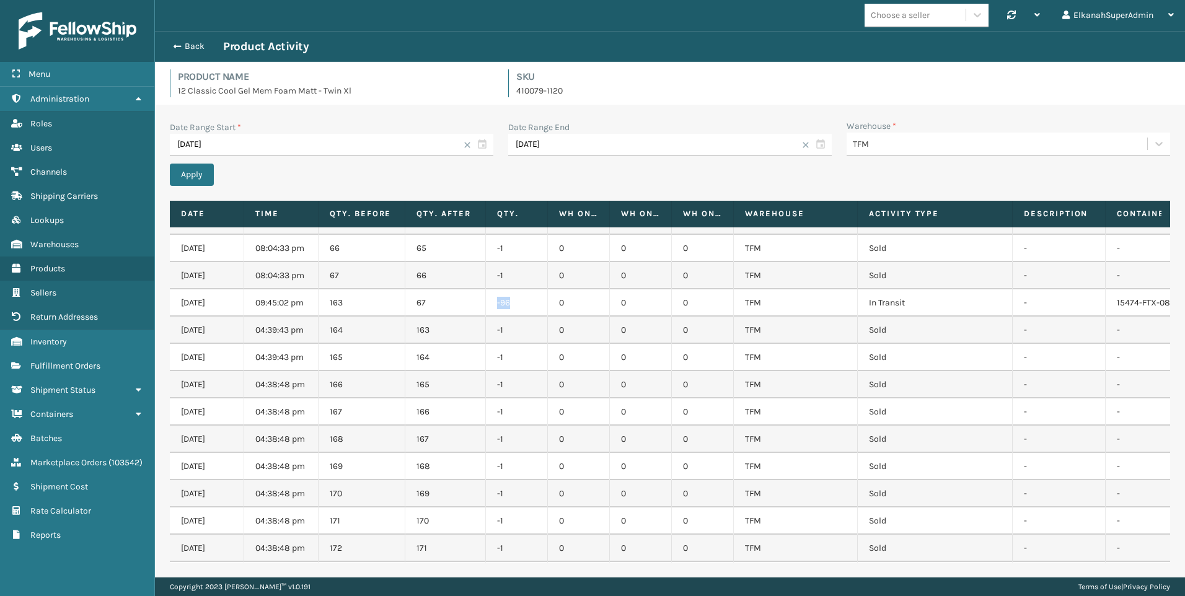
click at [522, 307] on td "-96" at bounding box center [517, 302] width 62 height 27
drag, startPoint x: 522, startPoint y: 307, endPoint x: 490, endPoint y: 307, distance: 31.6
click at [490, 307] on td "-96" at bounding box center [517, 302] width 62 height 27
click at [618, 360] on td "0" at bounding box center [641, 357] width 62 height 27
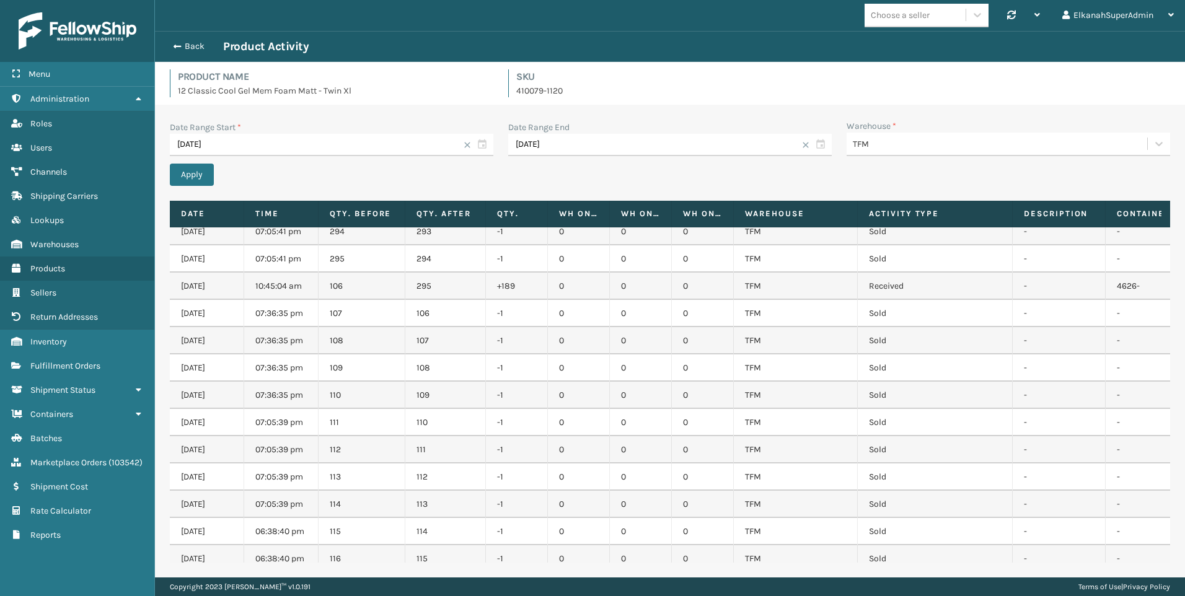
scroll to position [6058, 0]
click at [700, 353] on td "0" at bounding box center [703, 341] width 62 height 27
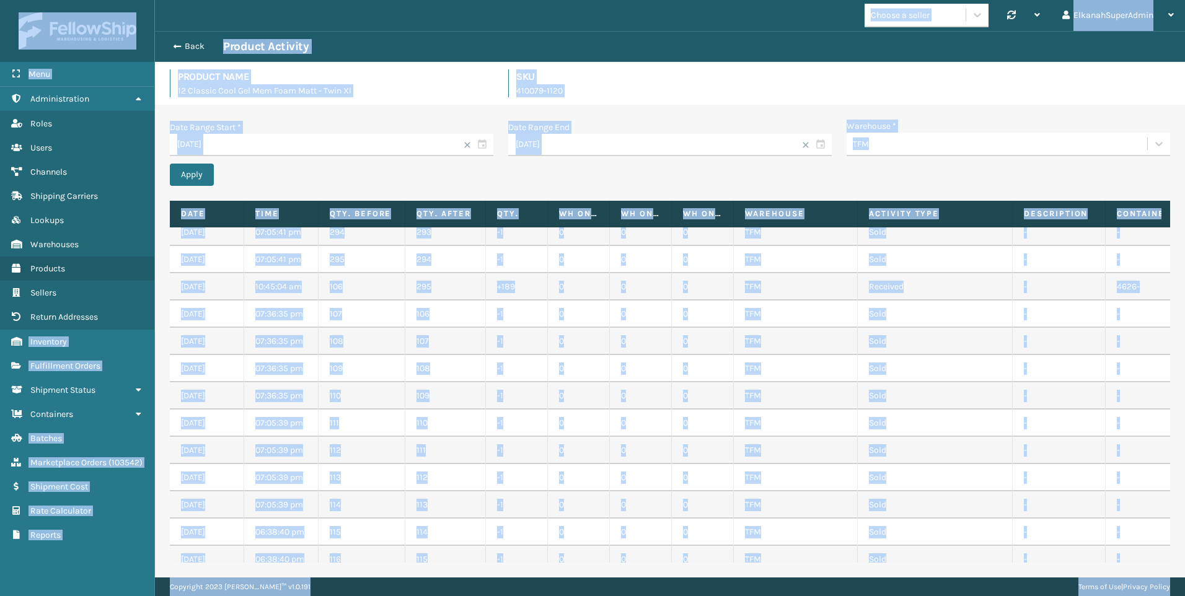
click at [700, 353] on td "0" at bounding box center [703, 341] width 62 height 27
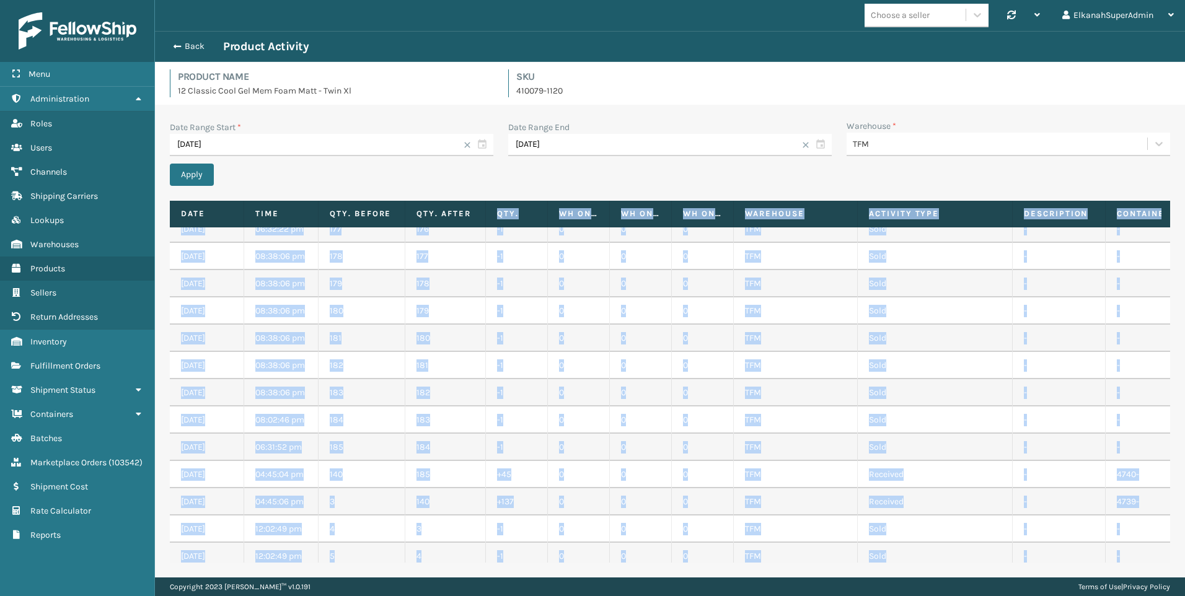
scroll to position [0, 0]
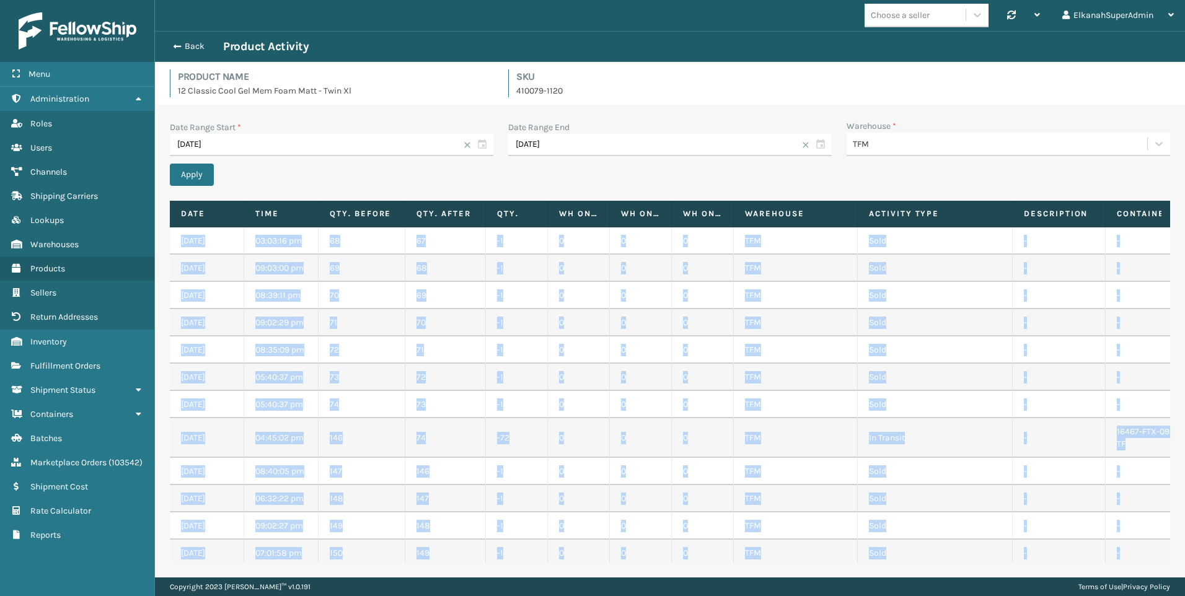
drag, startPoint x: 608, startPoint y: 538, endPoint x: 173, endPoint y: 240, distance: 527.7
copy tbody "09/29/2025 03:03:16 pm 68 67 -1 0 0 0 TFM Sold - - - 113-9392514-8010628 - 09/2…"
click at [587, 180] on div "Apply" at bounding box center [670, 175] width 1000 height 22
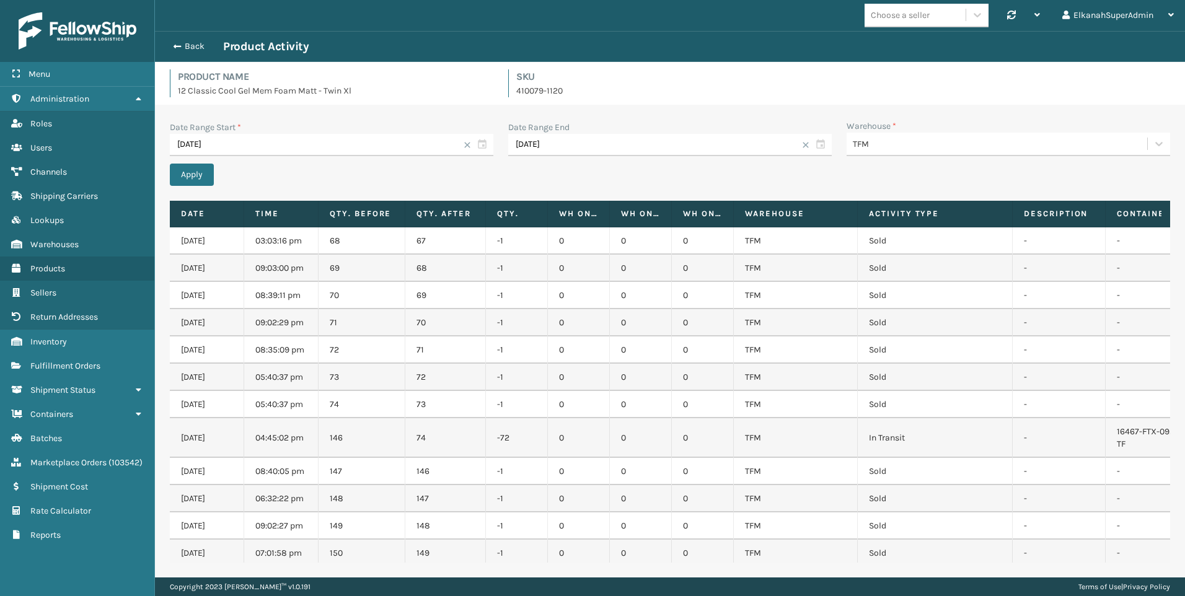
scroll to position [0, 347]
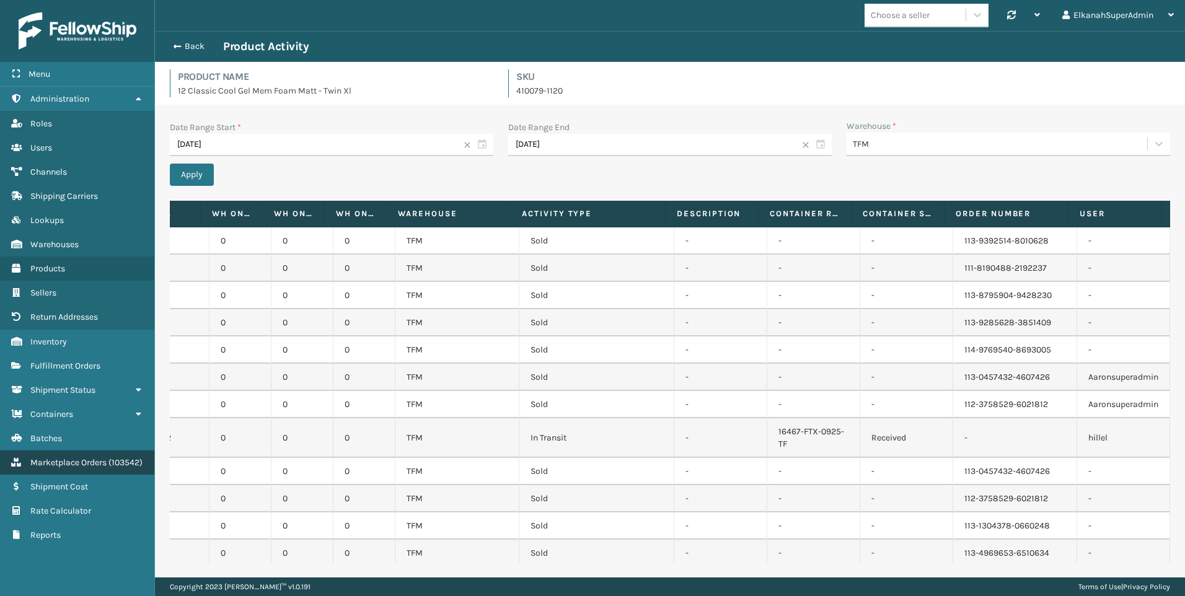
click at [64, 467] on span "Marketplace Orders" at bounding box center [68, 462] width 76 height 11
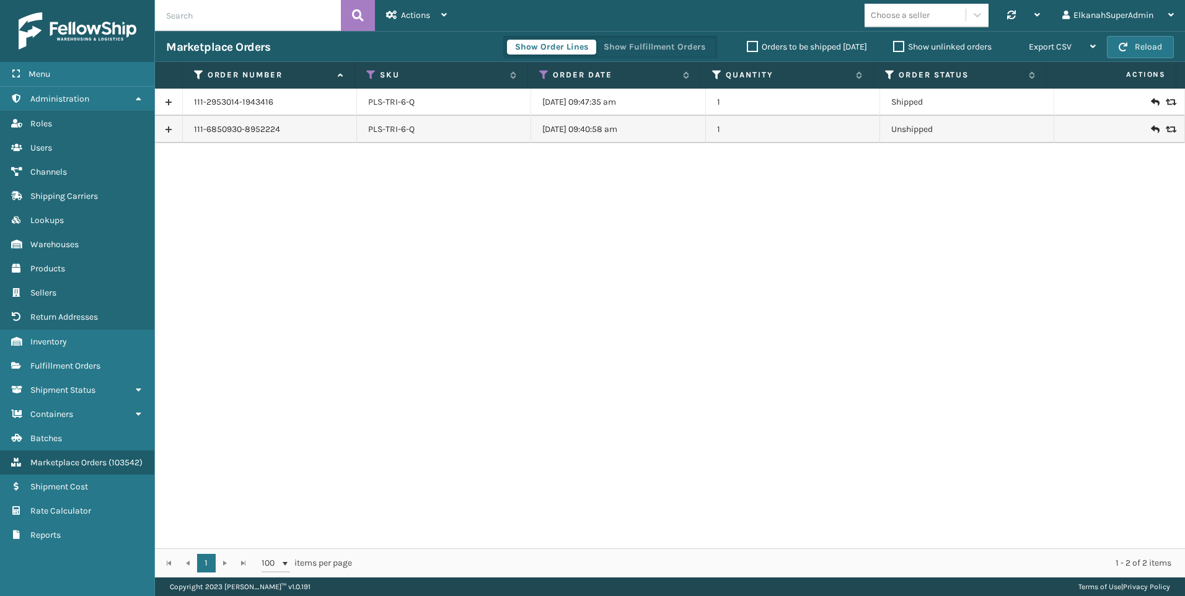
click at [189, 18] on input "text" at bounding box center [248, 15] width 186 height 31
paste input "112-2079450-9437861"
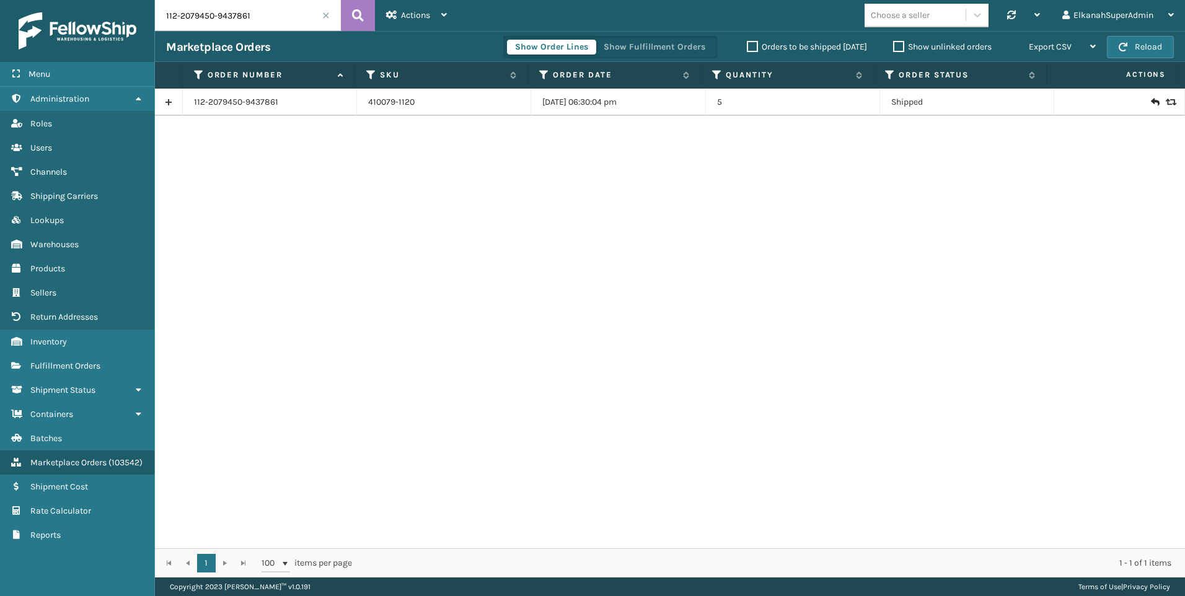
click at [173, 97] on link at bounding box center [168, 102] width 27 height 20
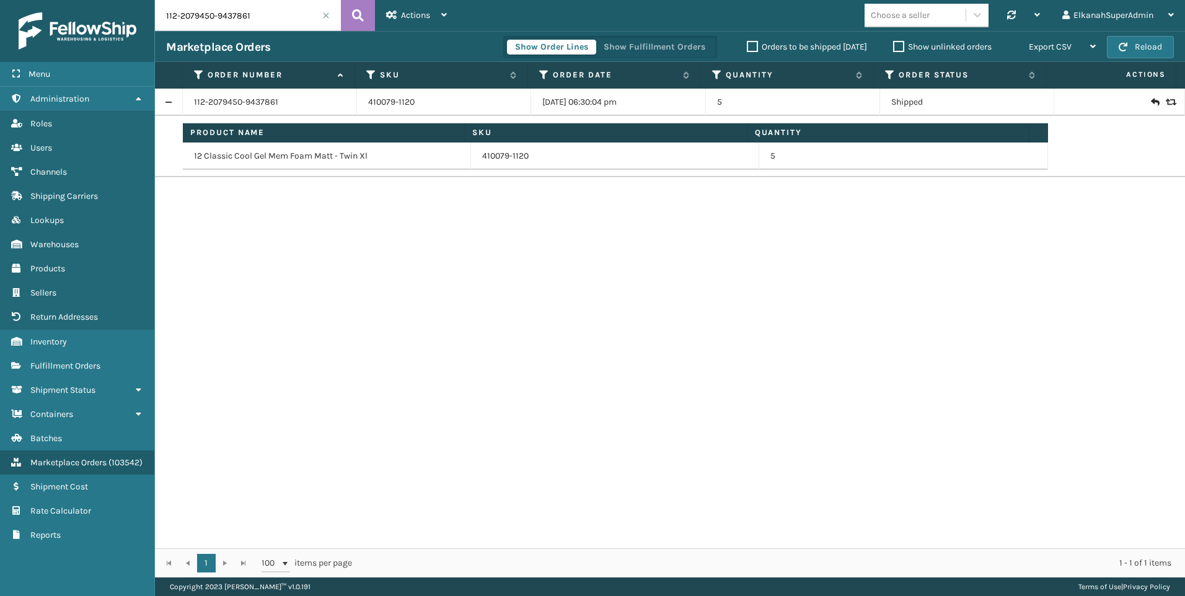
drag, startPoint x: 265, startPoint y: 10, endPoint x: -2, endPoint y: 46, distance: 269.4
click at [0, 46] on html "Menu Administration Roles Users Channels Shipping Carriers Lookups Warehouses P…" at bounding box center [592, 298] width 1185 height 596
paste input "3758529-6021812"
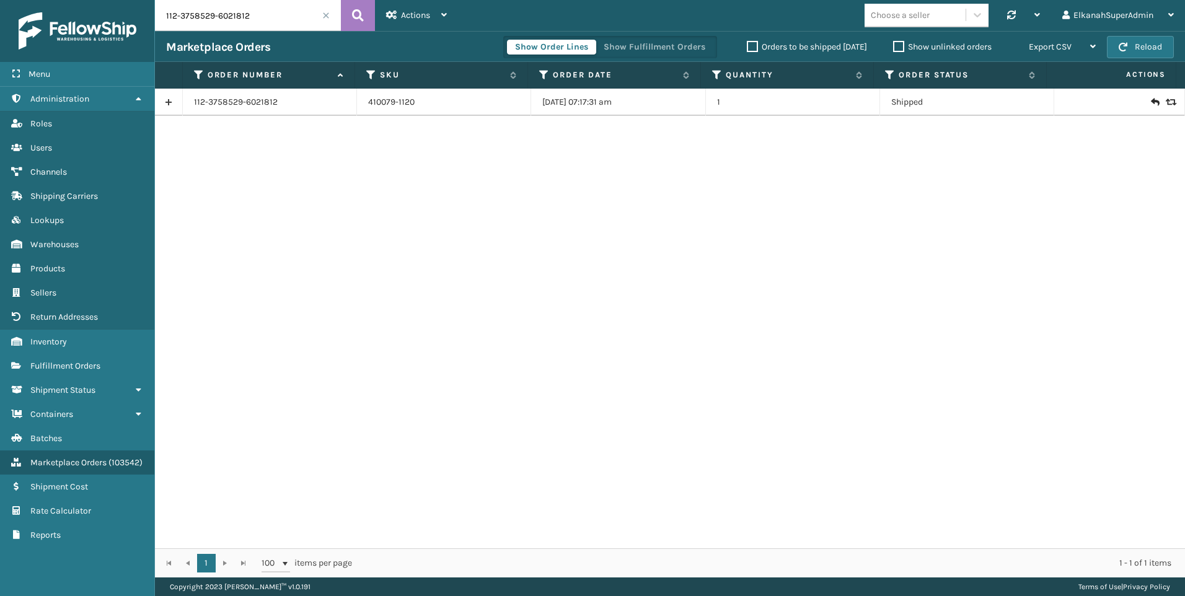
click at [162, 103] on link at bounding box center [168, 102] width 27 height 20
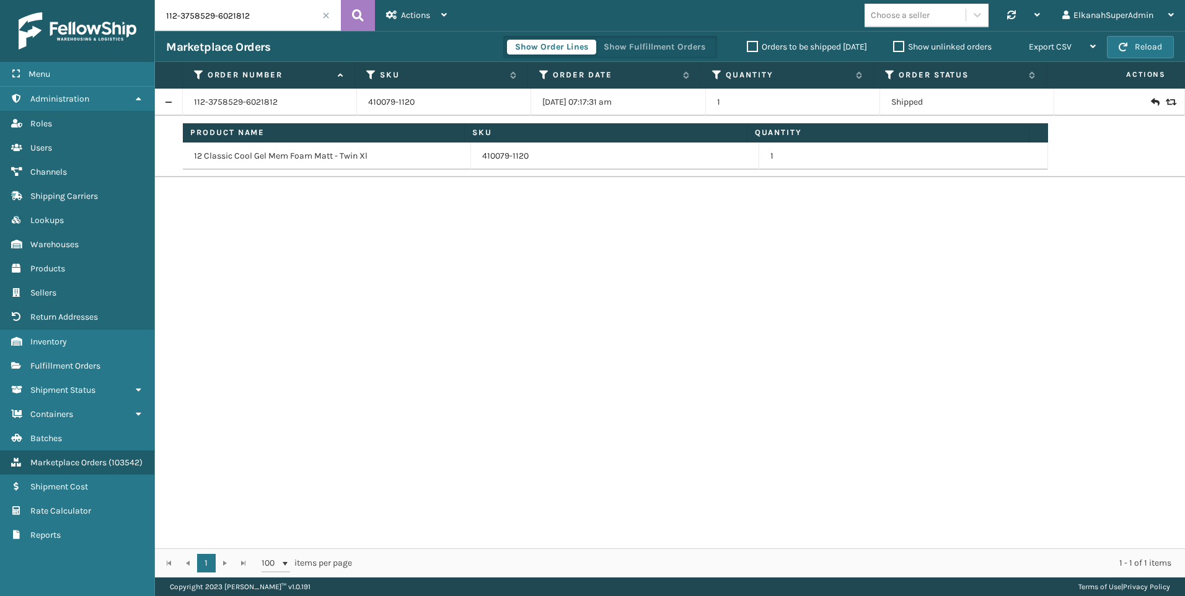
drag, startPoint x: 288, startPoint y: 9, endPoint x: 119, endPoint y: 21, distance: 169.6
click at [119, 0] on div "Menu Administration Roles Users Channels Shipping Carriers Lookups Warehouses P…" at bounding box center [592, 0] width 1185 height 0
paste input "3-0457432-4607426"
type input "113-0457432-4607426"
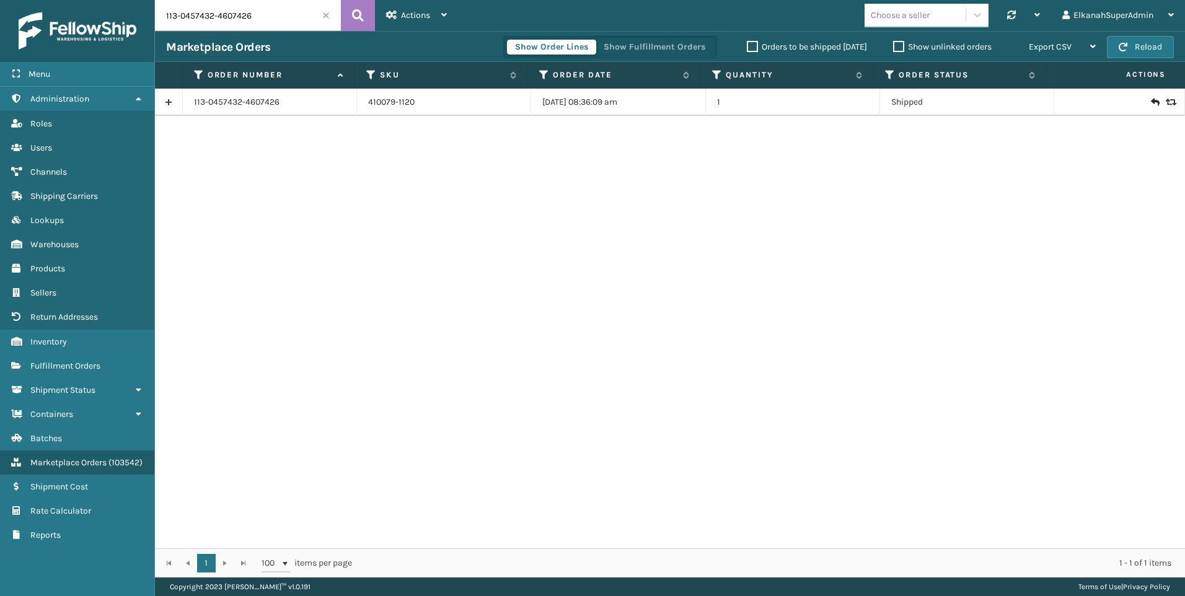
click at [165, 107] on link at bounding box center [168, 102] width 27 height 20
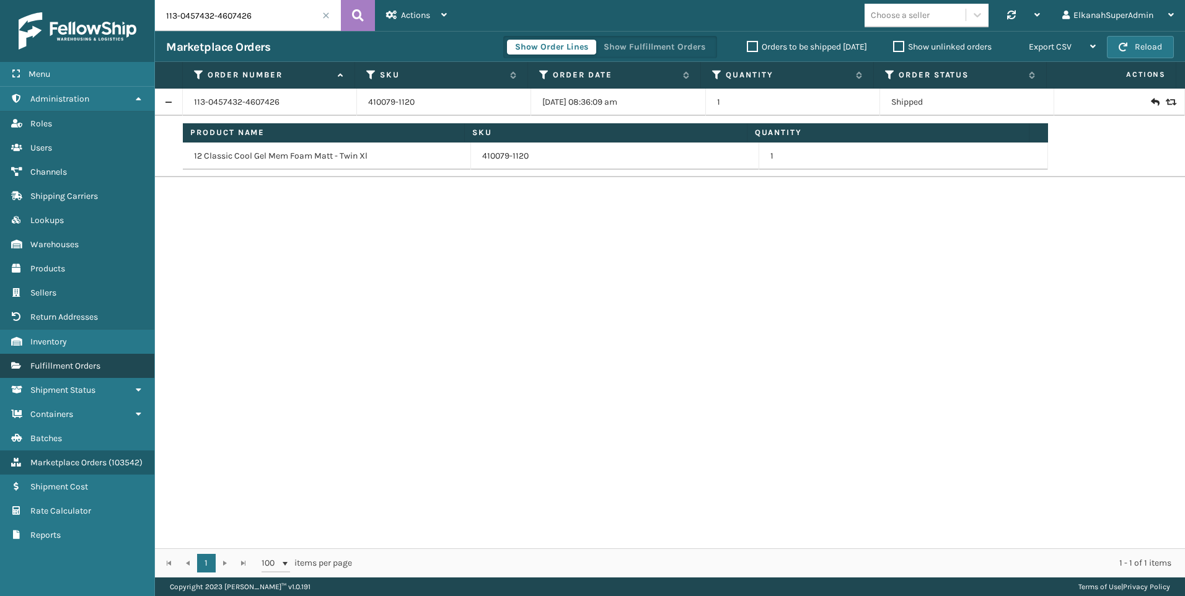
click at [76, 362] on span "Fulfillment Orders" at bounding box center [65, 366] width 70 height 11
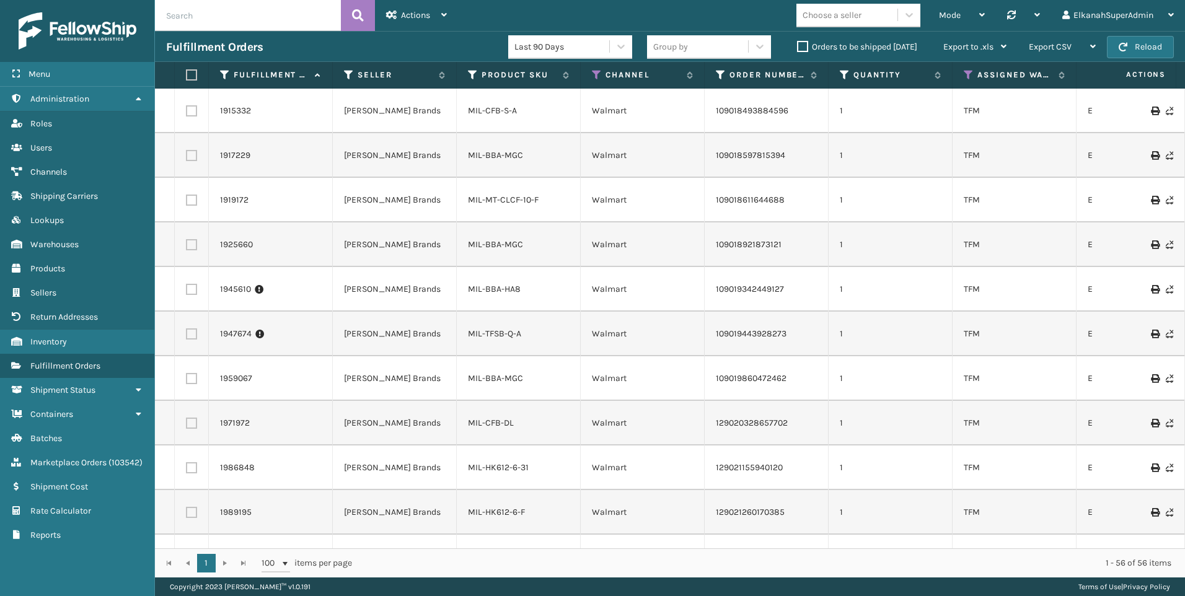
click at [218, 23] on input "text" at bounding box center [248, 15] width 186 height 31
paste input "113-0457432-4607426"
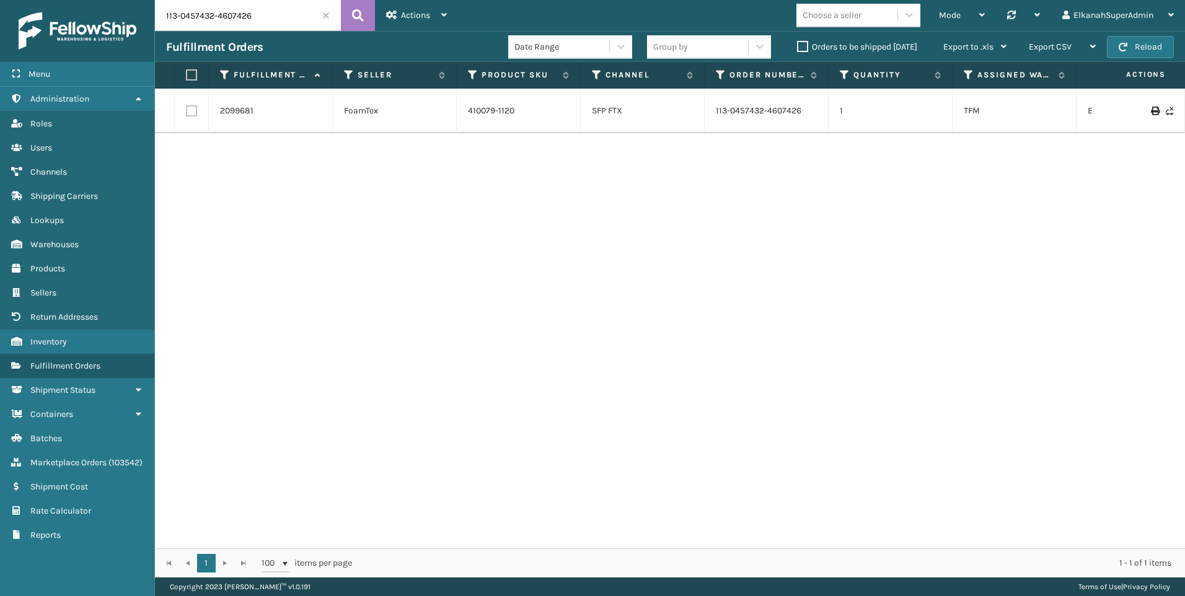
drag, startPoint x: 260, startPoint y: 15, endPoint x: 64, endPoint y: -2, distance: 197.2
click at [64, 0] on html "Menu Administration Roles Users Channels Shipping Carriers Lookups Warehouses P…" at bounding box center [592, 298] width 1185 height 596
paste input "2-3758529-6021812"
type input "112-3758529-6021812"
click at [241, 111] on link "2099503" at bounding box center [237, 111] width 35 height 12
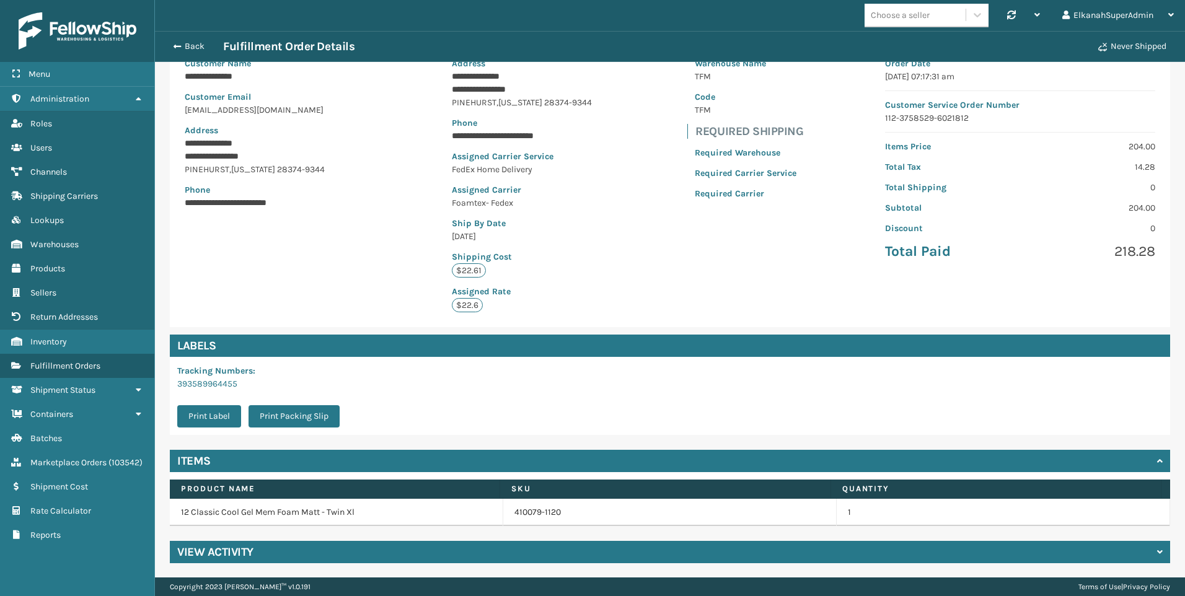
scroll to position [116, 0]
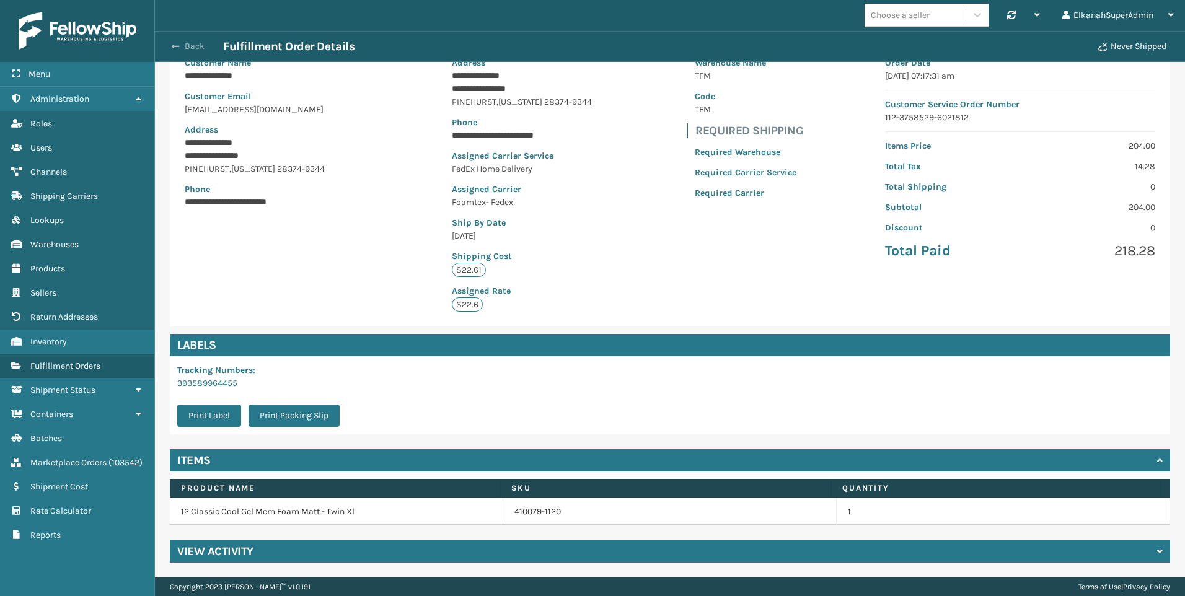
click at [188, 45] on button "Back" at bounding box center [194, 46] width 57 height 11
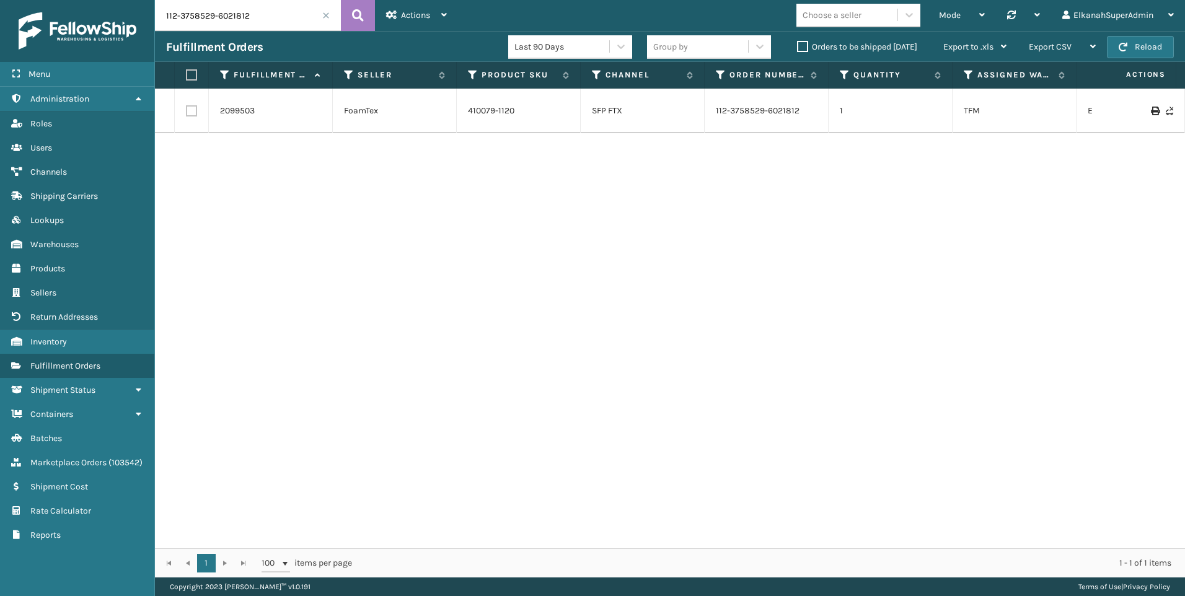
drag, startPoint x: 275, startPoint y: 23, endPoint x: 61, endPoint y: -2, distance: 215.2
click at [61, 0] on html "Menu Administration Roles Users Channels Shipping Carriers Lookups Warehouses P…" at bounding box center [592, 298] width 1185 height 596
paste input "4-3376304-0761047"
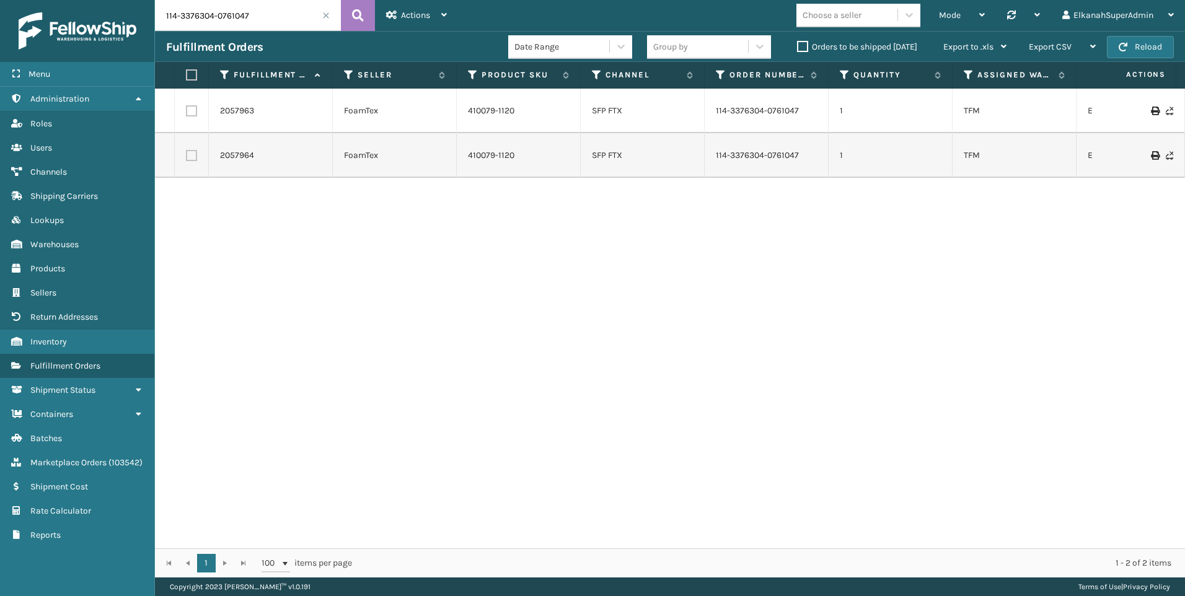
drag, startPoint x: 274, startPoint y: 17, endPoint x: -33, endPoint y: 12, distance: 307.3
click at [0, 12] on html "Menu Administration Roles Users Channels Shipping Carriers Lookups Warehouses P…" at bounding box center [592, 298] width 1185 height 596
paste input "29024712179106"
drag, startPoint x: 202, startPoint y: 12, endPoint x: -5, endPoint y: 4, distance: 207.1
click at [0, 4] on html "Menu Administration Roles Users Channels Shipping Carriers Lookups Warehouses P…" at bounding box center [592, 298] width 1185 height 596
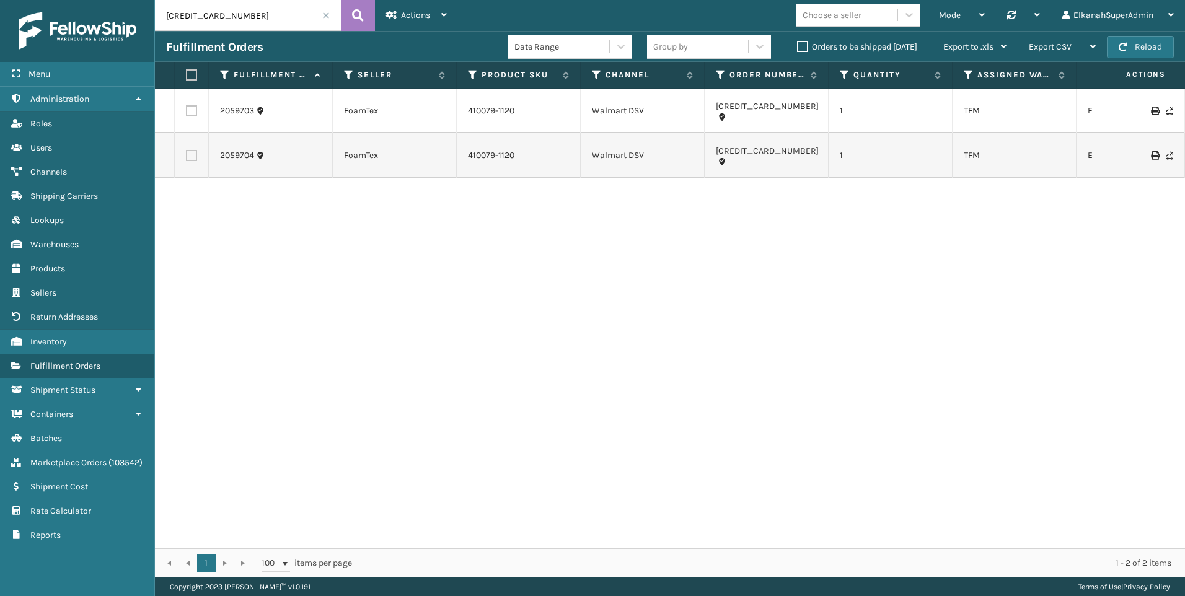
paste input "12-3906595-960346"
drag, startPoint x: 265, startPoint y: 12, endPoint x: -3, endPoint y: -9, distance: 269.1
click at [0, 0] on html "Menu Administration Roles Users Channels Shipping Carriers Lookups Warehouses P…" at bounding box center [592, 298] width 1185 height 596
paste input "3-9117568-5373830"
drag, startPoint x: 274, startPoint y: 11, endPoint x: 25, endPoint y: 0, distance: 249.3
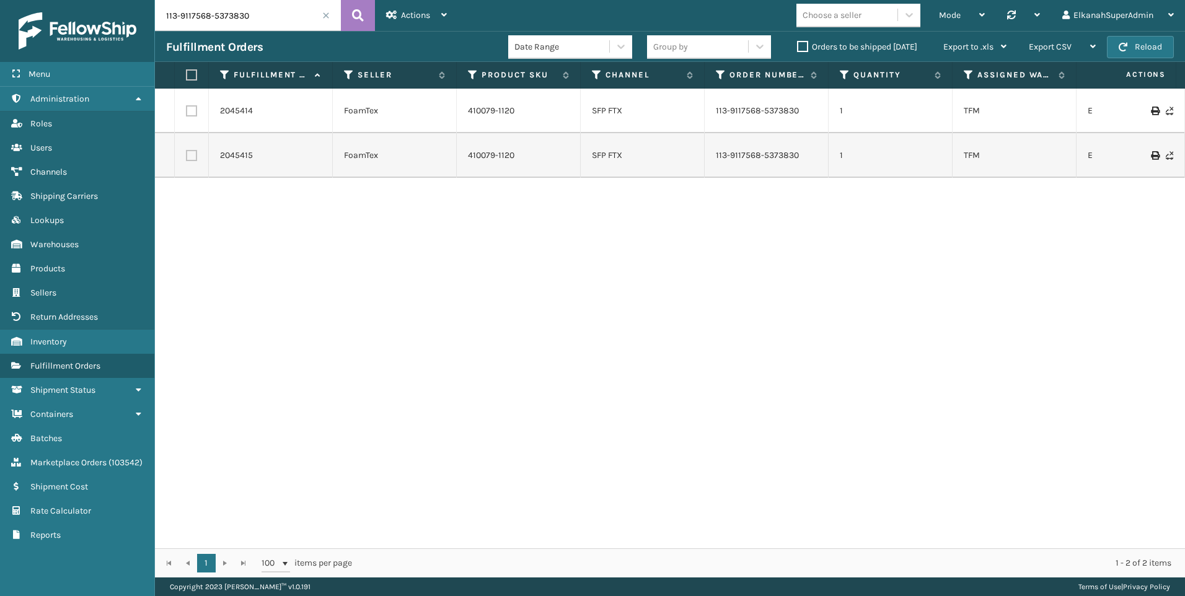
click at [86, 0] on div "Menu Administration Roles Users Channels Shipping Carriers Lookups Warehouses P…" at bounding box center [592, 0] width 1185 height 0
paste input "3549"
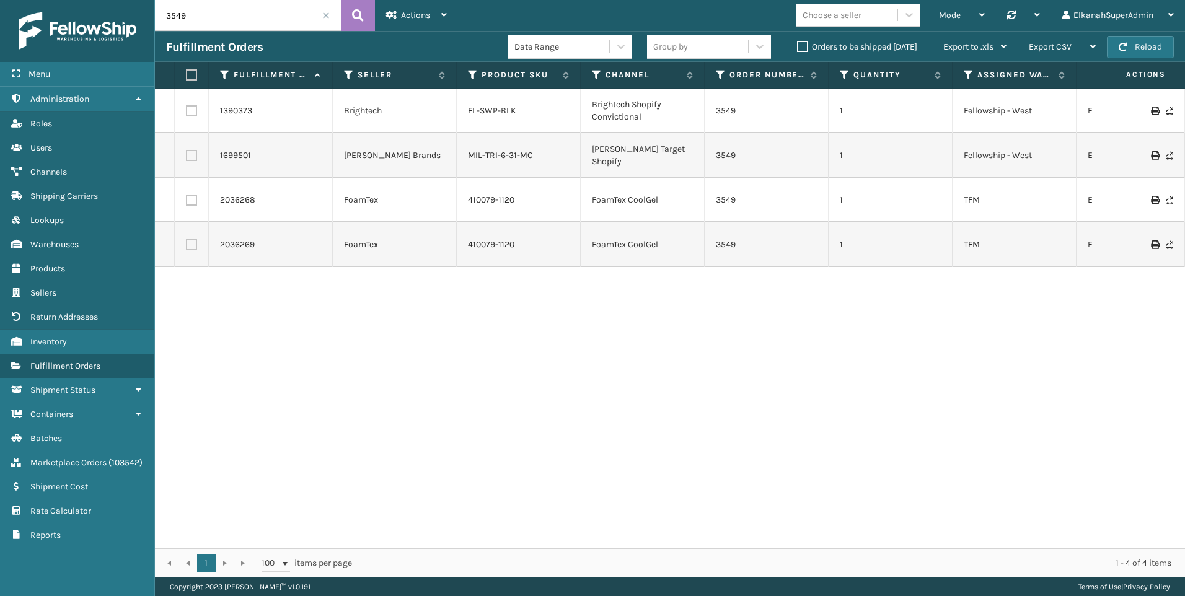
drag, startPoint x: 149, startPoint y: 11, endPoint x: 139, endPoint y: 11, distance: 9.9
click at [139, 0] on div "Menu Administration Roles Users Channels Shipping Carriers Lookups Warehouses P…" at bounding box center [592, 0] width 1185 height 0
paste input "113-7129215-6348238"
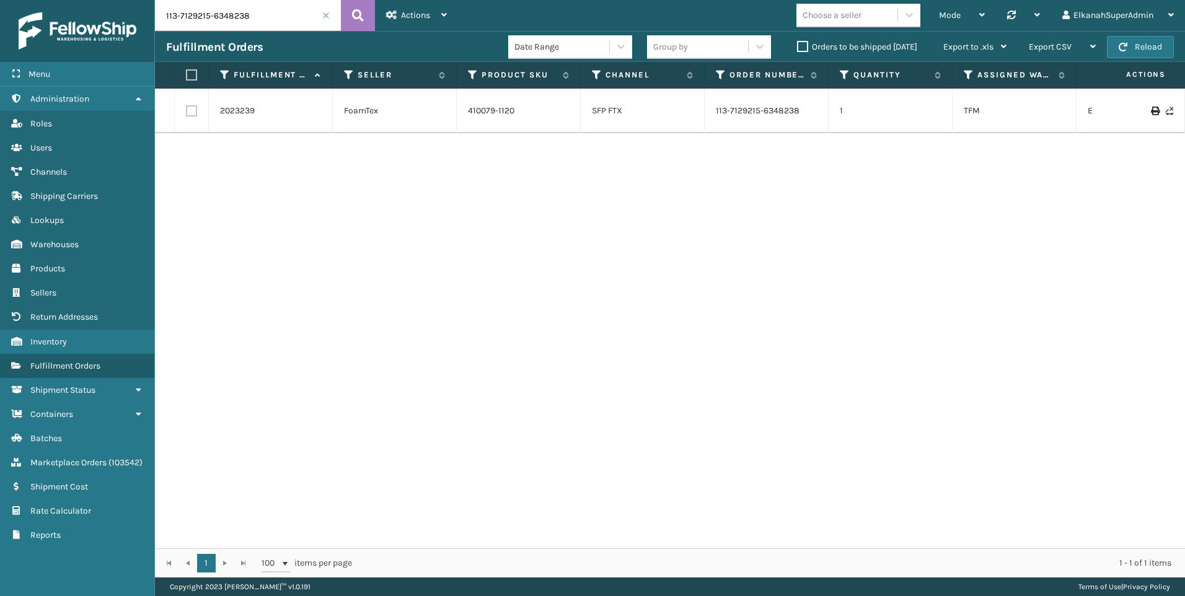
drag, startPoint x: 71, startPoint y: 22, endPoint x: 64, endPoint y: 24, distance: 6.9
click at [64, 0] on div "Menu Administration Roles Users Channels Shipping Carriers Lookups Warehouses P…" at bounding box center [592, 0] width 1185 height 0
paste input "3469"
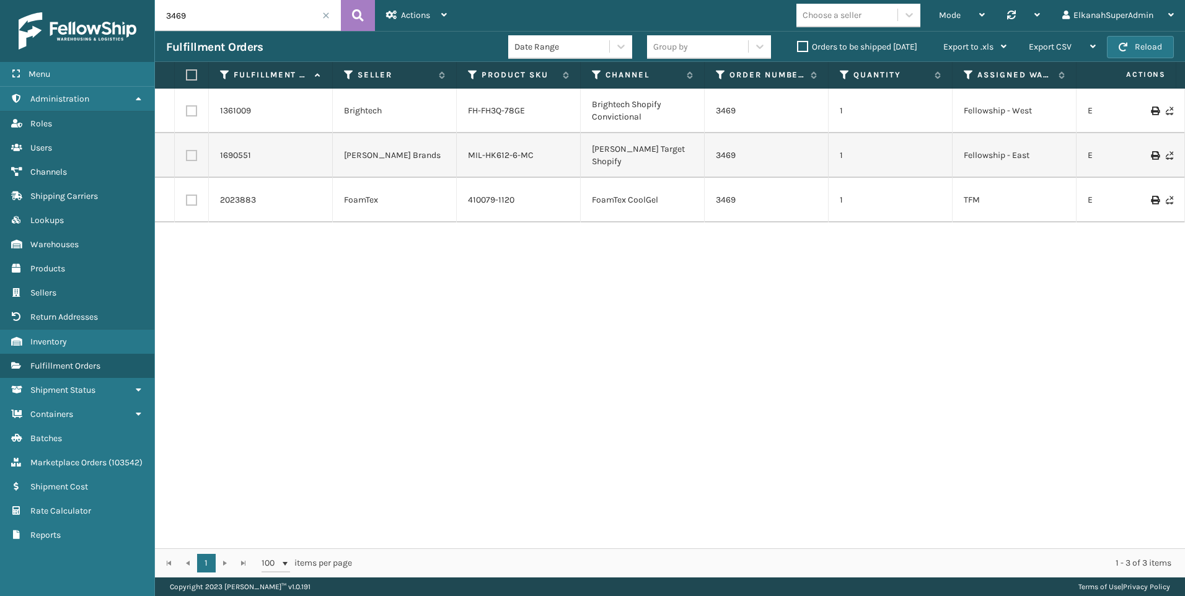
drag, startPoint x: 187, startPoint y: 17, endPoint x: 156, endPoint y: 18, distance: 31.6
click at [156, 18] on input "3469" at bounding box center [248, 15] width 186 height 31
paste input "114-6564752-3161012"
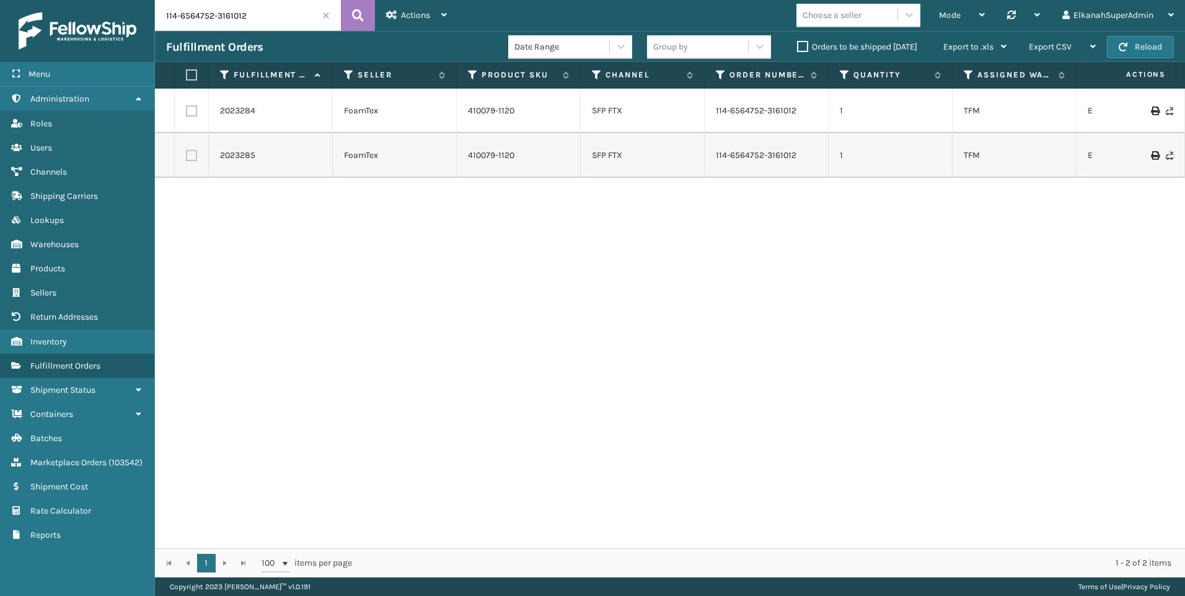
drag, startPoint x: 256, startPoint y: 14, endPoint x: 142, endPoint y: 9, distance: 114.1
click at [137, 0] on div "Menu Administration Roles Users Channels Shipping Carriers Lookups Warehouses P…" at bounding box center [592, 0] width 1185 height 0
paste input "1-1952421-6434656"
type input "111-1952421-6434656"
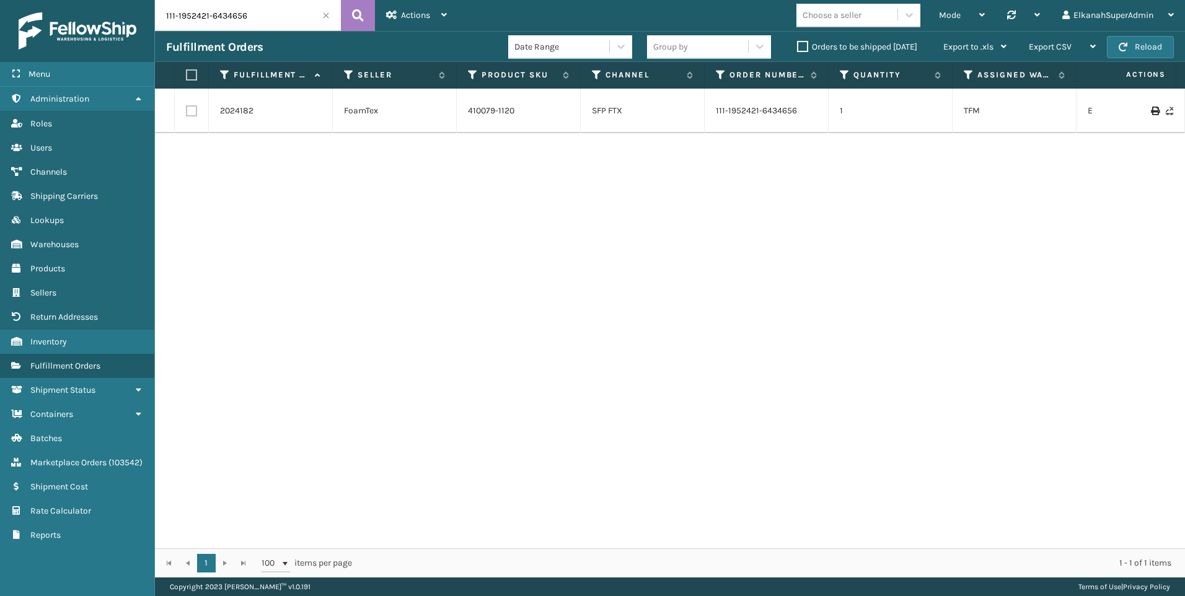
drag, startPoint x: 247, startPoint y: 19, endPoint x: 158, endPoint y: 12, distance: 89.4
click at [158, 12] on input "111-1952421-6434656" at bounding box center [248, 15] width 186 height 31
click at [51, 338] on span "Inventory" at bounding box center [48, 341] width 37 height 11
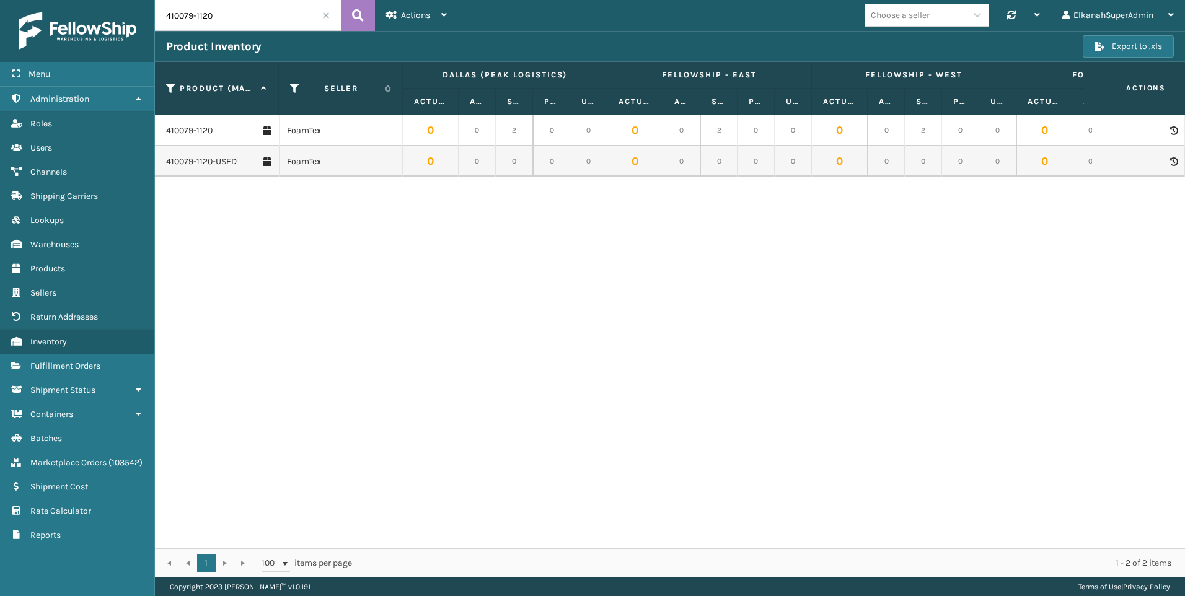
click at [1169, 133] on icon at bounding box center [1172, 130] width 7 height 9
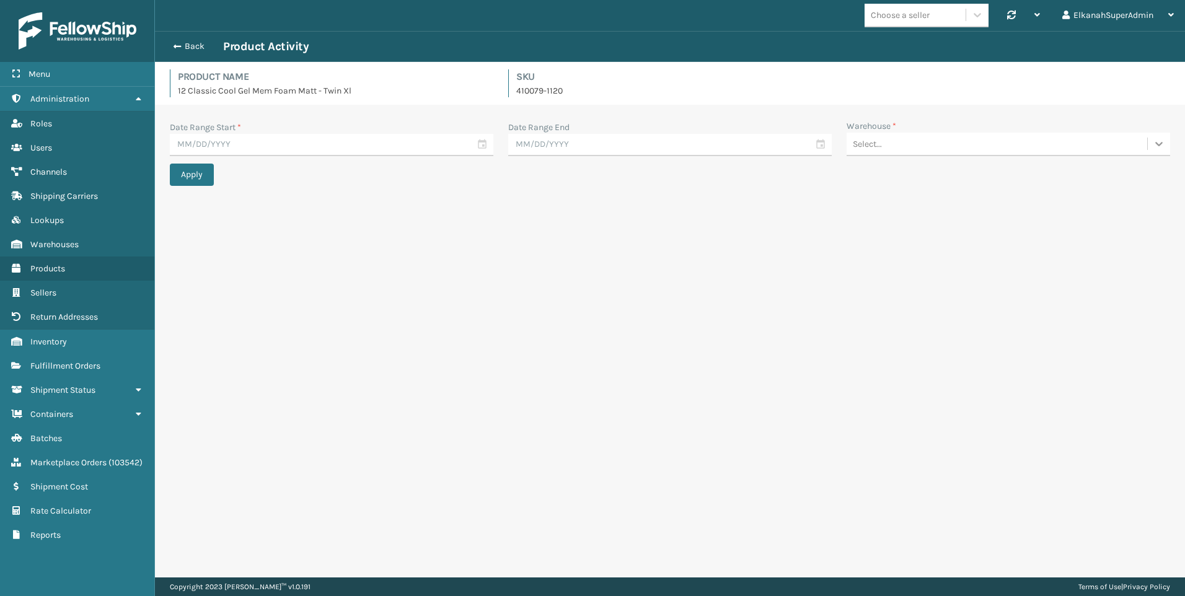
click at [1157, 144] on icon at bounding box center [1158, 144] width 7 height 4
click at [880, 339] on div "TFM" at bounding box center [1007, 333] width 323 height 23
click at [479, 149] on input "text" at bounding box center [331, 145] width 323 height 22
click at [182, 216] on div at bounding box center [184, 216] width 19 height 19
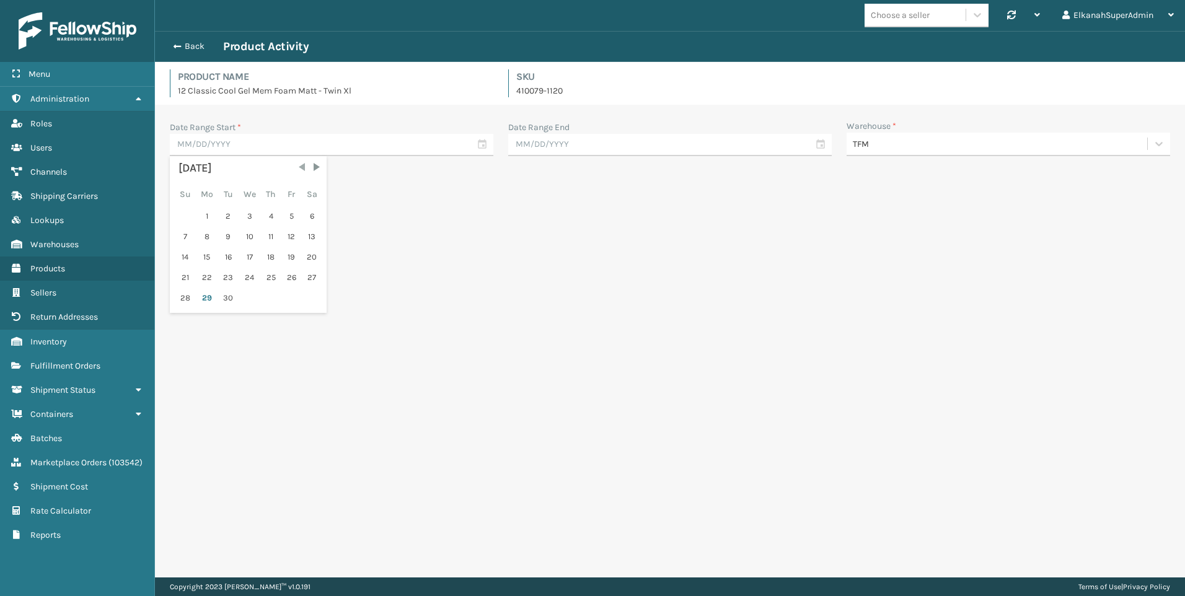
click at [299, 165] on span "Previous Month" at bounding box center [302, 167] width 12 height 12
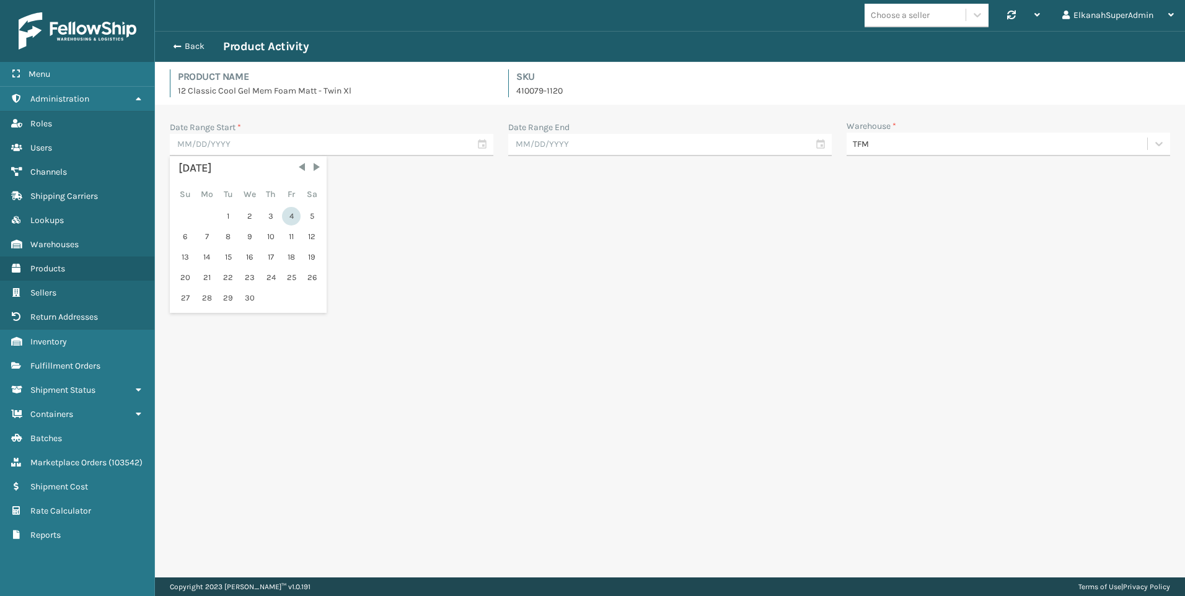
click at [291, 214] on div "4" at bounding box center [291, 216] width 19 height 19
type input "04/04/2025"
click at [574, 157] on div "Date Range Start * 04/04/2025 Date Range End Warehouse * TFM" at bounding box center [669, 142] width 1015 height 44
click at [574, 144] on input "text" at bounding box center [669, 145] width 323 height 22
click at [566, 294] on div "30" at bounding box center [566, 298] width 19 height 19
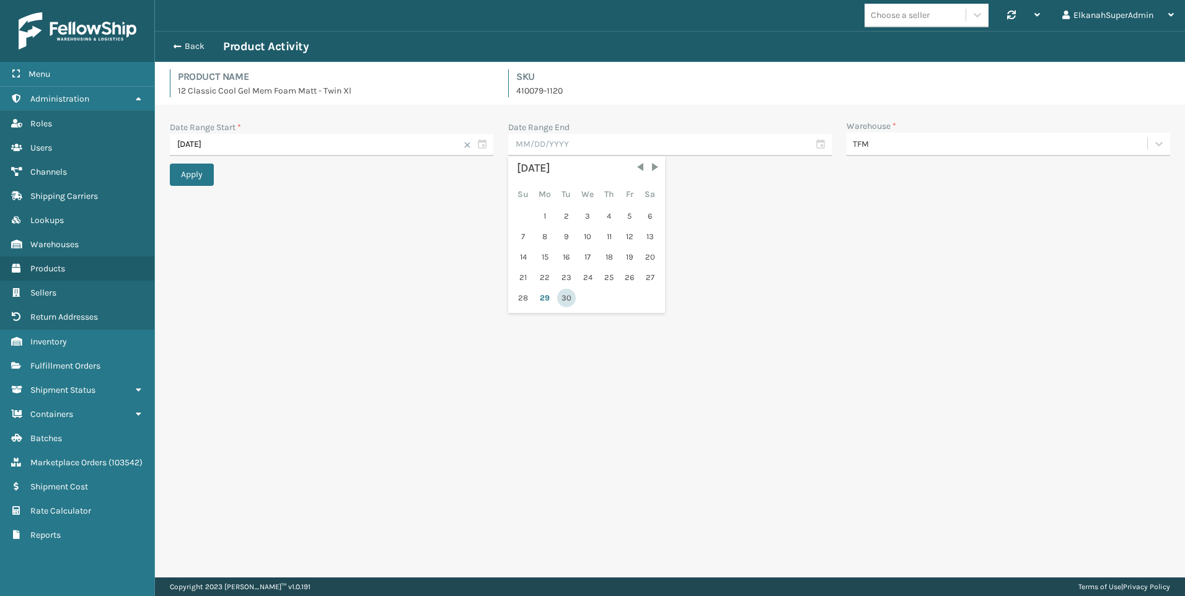
type input "09/30/2025"
click at [197, 180] on button "Apply" at bounding box center [192, 175] width 44 height 22
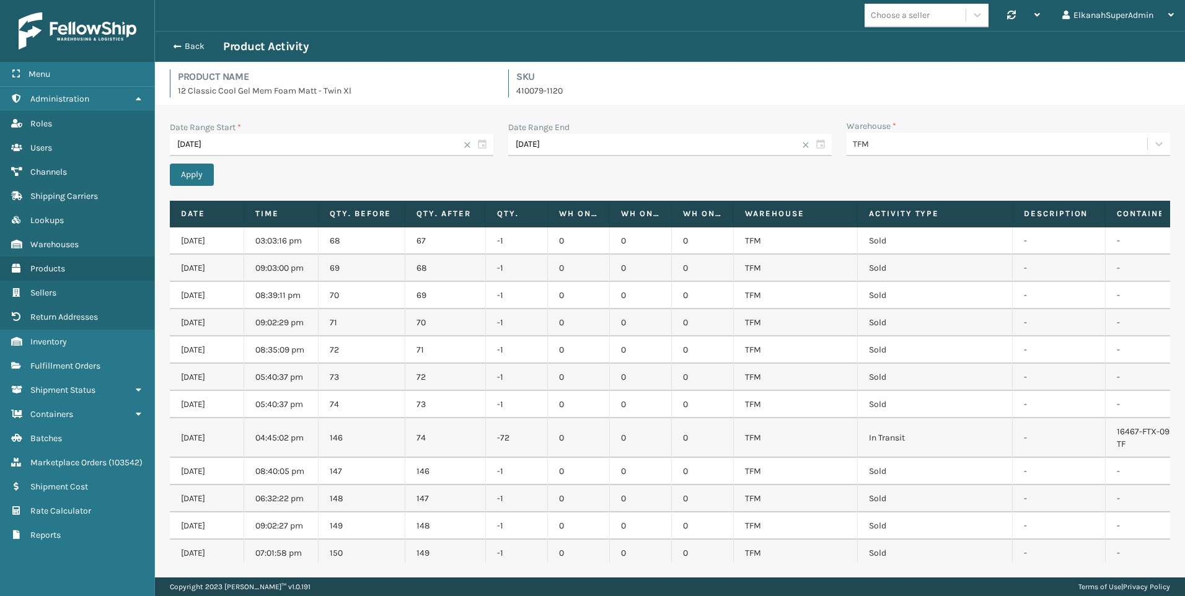
click at [260, 190] on div "Date Range Start * 04/04/2025 Date Range End 09/30/2025 Warehouse * TFM Apply D…" at bounding box center [670, 341] width 1030 height 473
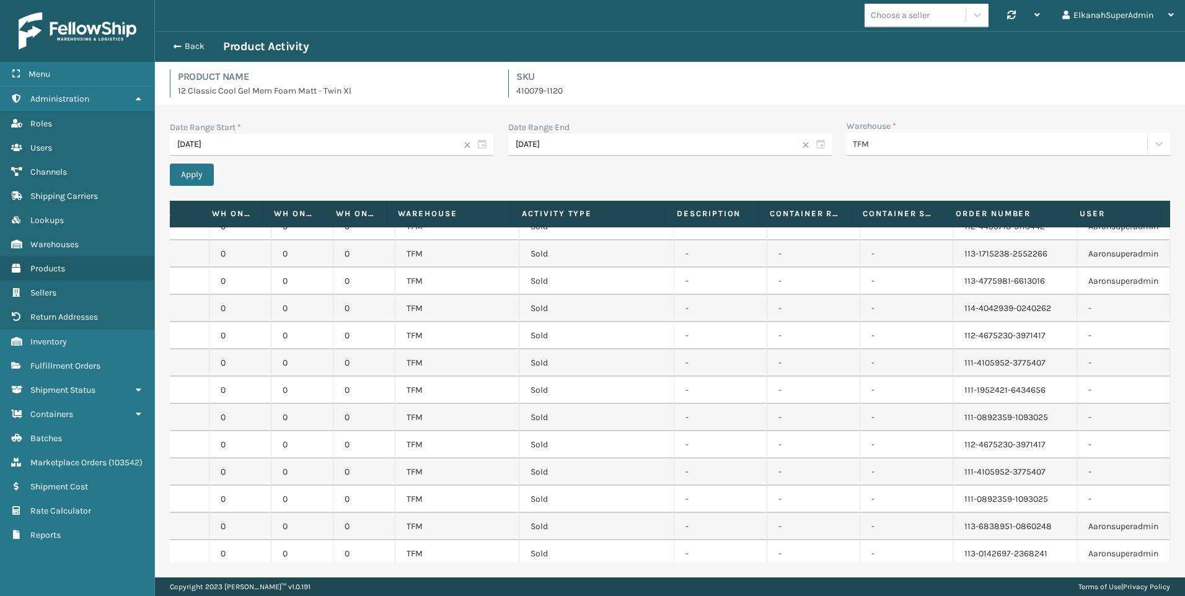
scroll to position [3856, 348]
click at [1041, 393] on td "111-1952421-6434656" at bounding box center [1015, 390] width 124 height 27
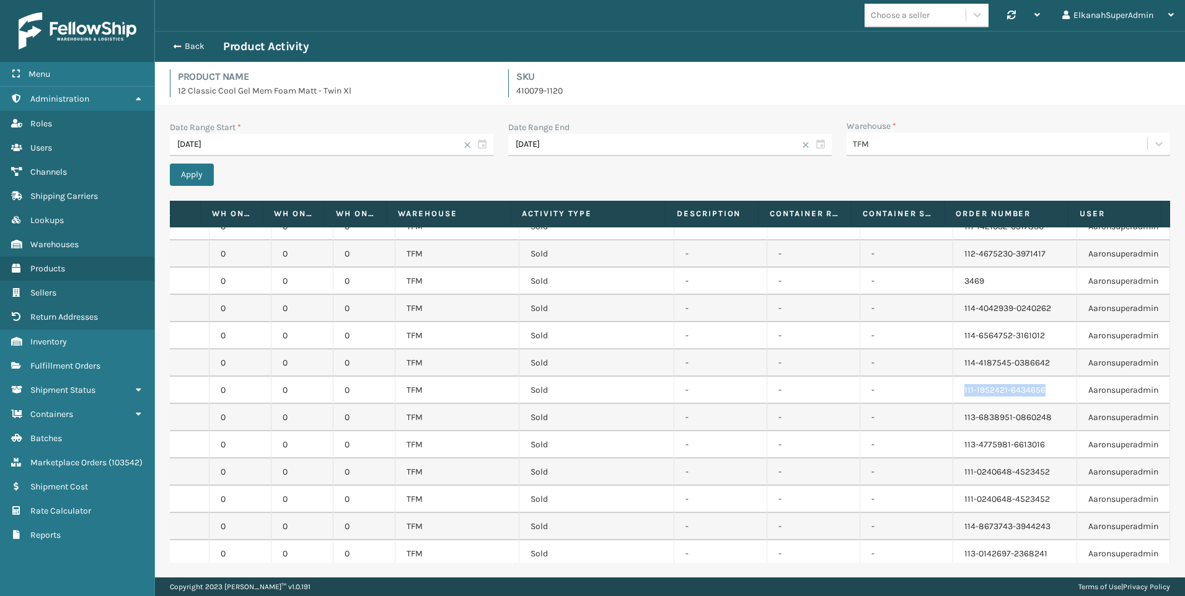
drag, startPoint x: 1038, startPoint y: 390, endPoint x: 955, endPoint y: 388, distance: 83.0
click at [955, 388] on td "111-1952421-6434656" at bounding box center [1015, 390] width 124 height 27
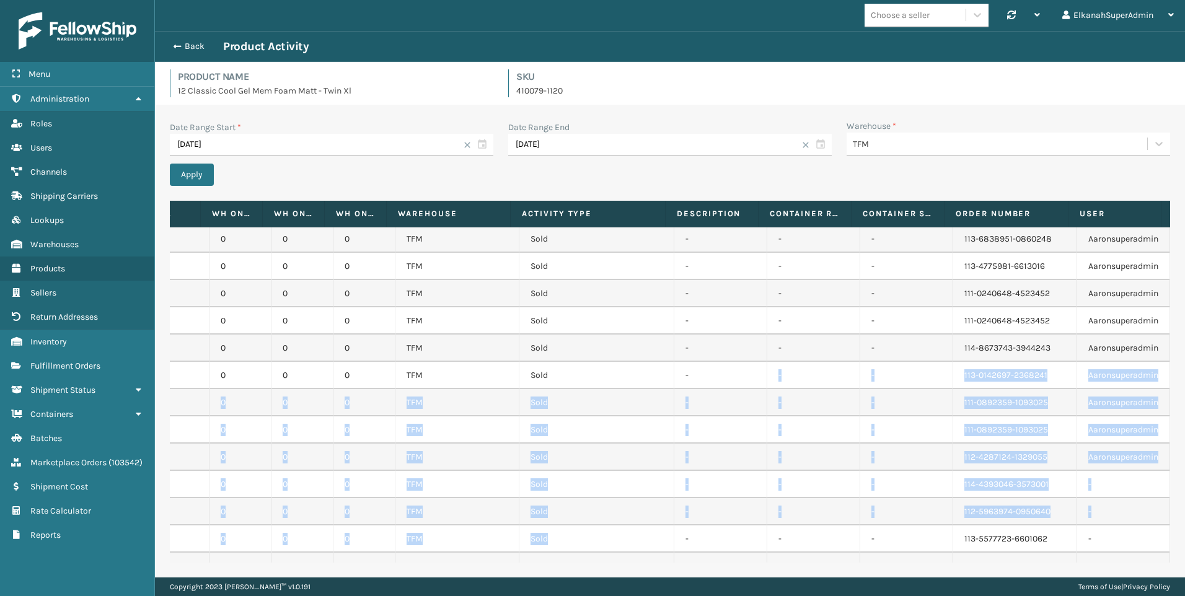
drag, startPoint x: 700, startPoint y: 553, endPoint x: 649, endPoint y: 558, distance: 51.1
click at [649, 558] on div "09/29/2025 03:03:16 pm 68 67 -1 0 0 0 TFM Sold - - - 113-9392514-8010628 - 09/2…" at bounding box center [670, 394] width 1000 height 335
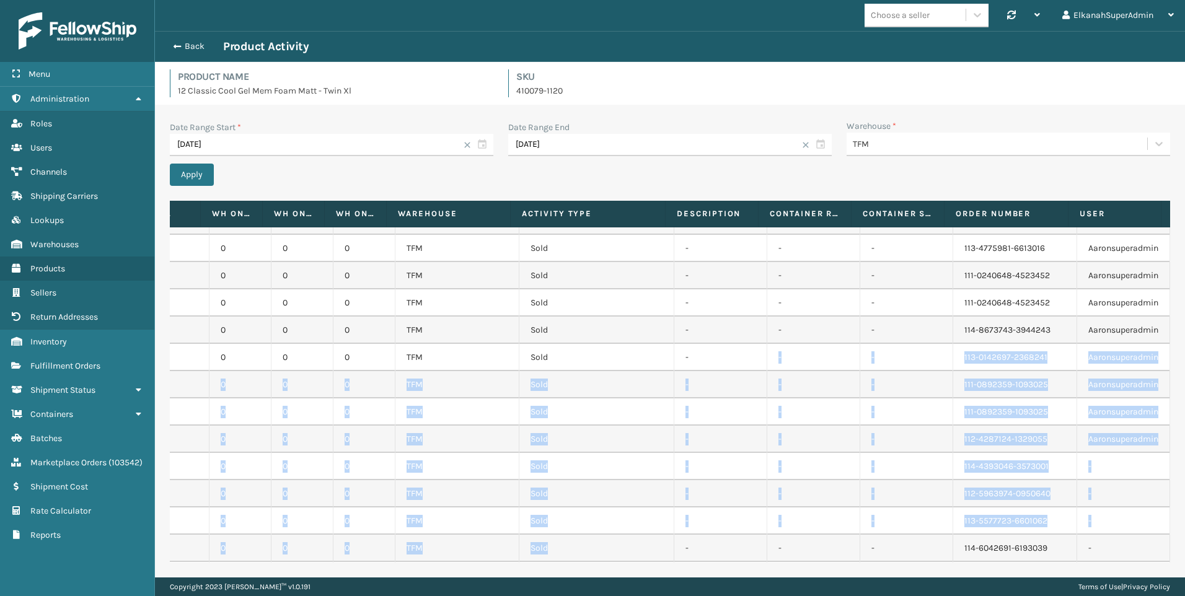
drag, startPoint x: 649, startPoint y: 558, endPoint x: 649, endPoint y: 484, distance: 73.7
click at [649, 484] on td "Sold" at bounding box center [596, 493] width 155 height 27
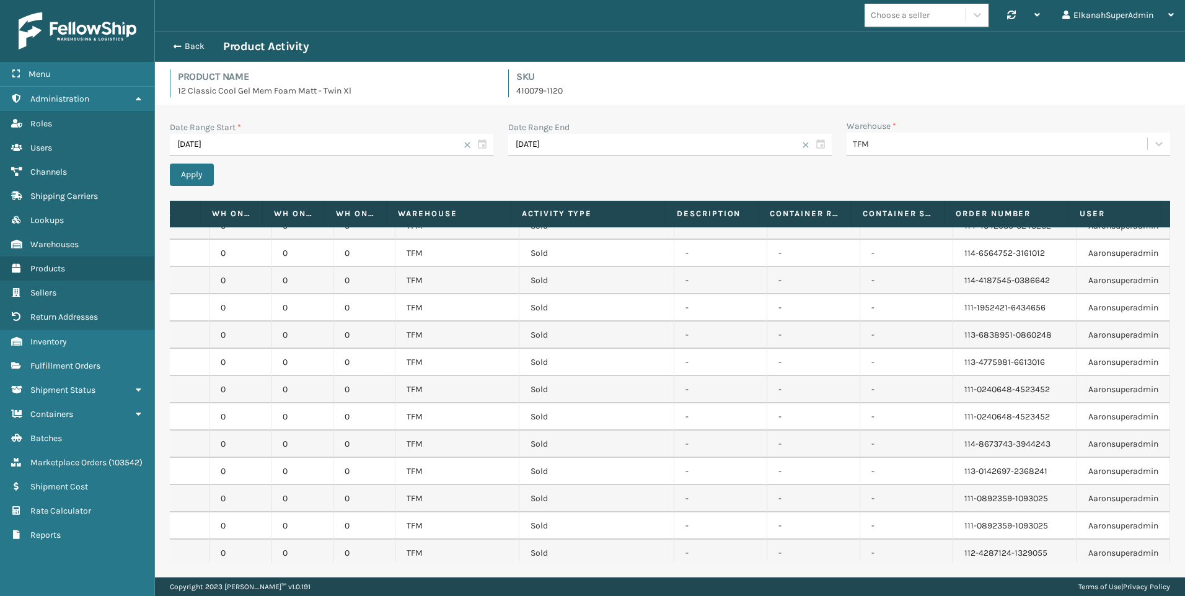
scroll to position [3917, 348]
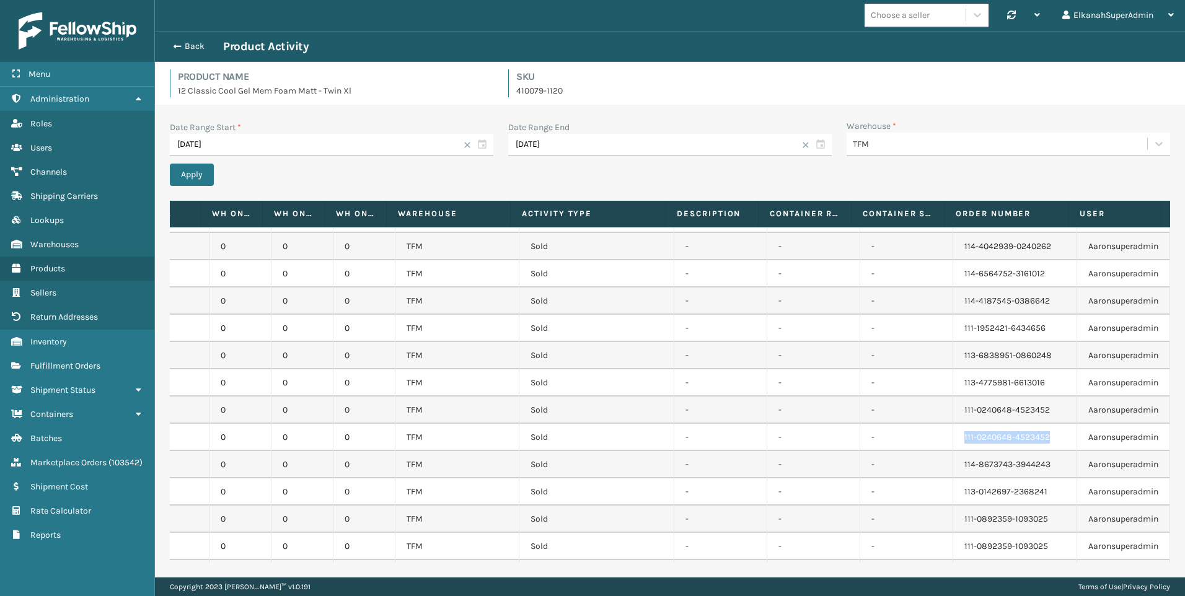
drag, startPoint x: 1043, startPoint y: 435, endPoint x: 952, endPoint y: 442, distance: 91.4
click at [953, 442] on td "111-0240648-4523452" at bounding box center [1015, 437] width 124 height 27
copy td "111-0240648-4523452"
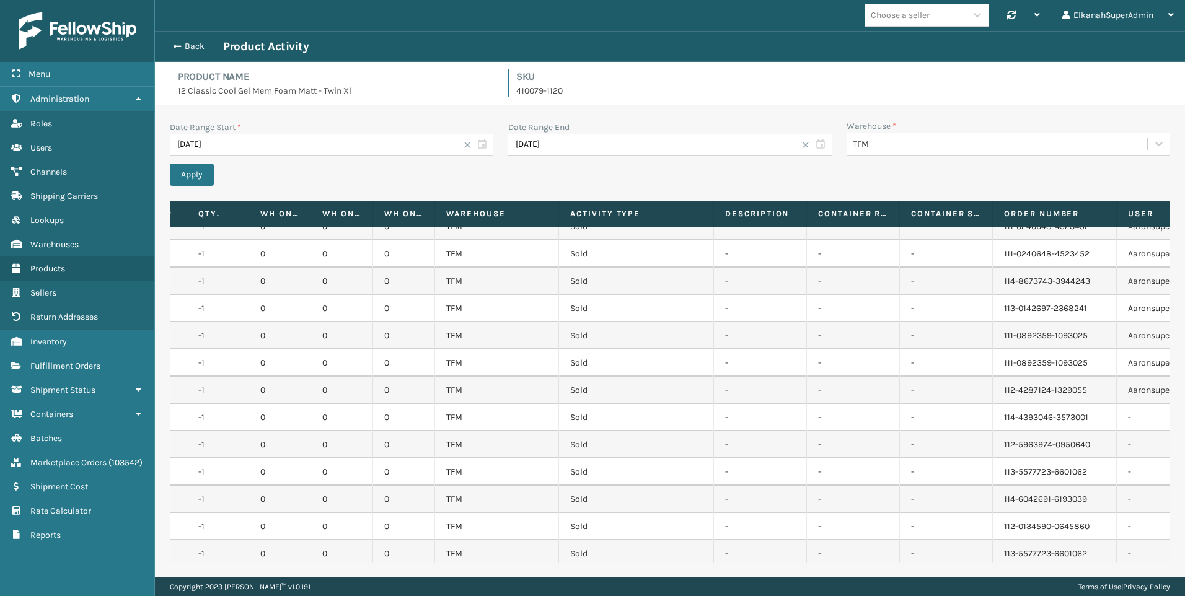
scroll to position [0, 347]
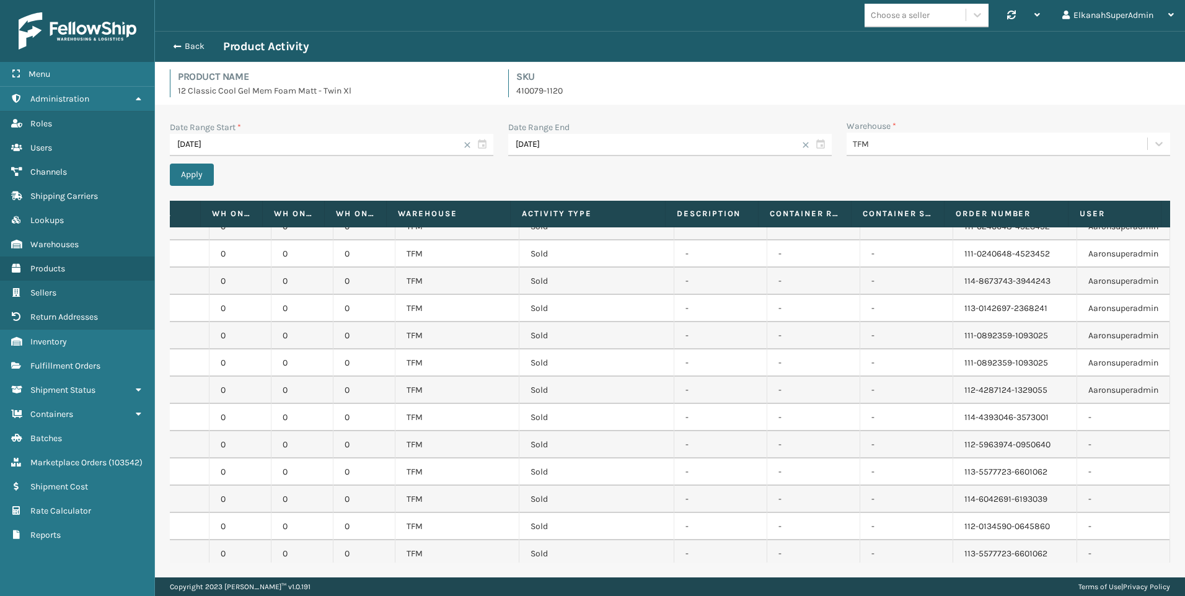
click at [1000, 385] on td "112-4287124-1329055" at bounding box center [1015, 390] width 124 height 27
drag, startPoint x: 1058, startPoint y: 384, endPoint x: 944, endPoint y: 390, distance: 114.2
click at [953, 390] on td "112-4287124-1329055" at bounding box center [1015, 390] width 124 height 27
copy td "112-4287124-1329055"
